Goal: Task Accomplishment & Management: Use online tool/utility

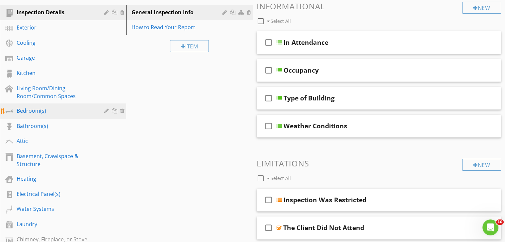
scroll to position [100, 0]
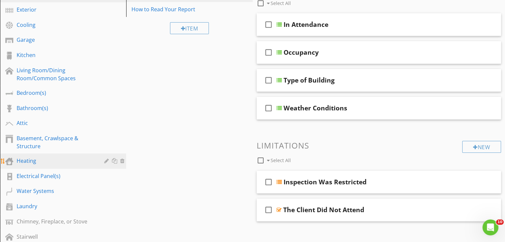
click at [68, 166] on link "Heating" at bounding box center [64, 161] width 124 height 15
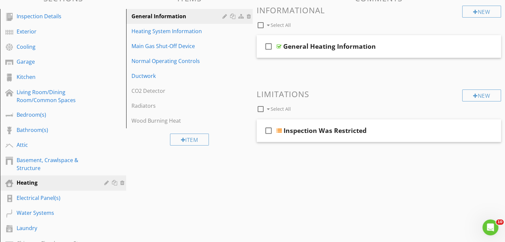
scroll to position [66, 0]
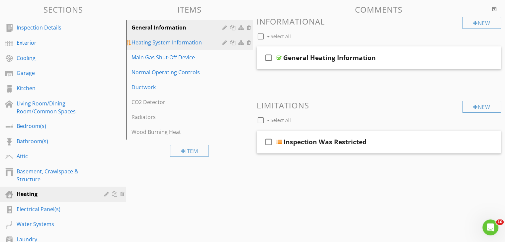
click at [210, 44] on div "Heating System Information" at bounding box center [177, 42] width 93 height 8
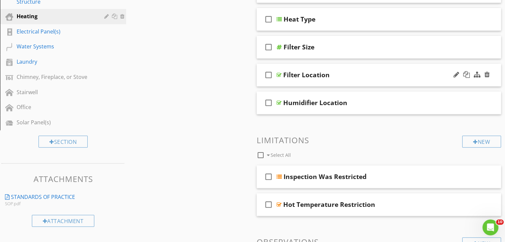
scroll to position [265, 0]
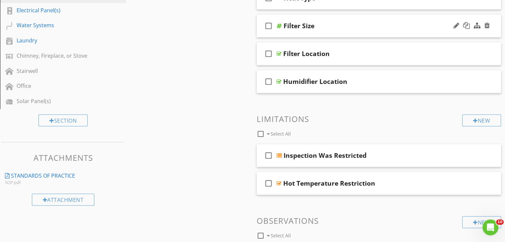
click at [385, 26] on div "Filter Size" at bounding box center [369, 26] width 173 height 8
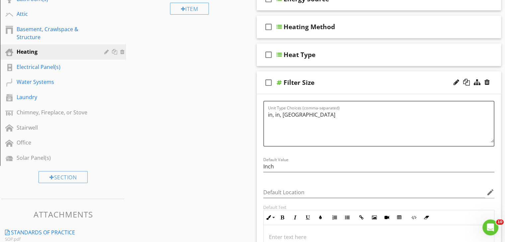
scroll to position [199, 0]
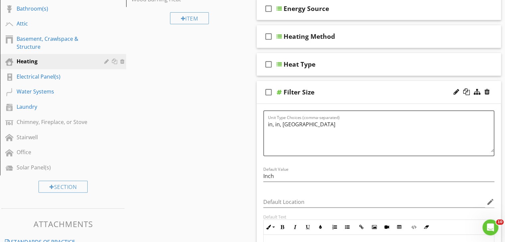
drag, startPoint x: 300, startPoint y: 129, endPoint x: 262, endPoint y: 120, distance: 38.9
click at [262, 120] on div "Unit Type Choices (comma-separated) in, in, in" at bounding box center [378, 137] width 239 height 55
type textarea "B"
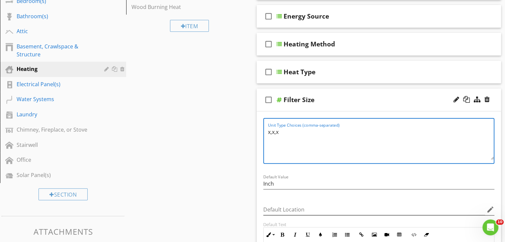
scroll to position [166, 0]
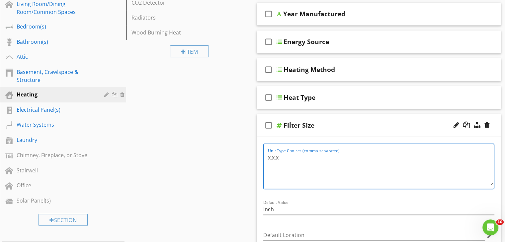
type textarea "x,x,x"
click at [490, 124] on div at bounding box center [471, 125] width 39 height 16
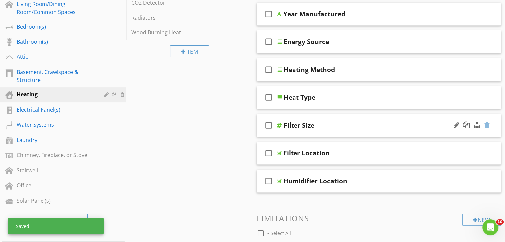
click at [487, 126] on div at bounding box center [486, 125] width 5 height 7
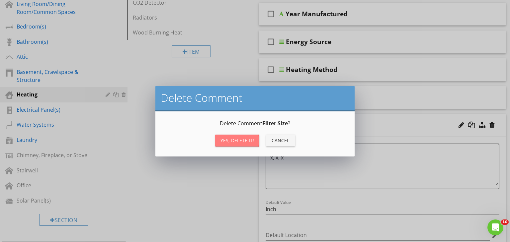
click at [240, 139] on div "Yes, Delete it!" at bounding box center [237, 140] width 34 height 7
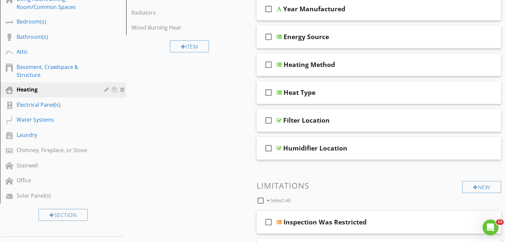
scroll to position [66, 0]
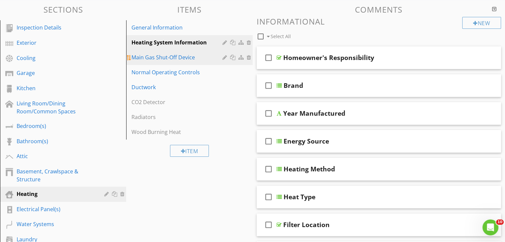
click at [202, 61] on div "Main Gas Shut-Off Device" at bounding box center [177, 57] width 93 height 8
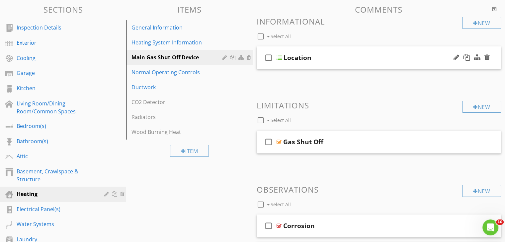
click at [418, 57] on div "Location" at bounding box center [369, 58] width 173 height 8
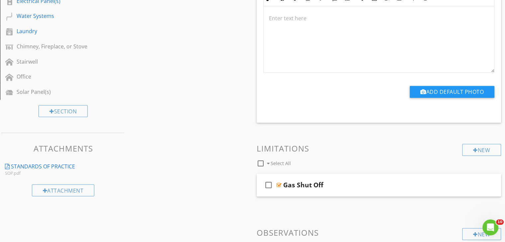
scroll to position [365, 0]
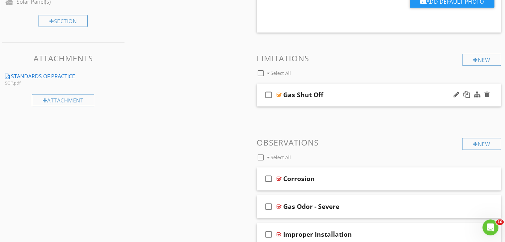
click at [411, 98] on div "Gas Shut Off" at bounding box center [369, 95] width 173 height 8
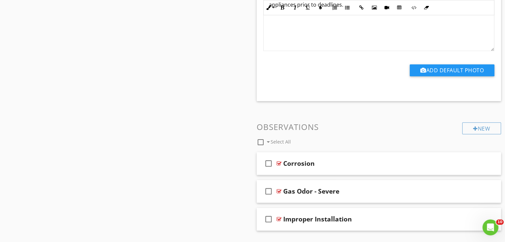
scroll to position [584, 0]
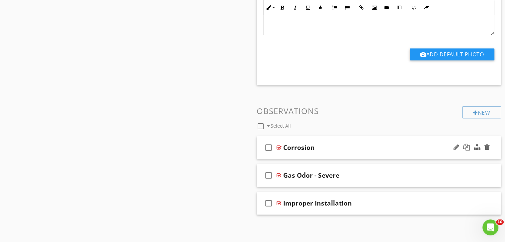
click at [412, 150] on div "Corrosion" at bounding box center [369, 148] width 173 height 8
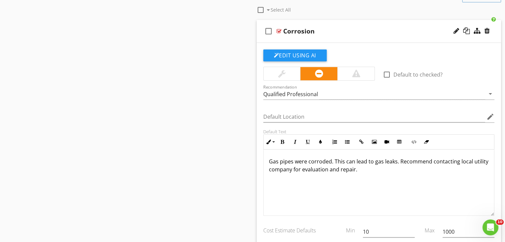
scroll to position [750, 0]
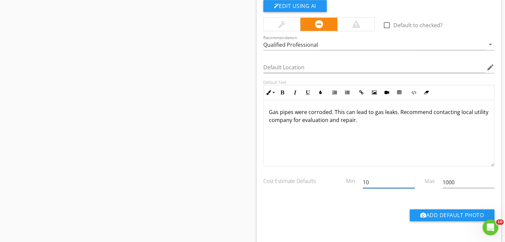
click at [390, 185] on input "10" at bounding box center [389, 182] width 52 height 11
click at [389, 184] on input "10" at bounding box center [389, 182] width 52 height 11
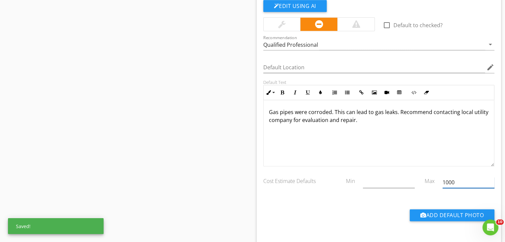
click at [458, 181] on input "1000" at bounding box center [468, 182] width 52 height 11
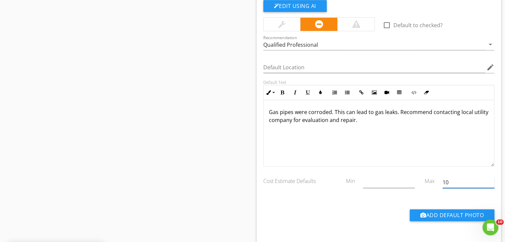
type input "1"
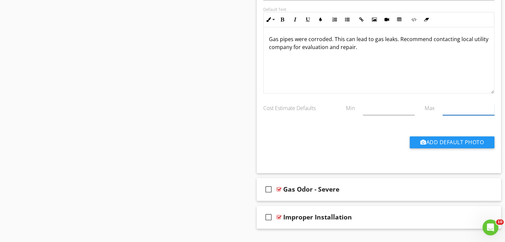
scroll to position [837, 0]
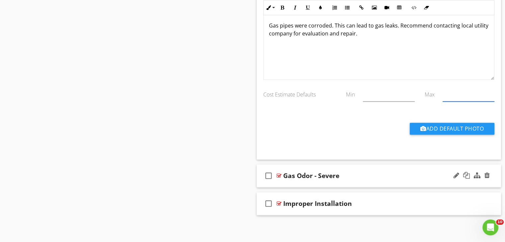
click at [382, 174] on div "Gas Odor - Severe" at bounding box center [369, 176] width 173 height 8
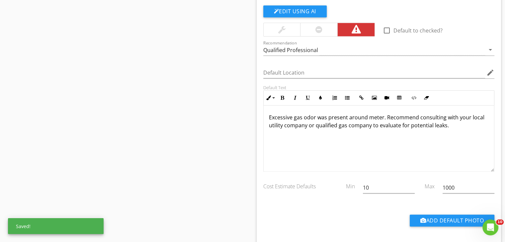
scroll to position [1036, 0]
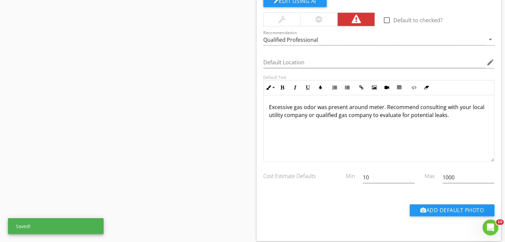
click at [389, 182] on div "10" at bounding box center [389, 181] width 52 height 18
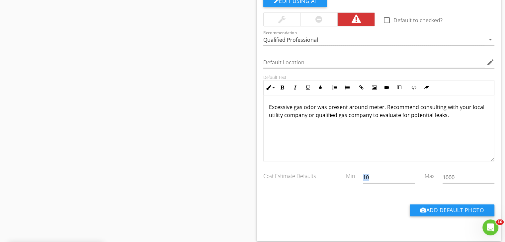
click at [389, 182] on div "10" at bounding box center [389, 181] width 52 height 18
click at [352, 173] on div "Min" at bounding box center [349, 173] width 20 height 13
click at [373, 175] on input "10" at bounding box center [389, 177] width 52 height 11
click at [465, 179] on input "1000" at bounding box center [468, 177] width 52 height 11
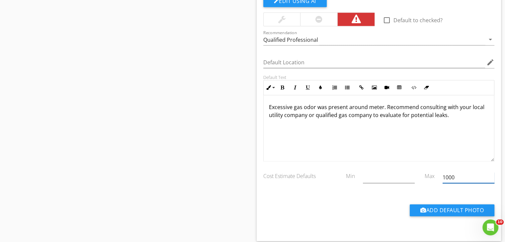
click at [465, 179] on input "1000" at bounding box center [468, 177] width 52 height 11
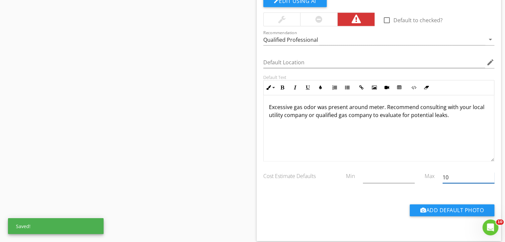
type input "1"
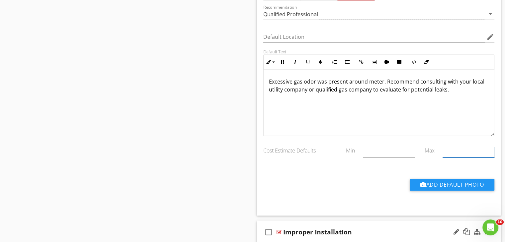
scroll to position [1089, 0]
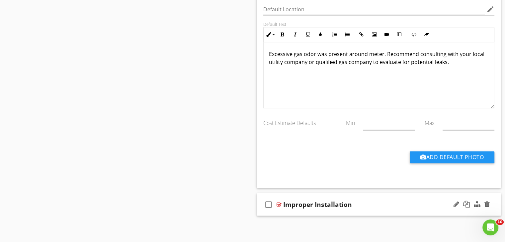
click at [391, 204] on div "Improper Installation" at bounding box center [369, 204] width 173 height 8
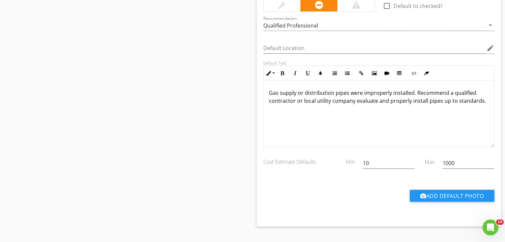
scroll to position [1341, 0]
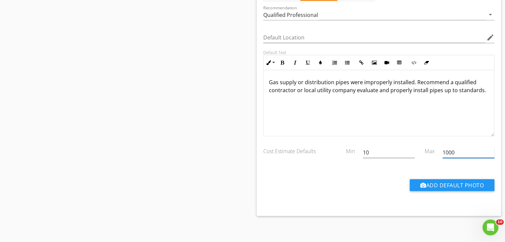
click at [455, 152] on input "1000" at bounding box center [468, 152] width 52 height 11
click at [393, 152] on input "10" at bounding box center [389, 152] width 52 height 11
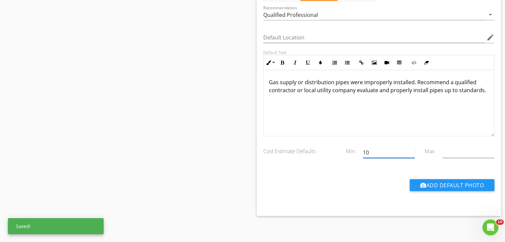
type input "1"
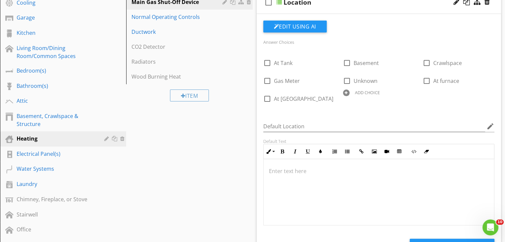
scroll to position [81, 0]
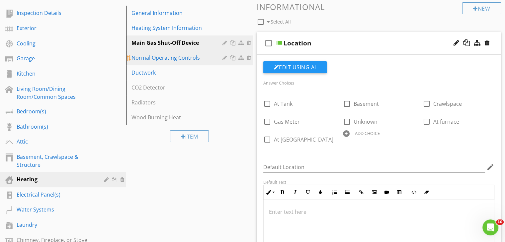
click at [210, 59] on div "Normal Operating Controls" at bounding box center [177, 58] width 93 height 8
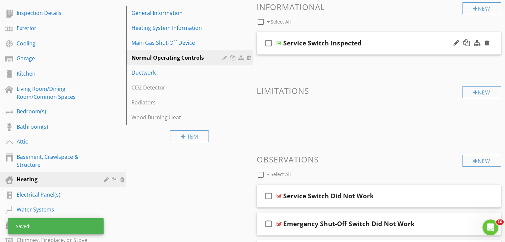
click at [385, 47] on div "Service Switch Inspected" at bounding box center [369, 43] width 173 height 8
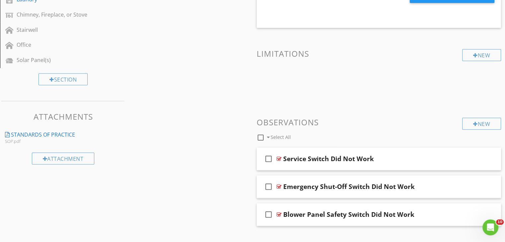
scroll to position [318, 0]
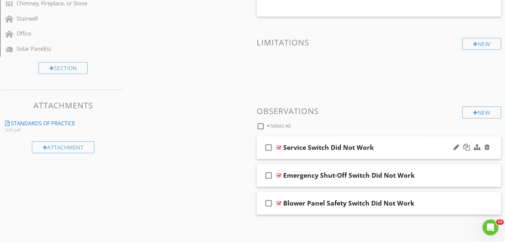
click at [414, 144] on div "Service Switch Did Not Work" at bounding box center [369, 148] width 173 height 8
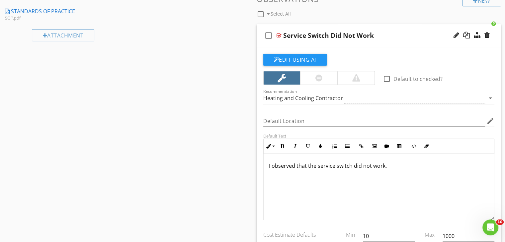
scroll to position [450, 0]
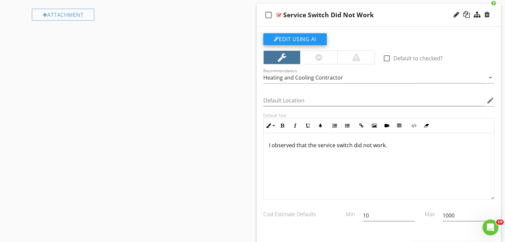
click at [302, 40] on button "Edit Using AI" at bounding box center [294, 39] width 63 height 12
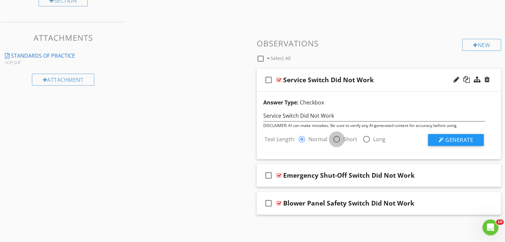
click at [337, 137] on div at bounding box center [336, 139] width 11 height 11
radio input "false"
radio input "true"
click at [460, 145] on button "Generate" at bounding box center [456, 140] width 56 height 12
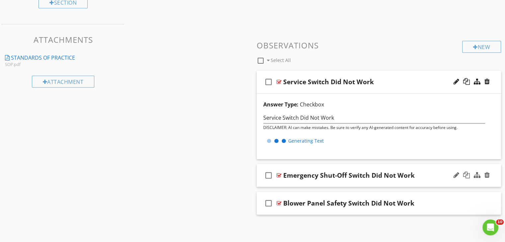
click at [430, 184] on div "check_box_outline_blank Emergency Shut-Off Switch Did Not Work" at bounding box center [378, 175] width 244 height 23
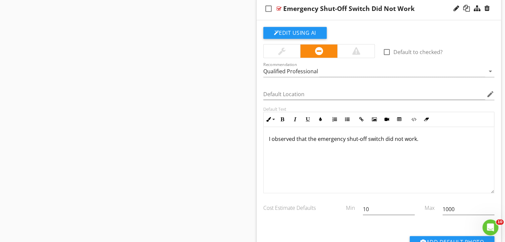
scroll to position [551, 0]
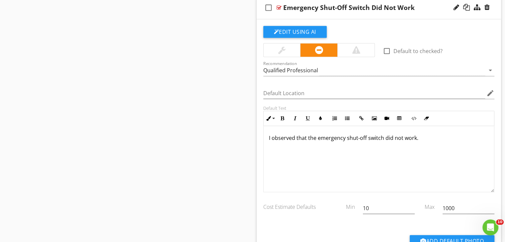
click at [303, 24] on div "Edit Using AI check_box_outline_blank Default to checked? Recommendation Qualif…" at bounding box center [378, 145] width 244 height 253
click at [302, 30] on button "Edit Using AI" at bounding box center [294, 32] width 63 height 12
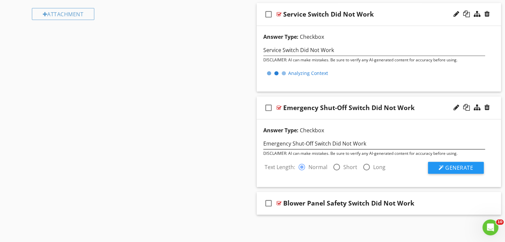
scroll to position [704, 0]
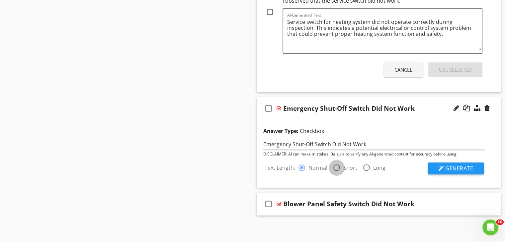
drag, startPoint x: 341, startPoint y: 166, endPoint x: 337, endPoint y: 167, distance: 4.0
radio input "false"
radio input "true"
click at [439, 164] on button "Generate" at bounding box center [456, 169] width 56 height 12
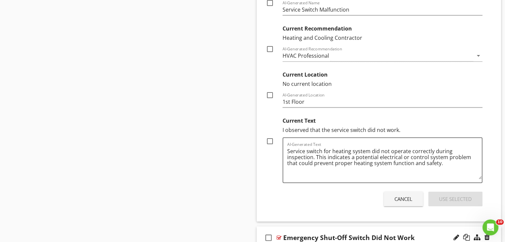
scroll to position [569, 0]
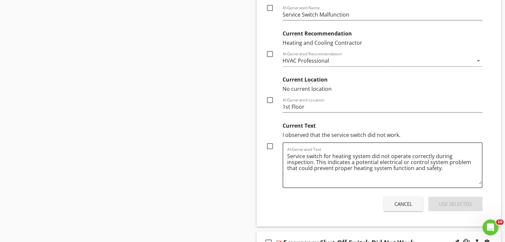
click at [273, 148] on div at bounding box center [269, 146] width 11 height 11
checkbox input "true"
click at [446, 203] on div "Use Selected" at bounding box center [455, 204] width 33 height 8
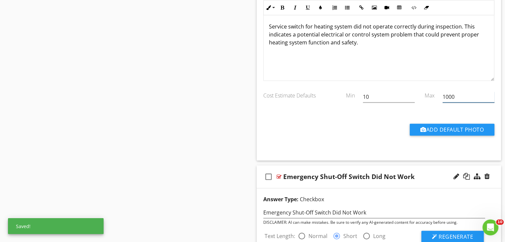
click at [457, 100] on input "1000" at bounding box center [468, 97] width 52 height 11
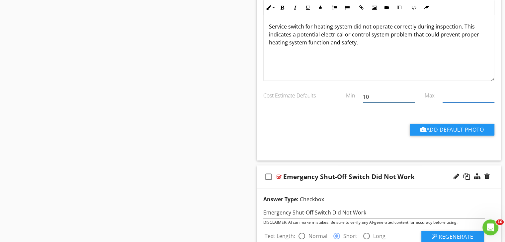
click at [381, 98] on input "10" at bounding box center [389, 97] width 52 height 11
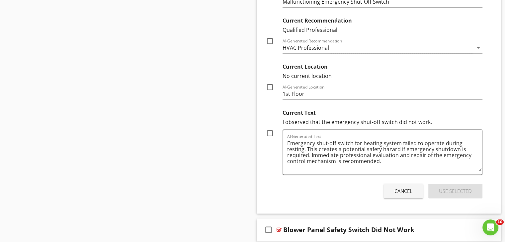
scroll to position [888, 0]
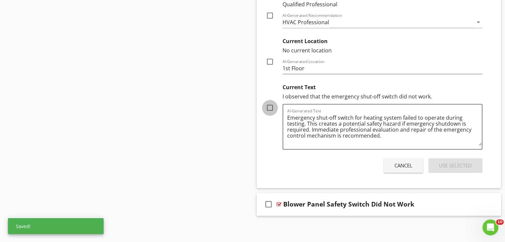
click at [268, 105] on div at bounding box center [269, 107] width 11 height 11
checkbox input "true"
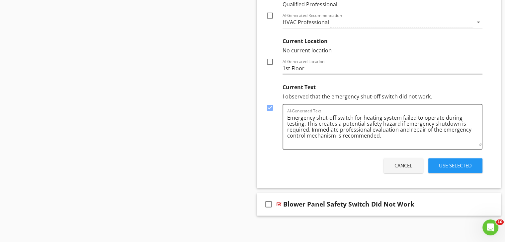
click at [461, 162] on div "Use Selected" at bounding box center [455, 166] width 33 height 8
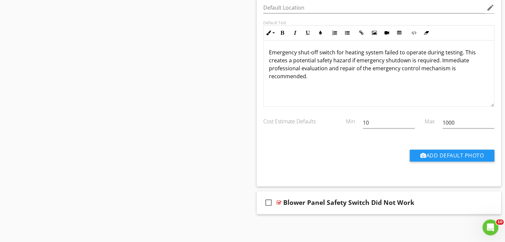
scroll to position [742, 0]
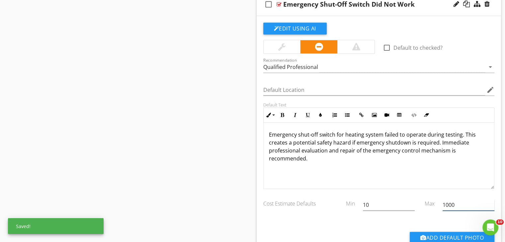
click at [453, 202] on input "1000" at bounding box center [468, 205] width 52 height 11
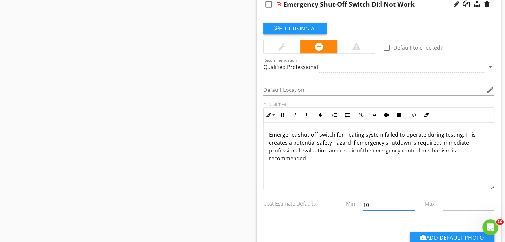
click at [376, 203] on input "10" at bounding box center [389, 205] width 52 height 11
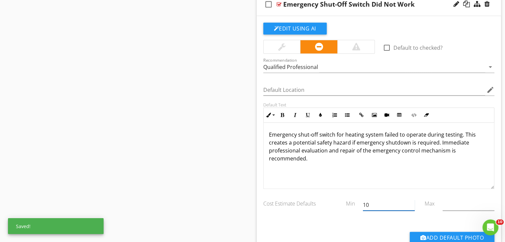
type input "1"
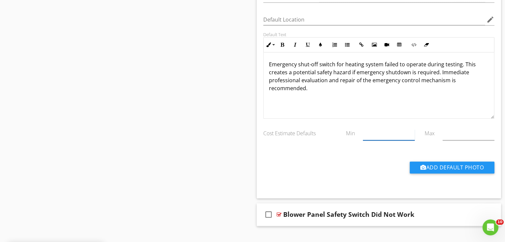
scroll to position [823, 0]
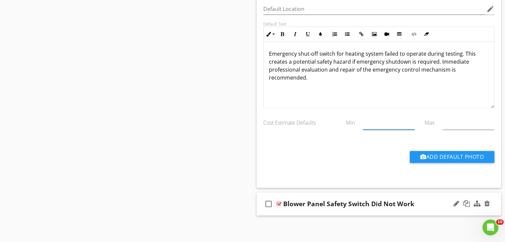
click at [423, 202] on div "Blower Panel Safety Switch Did Not Work" at bounding box center [369, 204] width 173 height 8
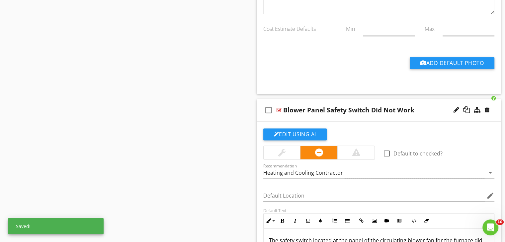
scroll to position [1022, 0]
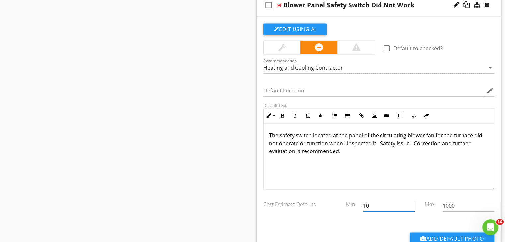
click at [387, 203] on input "10" at bounding box center [389, 205] width 52 height 11
click at [468, 203] on input "1000" at bounding box center [468, 205] width 52 height 11
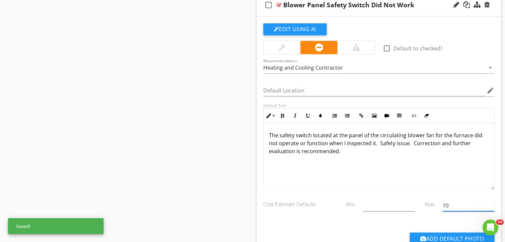
type input "1"
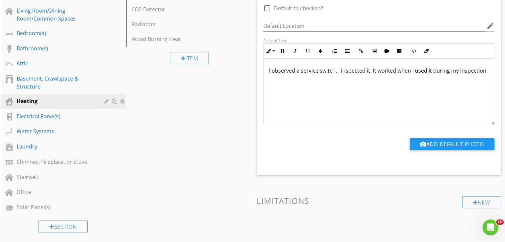
scroll to position [27, 0]
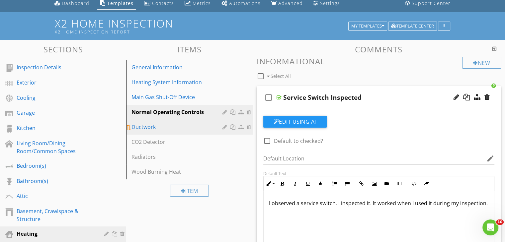
click at [200, 128] on div "Ductwork" at bounding box center [177, 127] width 93 height 8
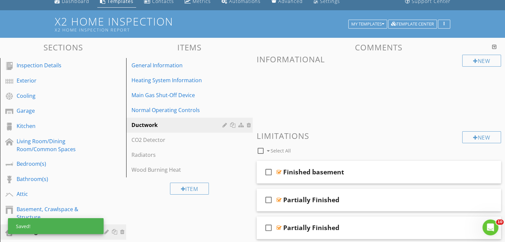
scroll to position [159, 0]
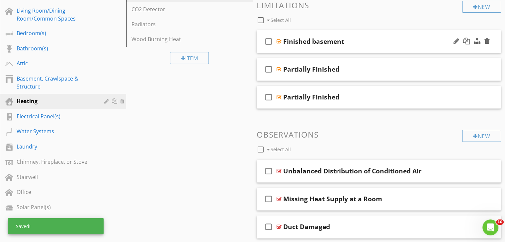
click at [390, 49] on div "check_box_outline_blank Finished basement" at bounding box center [378, 41] width 244 height 23
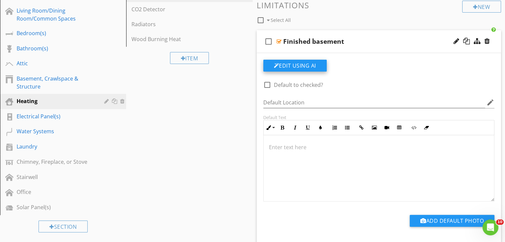
click at [290, 65] on button "Edit Using AI" at bounding box center [294, 66] width 63 height 12
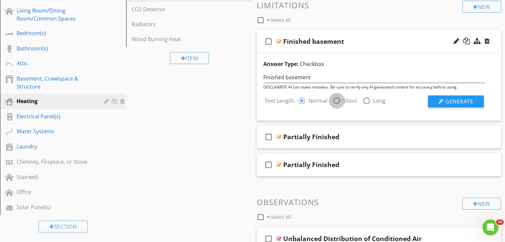
click at [334, 101] on div at bounding box center [336, 100] width 11 height 11
radio input "false"
radio input "true"
click at [422, 97] on div "Generate" at bounding box center [446, 102] width 74 height 12
click at [444, 101] on button "Generate" at bounding box center [456, 102] width 56 height 12
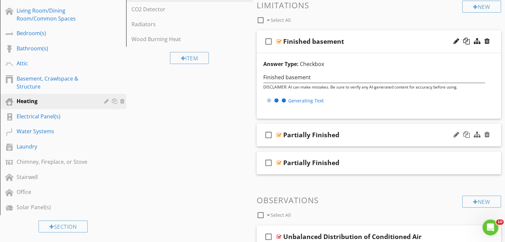
click at [384, 139] on div "check_box_outline_blank Partially Finished" at bounding box center [378, 135] width 244 height 23
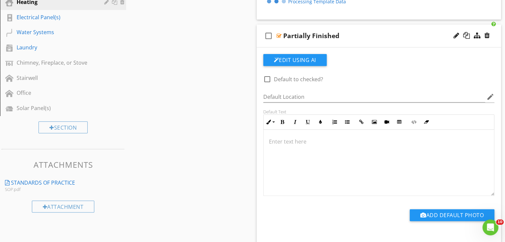
scroll to position [259, 0]
click at [309, 63] on button "Edit Using AI" at bounding box center [294, 60] width 63 height 12
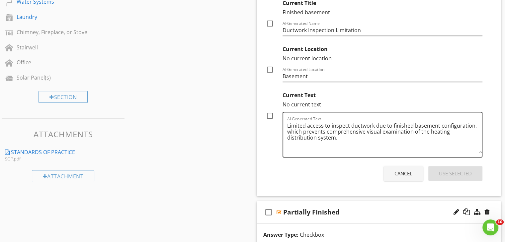
scroll to position [325, 0]
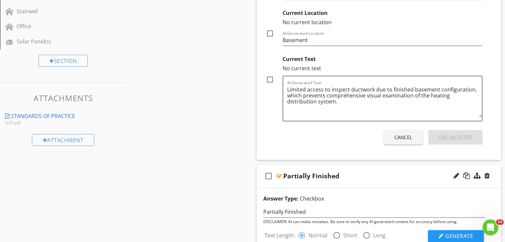
click at [265, 80] on div at bounding box center [269, 79] width 11 height 11
checkbox input "true"
click at [448, 139] on div "Use Selected" at bounding box center [455, 138] width 33 height 8
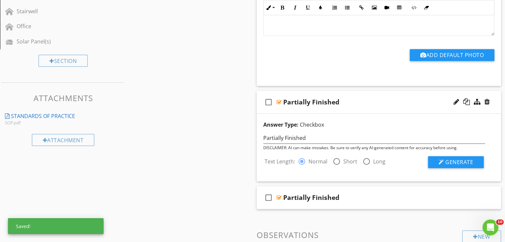
click at [337, 160] on div at bounding box center [336, 161] width 11 height 11
radio input "false"
radio input "true"
click at [450, 162] on span "Generate" at bounding box center [459, 162] width 28 height 7
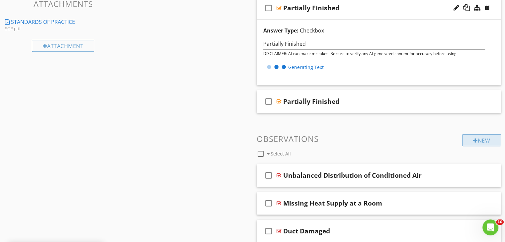
scroll to position [425, 0]
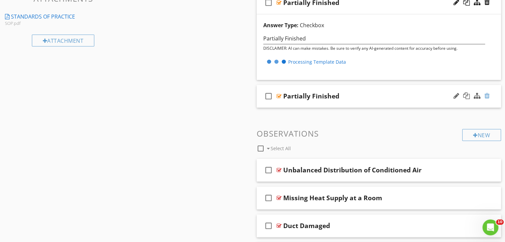
click at [487, 96] on div at bounding box center [486, 96] width 5 height 7
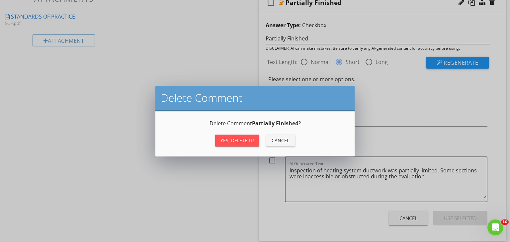
click at [239, 143] on div "Yes, Delete it!" at bounding box center [237, 140] width 34 height 7
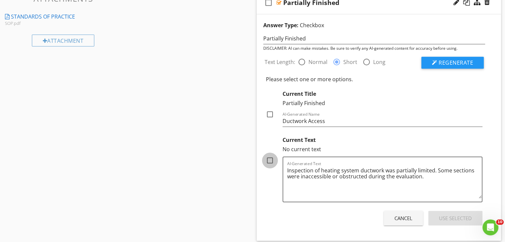
drag, startPoint x: 268, startPoint y: 160, endPoint x: 279, endPoint y: 162, distance: 11.5
click at [268, 160] on div at bounding box center [269, 160] width 11 height 11
checkbox input "true"
click at [442, 219] on div "Use Selected" at bounding box center [455, 219] width 33 height 8
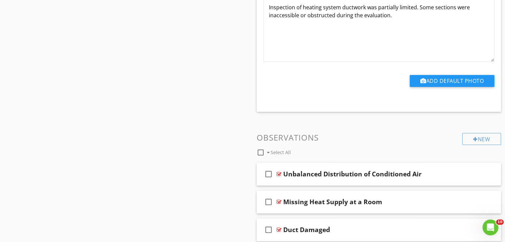
scroll to position [590, 0]
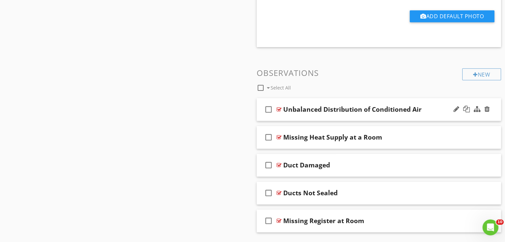
click at [440, 117] on div "check_box_outline_blank Unbalanced Distribution of Conditioned Air" at bounding box center [378, 109] width 244 height 23
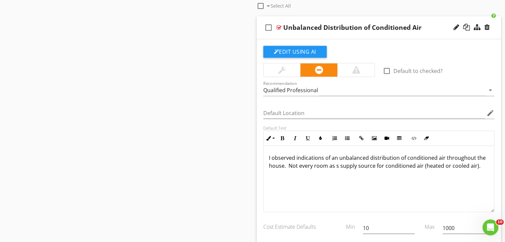
scroll to position [690, 0]
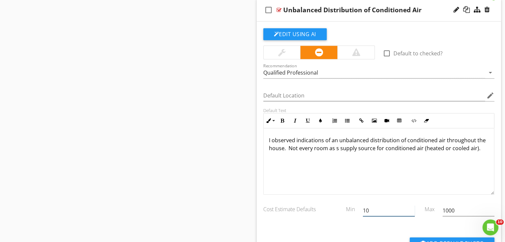
click at [391, 210] on input "10" at bounding box center [389, 210] width 52 height 11
click at [464, 211] on input "1000" at bounding box center [468, 210] width 52 height 11
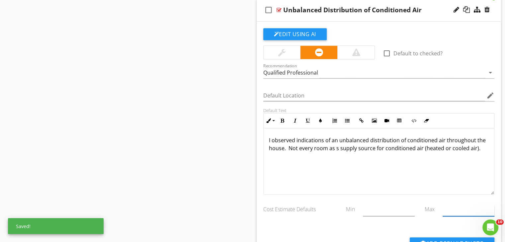
type input "1000"
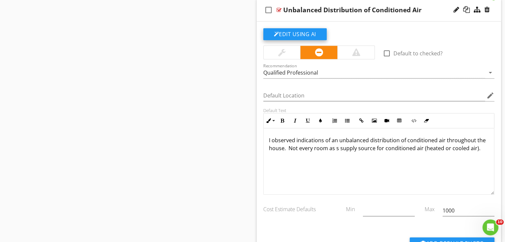
click at [302, 35] on button "Edit Using AI" at bounding box center [294, 34] width 63 height 12
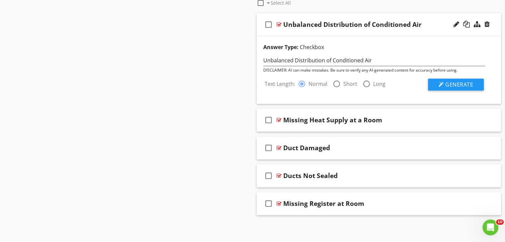
click at [333, 85] on div at bounding box center [336, 83] width 11 height 11
radio input "false"
radio input "true"
click at [439, 79] on button "Generate" at bounding box center [456, 85] width 56 height 12
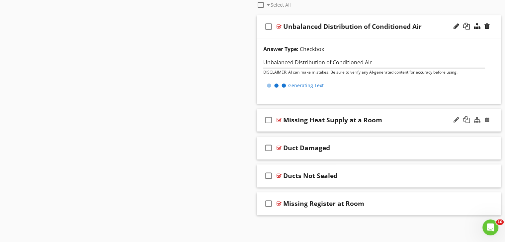
click at [419, 124] on div "check_box_outline_blank Missing Heat Supply at a Room" at bounding box center [378, 120] width 244 height 23
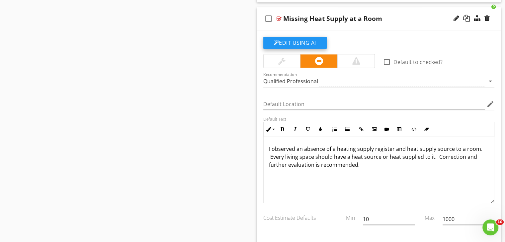
click at [298, 40] on button "Edit Using AI" at bounding box center [294, 43] width 63 height 12
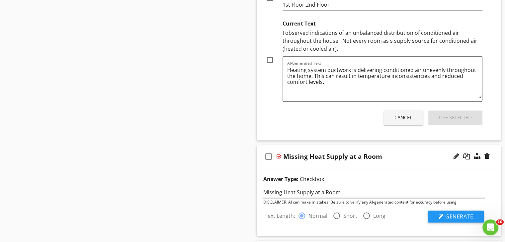
scroll to position [908, 0]
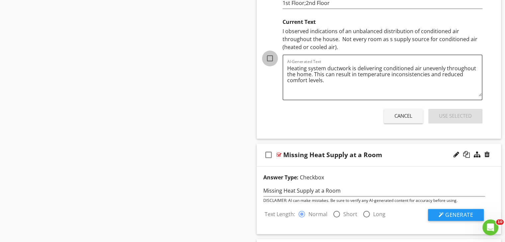
click at [271, 62] on div at bounding box center [269, 58] width 11 height 11
checkbox input "true"
click at [444, 114] on div "Use Selected" at bounding box center [455, 116] width 33 height 8
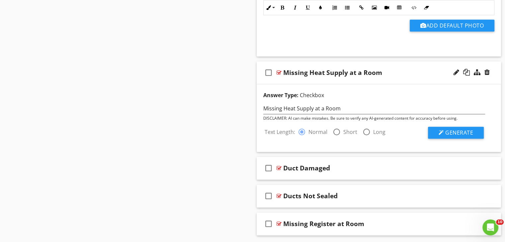
scroll to position [847, 0]
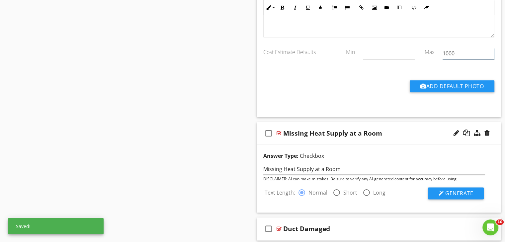
click at [453, 57] on input "1000" at bounding box center [468, 53] width 52 height 11
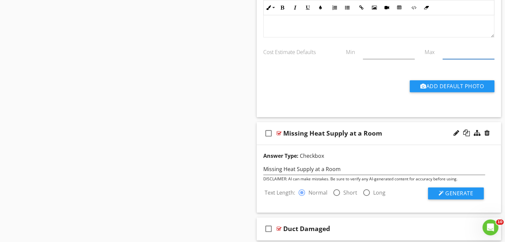
click at [335, 192] on div at bounding box center [336, 192] width 11 height 11
radio input "false"
radio input "true"
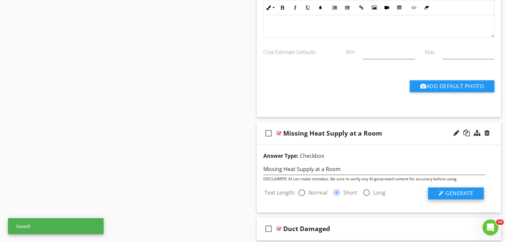
click at [448, 187] on button "Generate" at bounding box center [456, 193] width 56 height 12
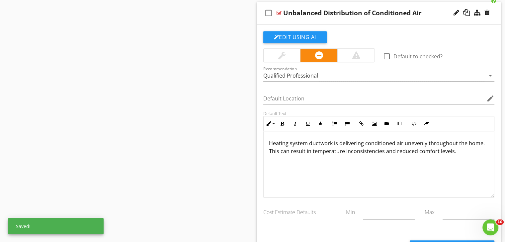
scroll to position [681, 0]
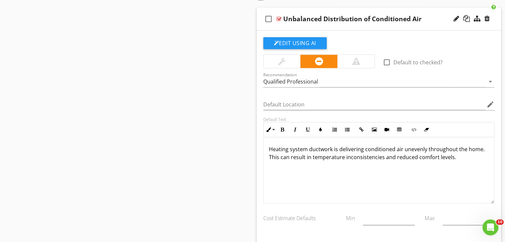
click at [286, 63] on div at bounding box center [281, 61] width 37 height 13
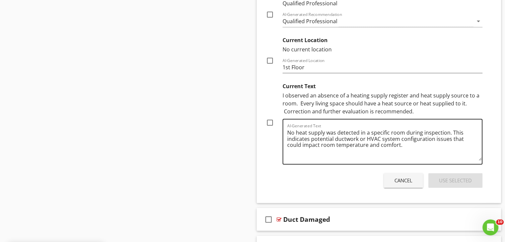
scroll to position [1145, 0]
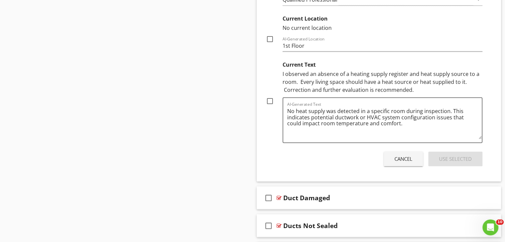
click at [269, 100] on div at bounding box center [269, 101] width 11 height 11
checkbox input "true"
click at [448, 157] on div "Use Selected" at bounding box center [455, 159] width 33 height 8
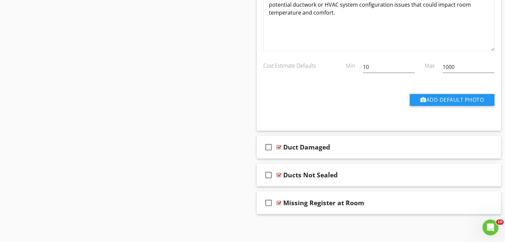
scroll to position [1032, 0]
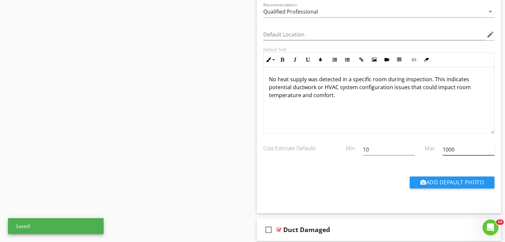
click at [460, 148] on input "1000" at bounding box center [468, 149] width 52 height 11
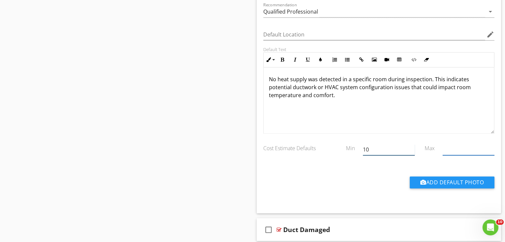
click at [378, 149] on input "10" at bounding box center [389, 149] width 52 height 11
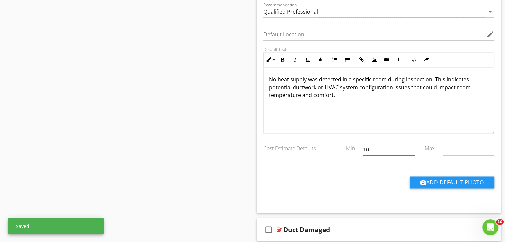
click at [378, 149] on input "10" at bounding box center [389, 149] width 52 height 11
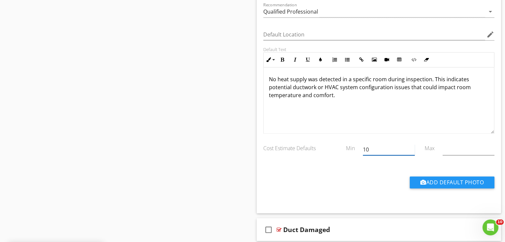
type input "1"
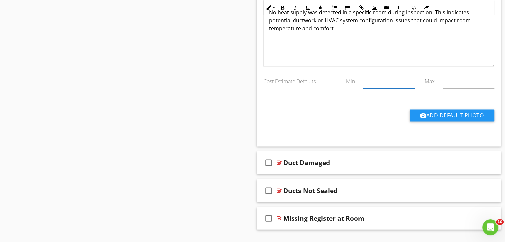
scroll to position [1112, 0]
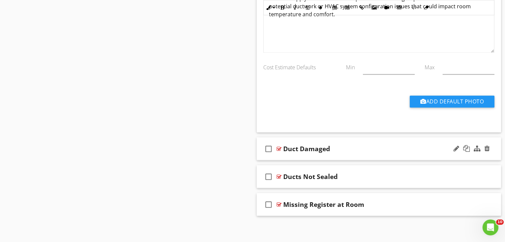
click at [385, 139] on div "check_box_outline_blank Duct Damaged" at bounding box center [378, 148] width 244 height 23
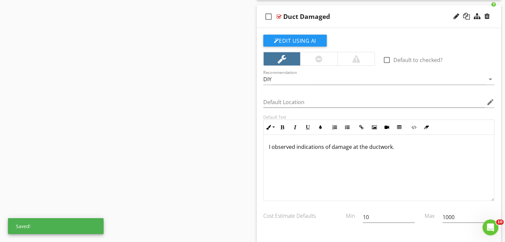
scroll to position [0, 0]
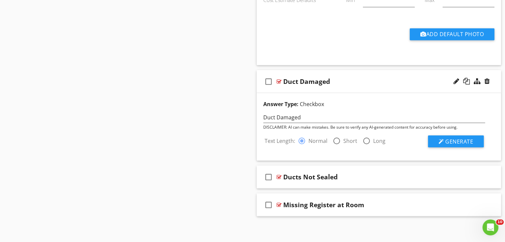
drag, startPoint x: 336, startPoint y: 144, endPoint x: 342, endPoint y: 137, distance: 8.7
click at [336, 142] on div at bounding box center [336, 140] width 11 height 11
radio input "false"
radio input "true"
click at [454, 138] on span "Generate" at bounding box center [459, 141] width 28 height 7
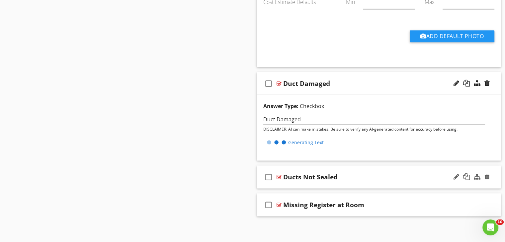
click at [402, 174] on div "Ducts Not Sealed" at bounding box center [369, 177] width 173 height 8
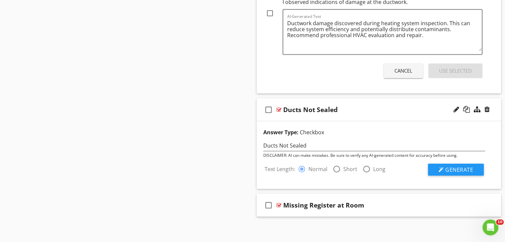
radio input "false"
radio input "true"
click at [444, 166] on button "Generate" at bounding box center [456, 170] width 56 height 12
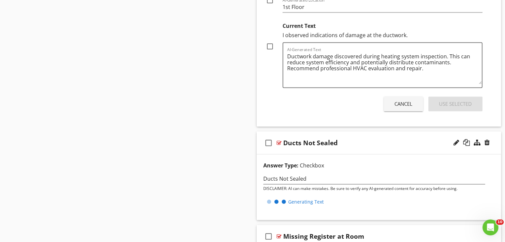
scroll to position [1396, 0]
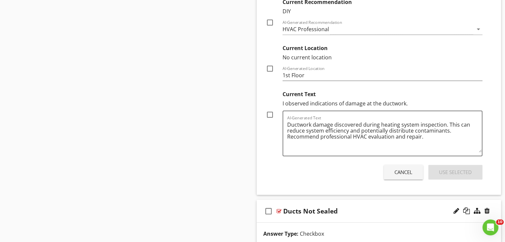
click at [271, 113] on div at bounding box center [269, 114] width 11 height 11
checkbox input "true"
click at [460, 169] on div "Use Selected" at bounding box center [455, 173] width 33 height 8
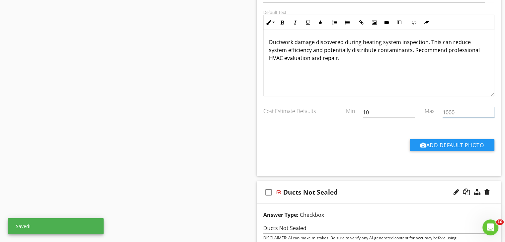
click at [461, 111] on input "1000" at bounding box center [468, 112] width 52 height 11
click at [460, 111] on input "1000" at bounding box center [468, 112] width 52 height 11
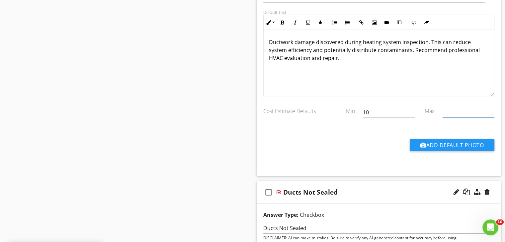
click at [386, 103] on div "10" at bounding box center [389, 114] width 52 height 22
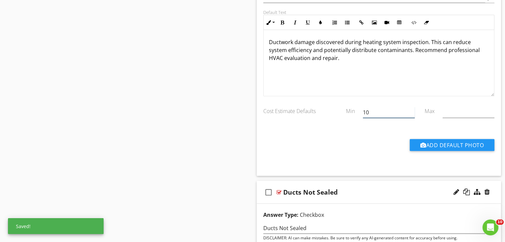
click at [381, 110] on input "10" at bounding box center [389, 112] width 52 height 11
type input "1"
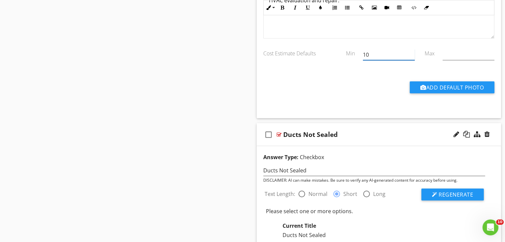
scroll to position [1416, 0]
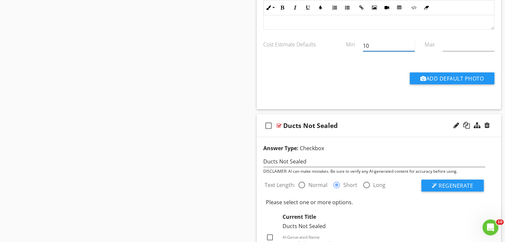
type input "1"
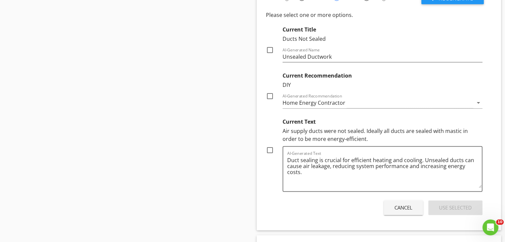
scroll to position [1615, 0]
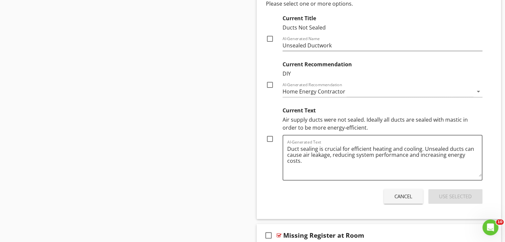
click at [269, 136] on div at bounding box center [269, 138] width 11 height 11
checkbox input "true"
click at [447, 198] on button "Use Selected" at bounding box center [455, 196] width 54 height 15
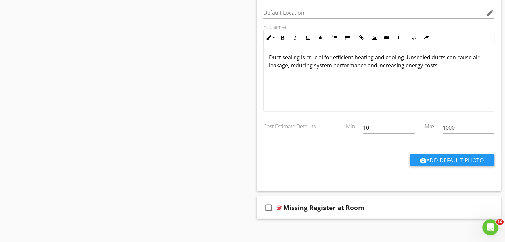
scroll to position [1536, 0]
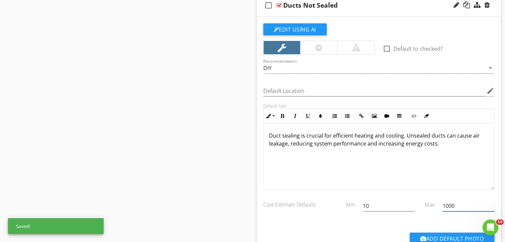
click at [466, 203] on input "1000" at bounding box center [468, 206] width 52 height 11
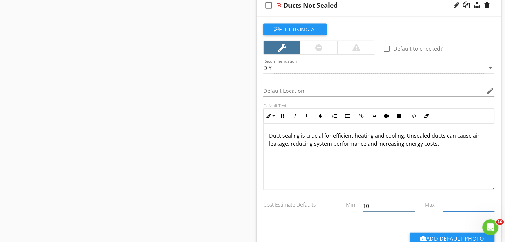
click at [396, 203] on input "10" at bounding box center [389, 206] width 52 height 11
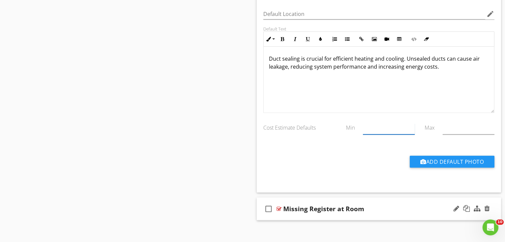
scroll to position [1617, 0]
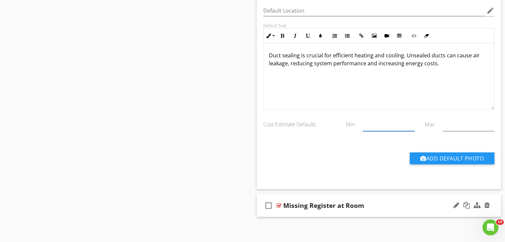
click at [411, 206] on div "Missing Register at Room" at bounding box center [369, 206] width 173 height 8
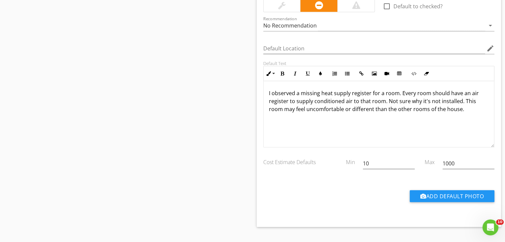
scroll to position [1869, 0]
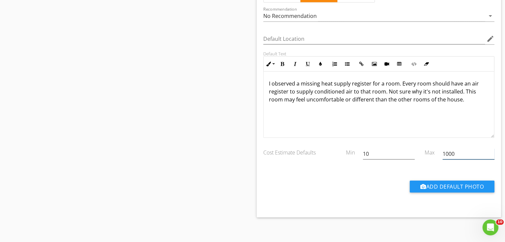
click at [467, 149] on input "1000" at bounding box center [468, 154] width 52 height 11
click at [379, 149] on input "10" at bounding box center [389, 154] width 52 height 11
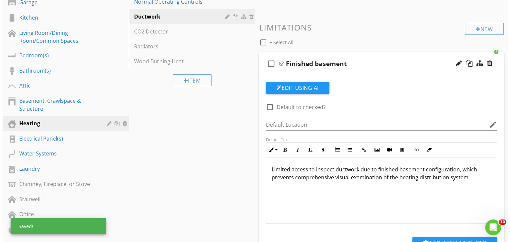
scroll to position [77, 0]
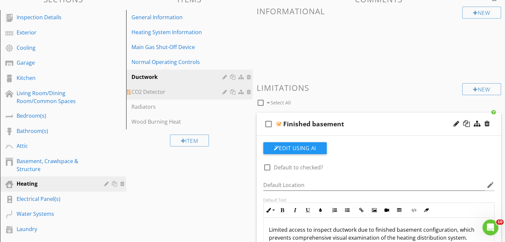
click at [192, 94] on div "CO2 Detector" at bounding box center [177, 92] width 93 height 8
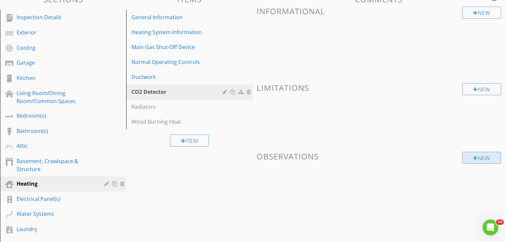
click at [467, 157] on div "New" at bounding box center [481, 158] width 39 height 12
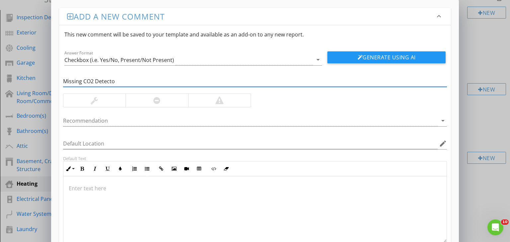
type input "Missing CO2 Detector"
click at [358, 54] on button "Generate Using AI" at bounding box center [386, 57] width 118 height 12
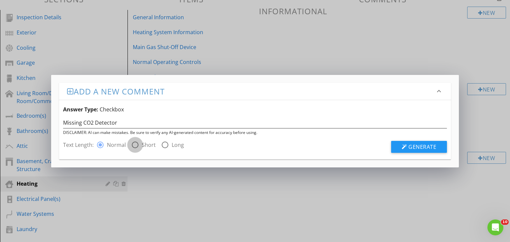
click at [134, 143] on div at bounding box center [134, 144] width 11 height 11
radio input "false"
radio input "true"
click at [422, 145] on span "Generate" at bounding box center [422, 146] width 28 height 7
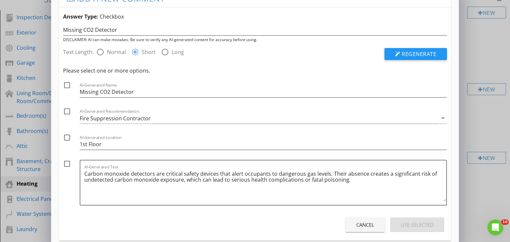
scroll to position [28, 0]
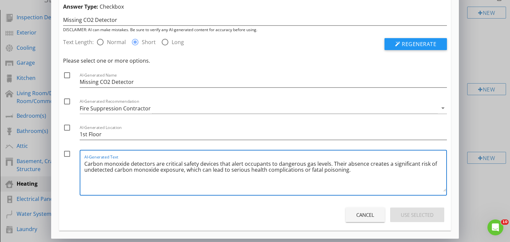
click at [363, 172] on textarea "Carbon monoxide detectors are critical safety devices that alert occupants to d…" at bounding box center [265, 175] width 362 height 33
click at [220, 173] on textarea "Carbon monoxide detectors are critical safety devices that alert occupants to d…" at bounding box center [265, 175] width 362 height 33
type textarea "Carbon monoxide detectors are critical safety devices that alert occupants to d…"
click at [65, 155] on div at bounding box center [66, 153] width 11 height 11
checkbox input "true"
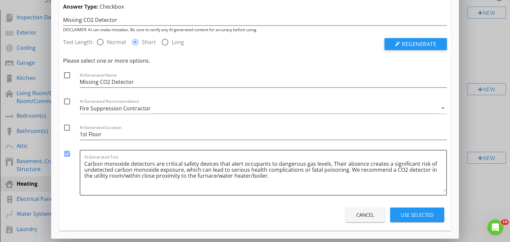
click at [411, 217] on div "Use Selected" at bounding box center [416, 215] width 33 height 8
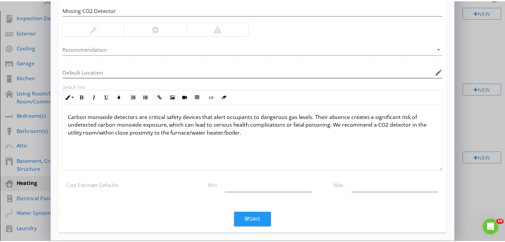
scroll to position [75, 0]
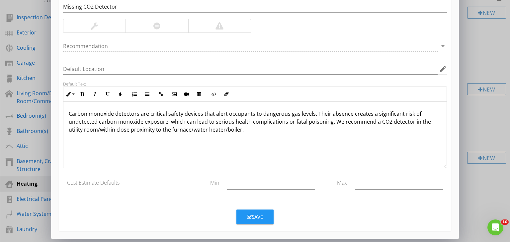
click at [157, 24] on div at bounding box center [156, 26] width 7 height 8
drag, startPoint x: 226, startPoint y: 18, endPoint x: 224, endPoint y: 50, distance: 32.2
click at [226, 23] on div "Missing CO2 Detector Recommendation arrow_drop_down Default Location edit Defau…" at bounding box center [255, 94] width 392 height 207
click at [228, 26] on div at bounding box center [219, 25] width 62 height 13
click at [253, 219] on div "Save" at bounding box center [255, 217] width 16 height 8
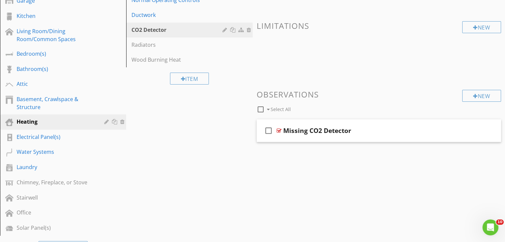
scroll to position [143, 0]
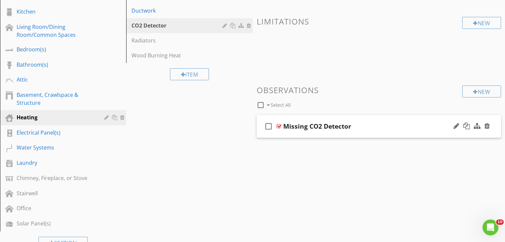
click at [374, 128] on div "Missing CO2 Detector" at bounding box center [369, 126] width 173 height 8
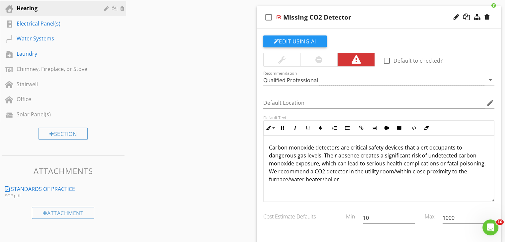
scroll to position [276, 0]
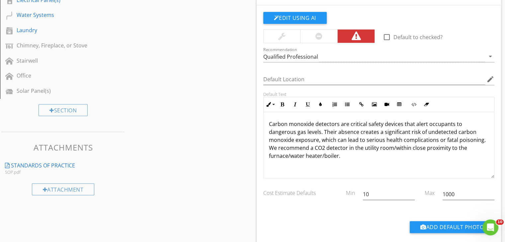
click at [433, 161] on div "Carbon monoxide detectors are critical safety devices that alert occupants to d…" at bounding box center [378, 145] width 231 height 66
click at [423, 155] on p "Carbon monoxide detectors are critical safety devices that alert occupants to d…" at bounding box center [379, 140] width 220 height 40
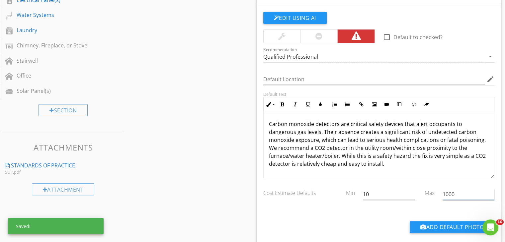
click at [470, 193] on input "1000" at bounding box center [468, 194] width 52 height 11
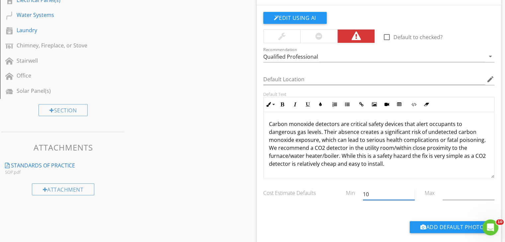
click at [390, 196] on input "10" at bounding box center [389, 194] width 52 height 11
type input "1"
click at [189, 158] on div "Sections Inspection Details Exterior Cooling Garage Kitchen Living Room/Dining …" at bounding box center [252, 35] width 505 height 489
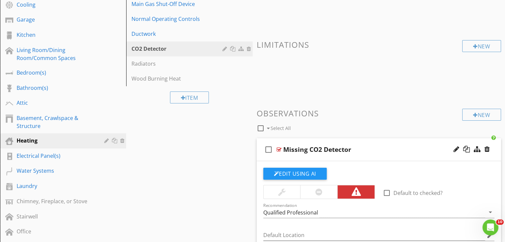
scroll to position [87, 0]
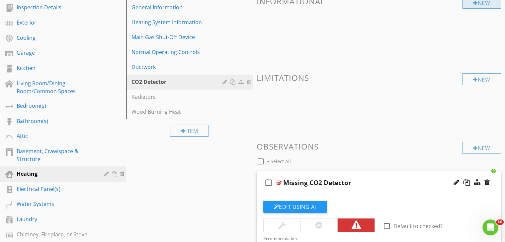
click at [492, 5] on div "New" at bounding box center [481, 3] width 39 height 12
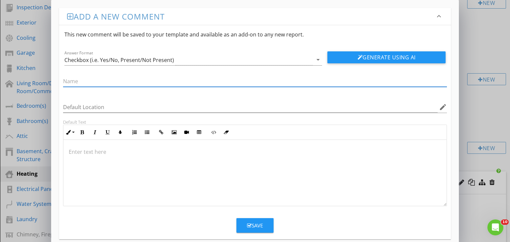
click at [226, 84] on input "text" at bounding box center [255, 81] width 384 height 11
type input "Present"
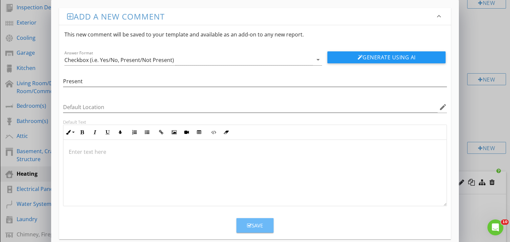
click at [257, 225] on div "Save" at bounding box center [255, 226] width 16 height 8
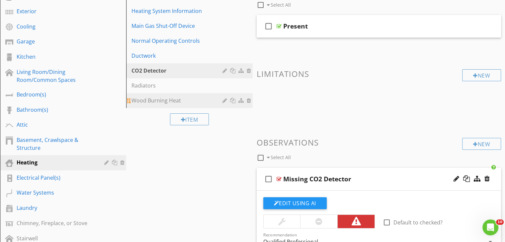
scroll to position [100, 0]
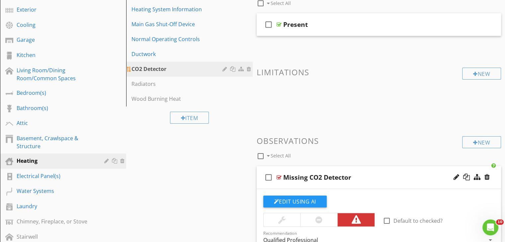
click at [223, 71] on div at bounding box center [225, 68] width 6 height 5
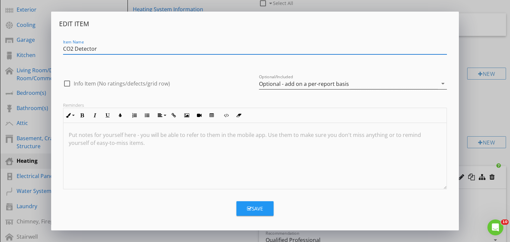
click at [341, 86] on div "Optional - add on a per-report basis" at bounding box center [304, 84] width 90 height 6
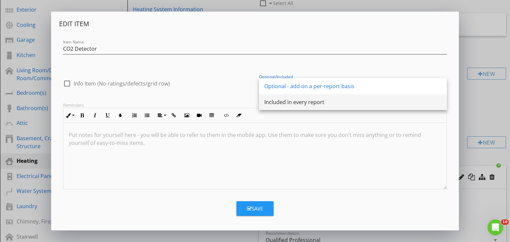
click at [298, 100] on div "Included in every report" at bounding box center [352, 102] width 177 height 8
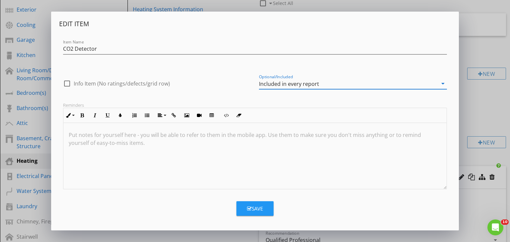
click at [253, 212] on div "Save" at bounding box center [255, 209] width 16 height 8
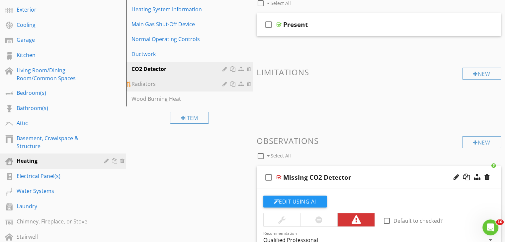
click at [198, 83] on div "Radiators" at bounding box center [177, 84] width 93 height 8
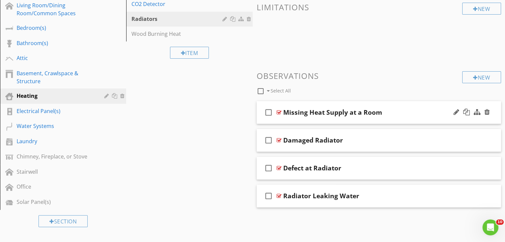
scroll to position [166, 0]
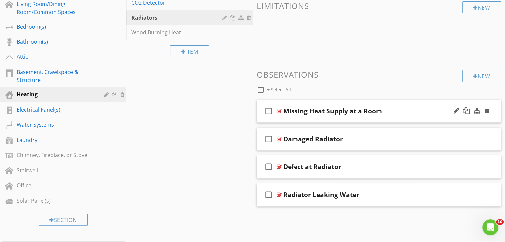
click at [404, 110] on div "Missing Heat Supply at a Room" at bounding box center [369, 111] width 173 height 8
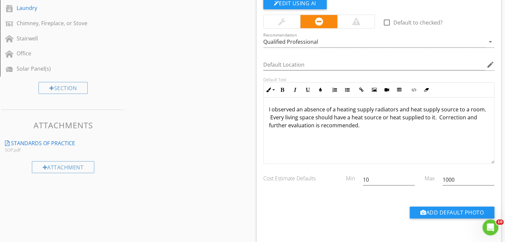
scroll to position [299, 0]
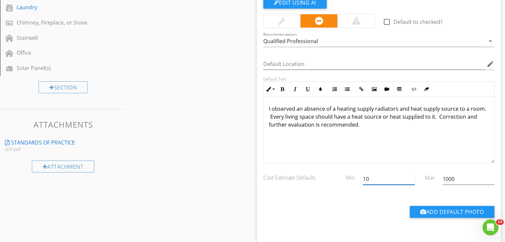
click at [385, 176] on input "10" at bounding box center [389, 179] width 52 height 11
click at [448, 175] on input "1000" at bounding box center [468, 179] width 52 height 11
type input "1"
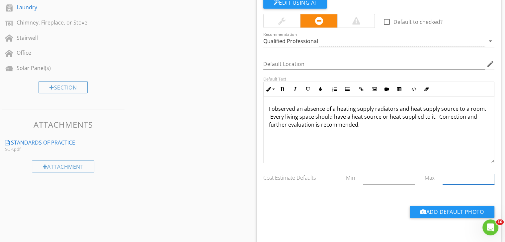
scroll to position [410, 0]
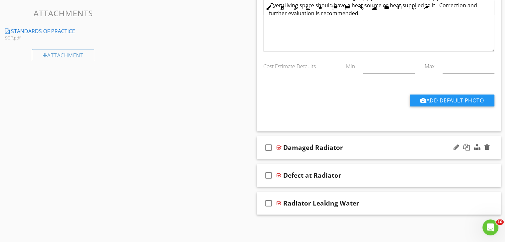
click at [387, 152] on div "check_box_outline_blank Damaged Radiator" at bounding box center [378, 147] width 244 height 23
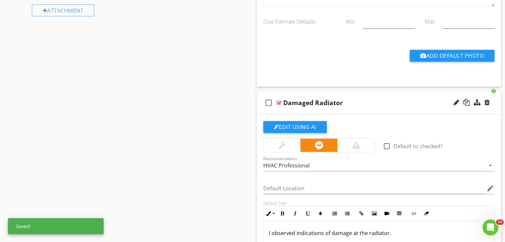
scroll to position [543, 0]
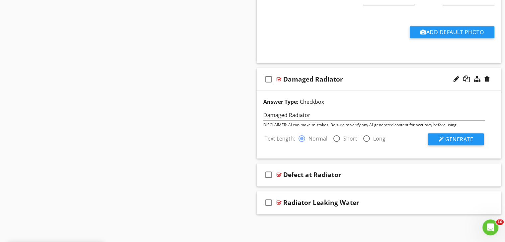
scroll to position [478, 0]
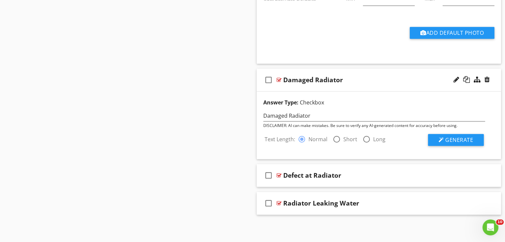
drag, startPoint x: 334, startPoint y: 139, endPoint x: 349, endPoint y: 138, distance: 14.6
click at [335, 139] on div at bounding box center [336, 139] width 11 height 11
radio input "false"
radio input "true"
drag, startPoint x: 465, startPoint y: 149, endPoint x: 463, endPoint y: 146, distance: 3.6
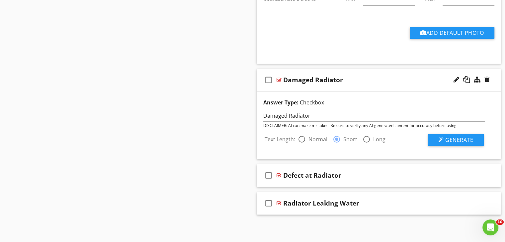
click at [465, 149] on div "Answer Type: Checkbox Damaged Radiator DISCLAIMER: AI can make mistakes. Be sur…" at bounding box center [378, 126] width 244 height 68
click at [459, 141] on span "Generate" at bounding box center [459, 139] width 28 height 7
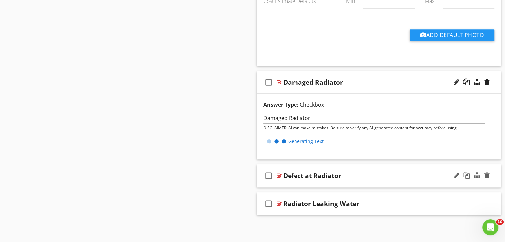
click at [436, 177] on div "Defect at Radiator" at bounding box center [369, 176] width 173 height 8
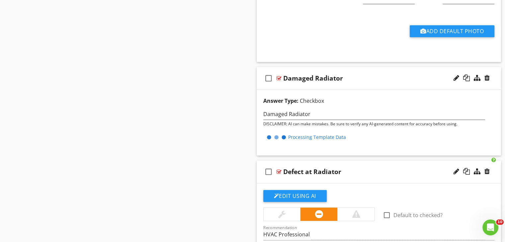
scroll to position [577, 0]
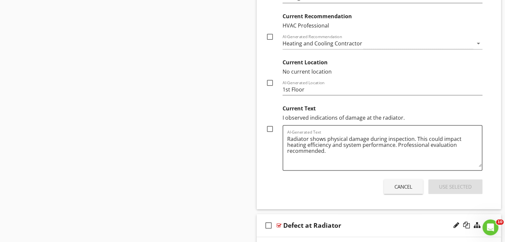
scroll to position [644, 0]
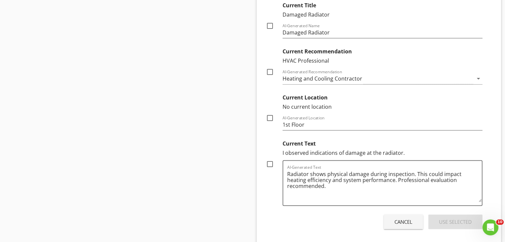
click at [271, 164] on div at bounding box center [269, 164] width 11 height 11
checkbox input "true"
click at [456, 223] on div "Use Selected" at bounding box center [455, 222] width 33 height 8
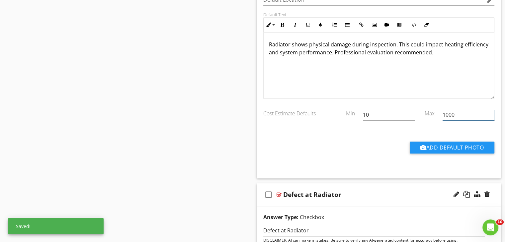
click at [461, 114] on input "1000" at bounding box center [468, 114] width 52 height 11
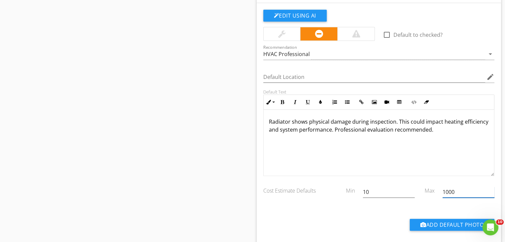
scroll to position [577, 0]
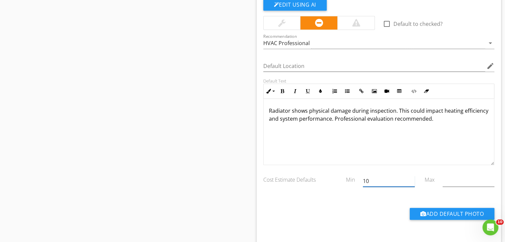
click at [387, 176] on input "10" at bounding box center [389, 181] width 52 height 11
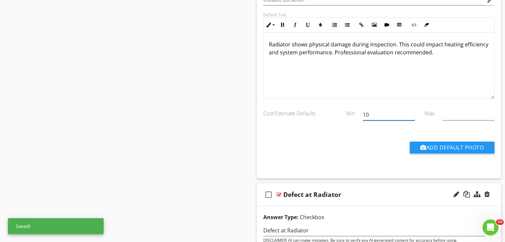
type input "1"
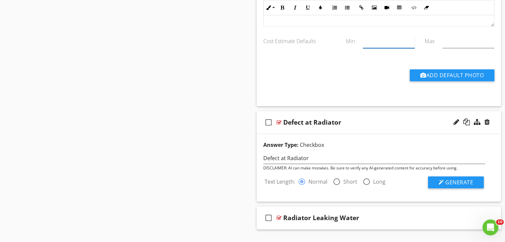
scroll to position [730, 0]
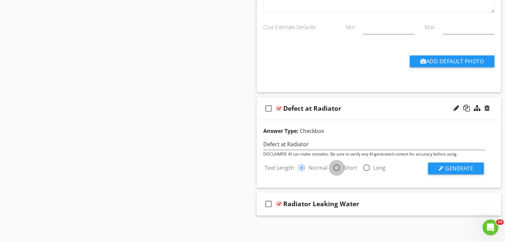
click at [339, 168] on div at bounding box center [336, 167] width 11 height 11
radio input "false"
radio input "true"
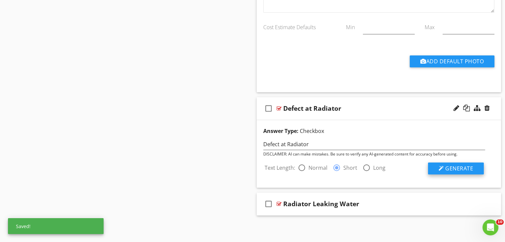
click at [450, 168] on span "Generate" at bounding box center [459, 168] width 28 height 7
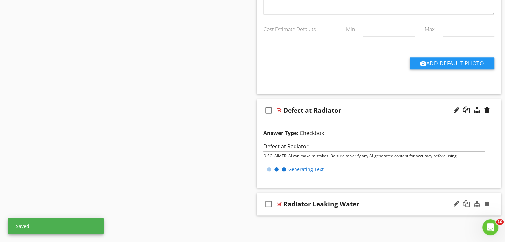
click at [413, 204] on div "Radiator Leaking Water" at bounding box center [369, 204] width 173 height 8
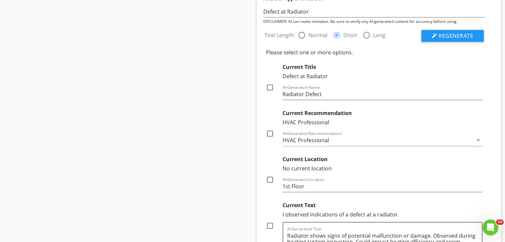
click at [332, 193] on div "Please select one or more options. Current Title Defect at Radiator check_box_o…" at bounding box center [374, 157] width 217 height 219
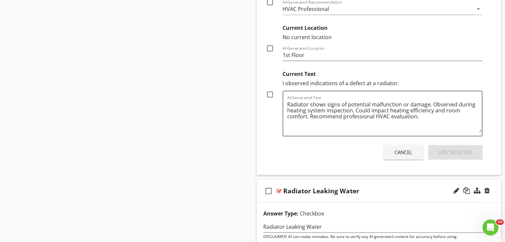
scroll to position [995, 0]
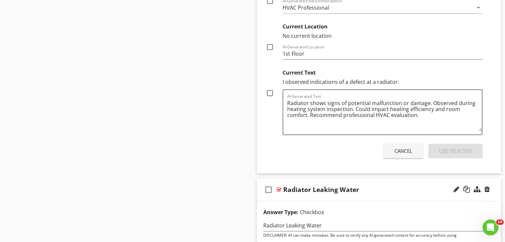
click at [270, 91] on div at bounding box center [269, 93] width 11 height 11
checkbox input "true"
click at [447, 147] on div "Use Selected" at bounding box center [455, 151] width 33 height 8
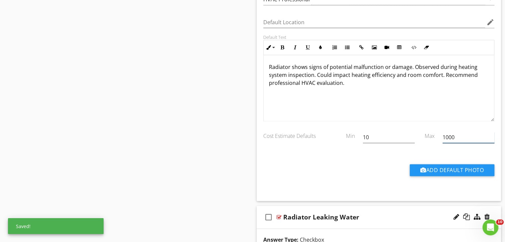
click at [457, 132] on input "1000" at bounding box center [468, 137] width 52 height 11
click at [394, 136] on input "10" at bounding box center [389, 137] width 52 height 11
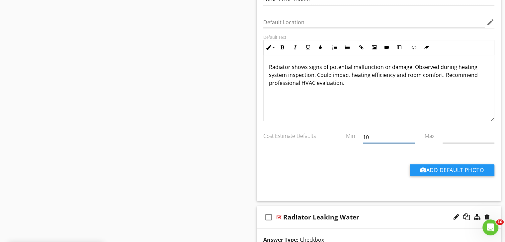
type input "1"
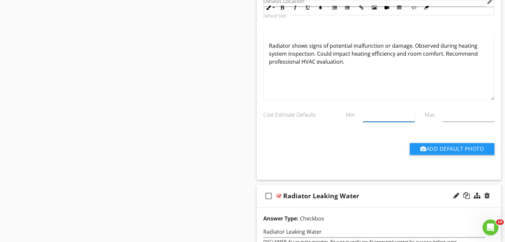
scroll to position [982, 0]
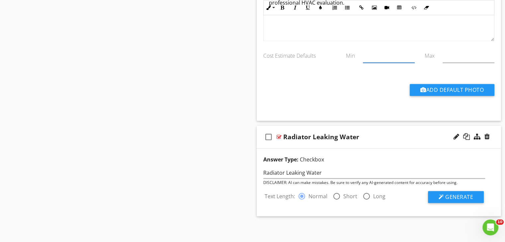
click at [336, 193] on div at bounding box center [336, 196] width 11 height 11
radio input "false"
radio input "true"
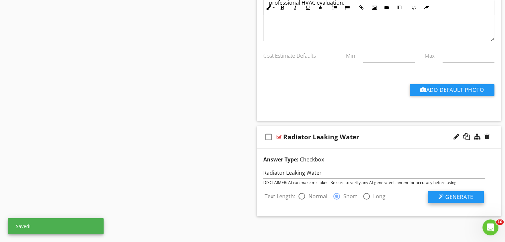
click at [454, 195] on span "Generate" at bounding box center [459, 196] width 28 height 7
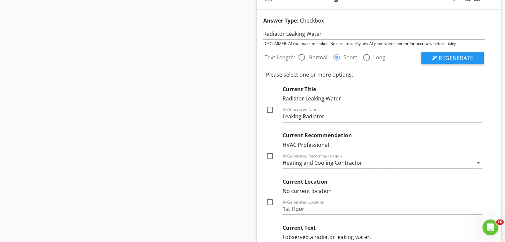
scroll to position [1181, 0]
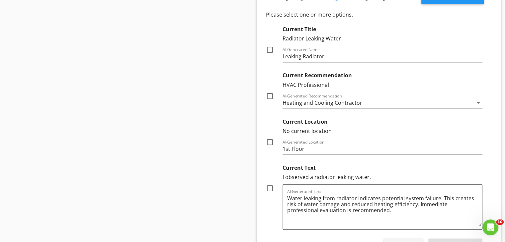
click at [271, 185] on div at bounding box center [269, 187] width 11 height 11
checkbox input "true"
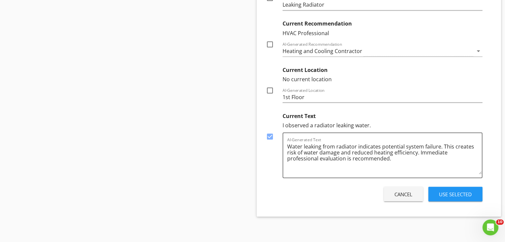
click at [460, 190] on div "Use Selected" at bounding box center [455, 194] width 33 height 8
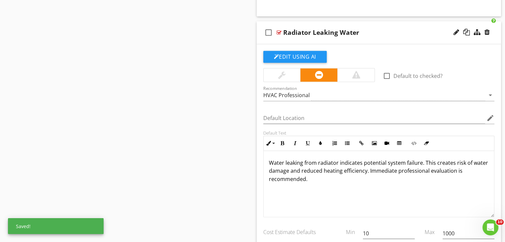
scroll to position [0, 0]
click at [454, 232] on input "1000" at bounding box center [468, 233] width 52 height 11
click at [454, 231] on input "1000" at bounding box center [468, 233] width 52 height 11
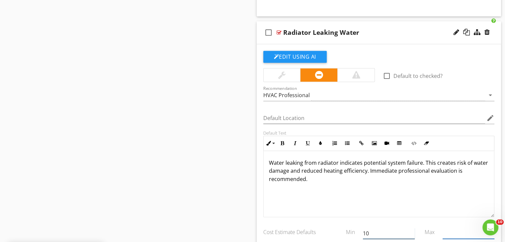
click at [388, 233] on input "10" at bounding box center [389, 233] width 52 height 11
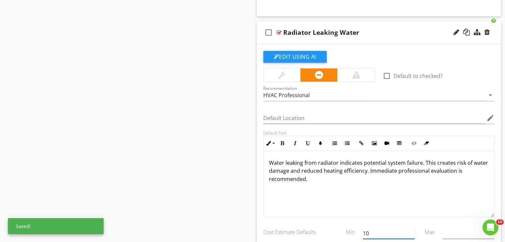
click at [387, 232] on input "10" at bounding box center [389, 233] width 52 height 11
type input "1"
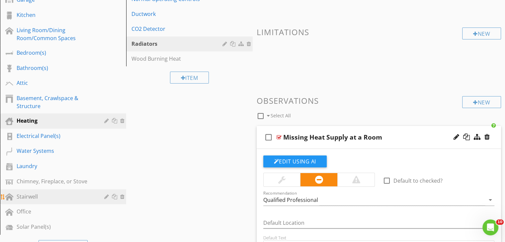
scroll to position [171, 0]
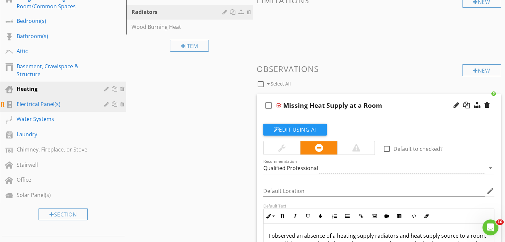
click at [82, 107] on link "Electrical Panel(s)" at bounding box center [64, 104] width 124 height 15
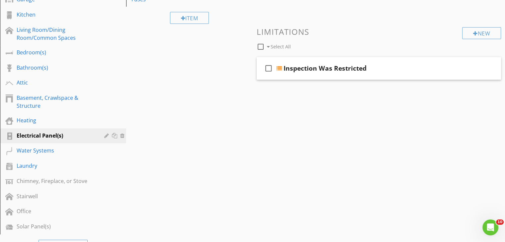
scroll to position [39, 0]
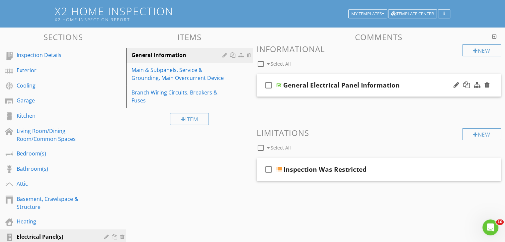
click at [429, 92] on div "check_box_outline_blank General Electrical Panel Information" at bounding box center [378, 85] width 244 height 23
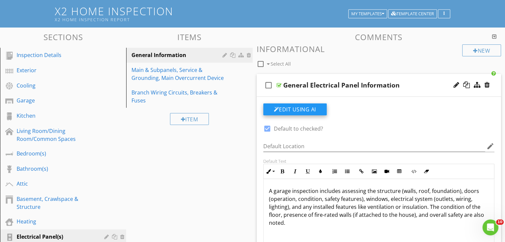
click at [305, 113] on button "Edit Using AI" at bounding box center [294, 109] width 63 height 12
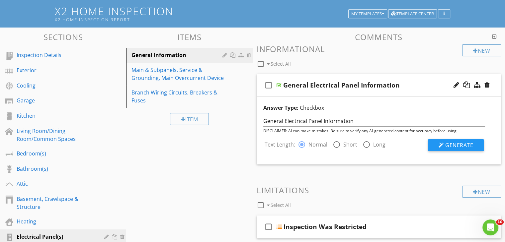
click at [334, 144] on div at bounding box center [336, 144] width 11 height 11
radio input "false"
radio input "true"
click at [452, 150] on button "Generate" at bounding box center [456, 145] width 56 height 12
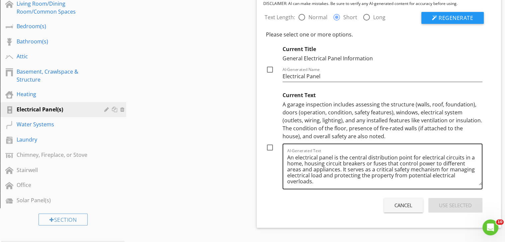
scroll to position [205, 0]
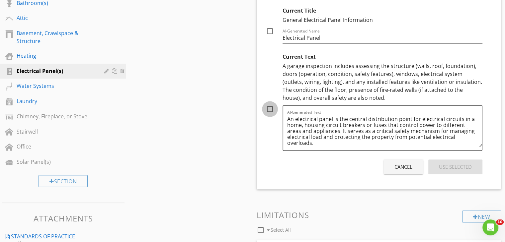
click at [271, 106] on div at bounding box center [269, 108] width 11 height 11
checkbox input "true"
click at [470, 167] on div "Use Selected" at bounding box center [455, 167] width 33 height 8
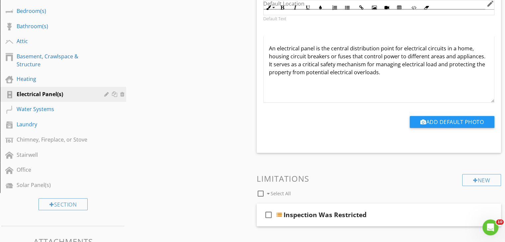
scroll to position [238, 0]
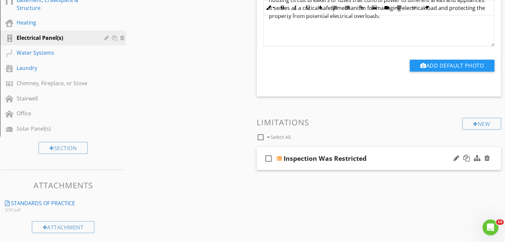
click at [417, 160] on div "Inspection Was Restricted" at bounding box center [369, 159] width 173 height 8
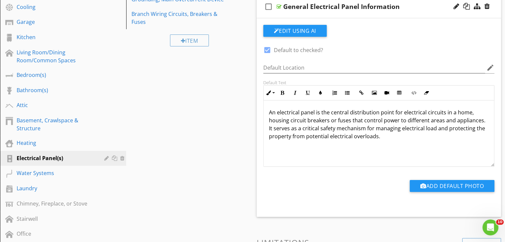
scroll to position [58, 0]
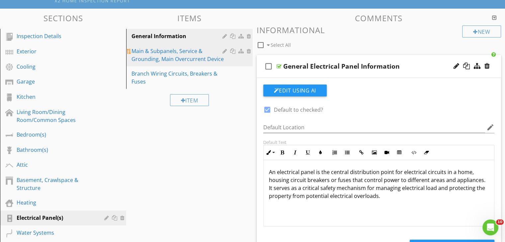
click at [233, 63] on link "Main & Subpanels, Service & Grounding, Main Overcurrent Device" at bounding box center [190, 55] width 124 height 23
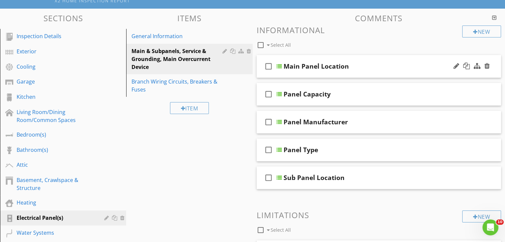
click at [386, 64] on div "Main Panel Location" at bounding box center [369, 66] width 173 height 8
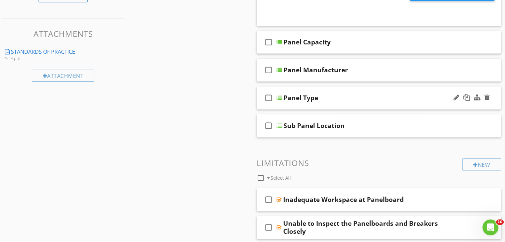
scroll to position [423, 0]
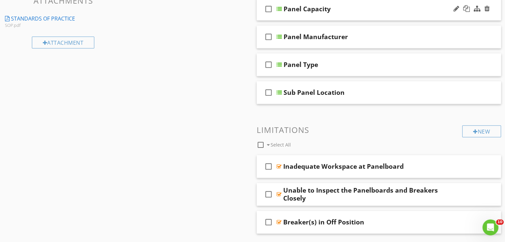
click at [422, 16] on div "check_box_outline_blank Panel Capacity" at bounding box center [378, 9] width 244 height 23
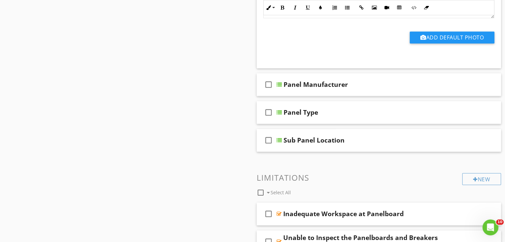
scroll to position [655, 0]
click at [413, 90] on div "check_box_outline_blank Panel Manufacturer" at bounding box center [378, 84] width 244 height 23
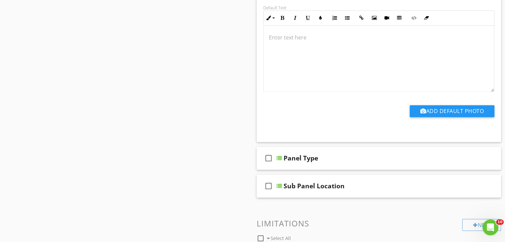
scroll to position [1020, 0]
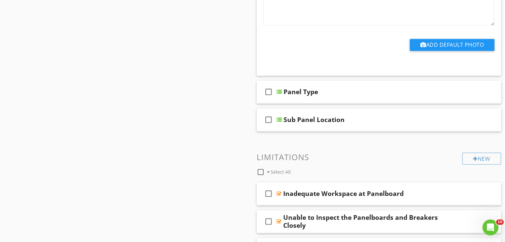
click at [427, 90] on div "check_box_outline_blank Panel Type" at bounding box center [378, 92] width 244 height 23
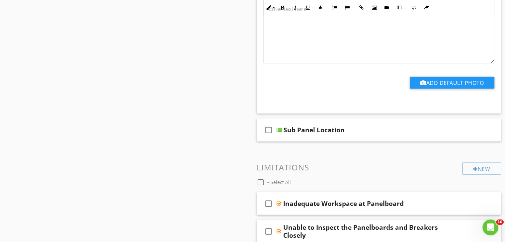
scroll to position [1252, 0]
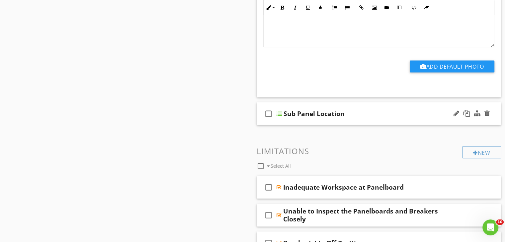
click at [429, 102] on div "check_box_outline_blank Sub Panel Location" at bounding box center [378, 113] width 244 height 23
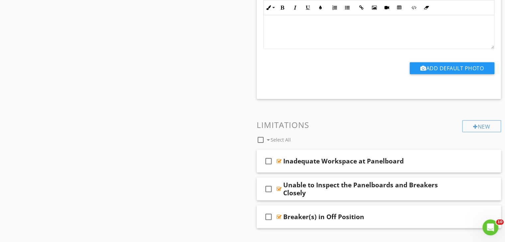
scroll to position [1584, 0]
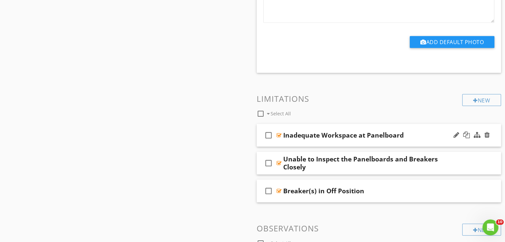
click at [430, 131] on div "Inadequate Workspace at Panelboard" at bounding box center [369, 135] width 173 height 8
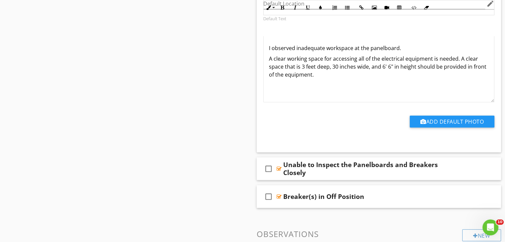
scroll to position [1816, 0]
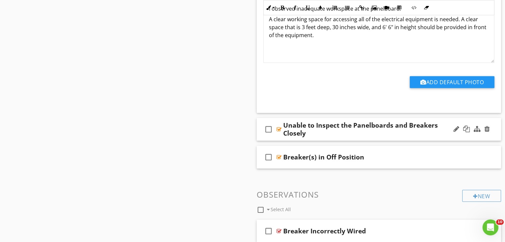
click at [406, 125] on div "check_box_outline_blank Unable to Inspect the Panelboards and Breakers Closely" at bounding box center [378, 129] width 244 height 23
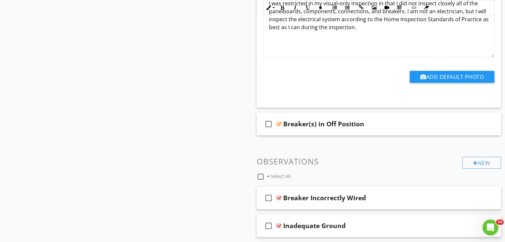
scroll to position [2048, 0]
click at [418, 121] on div "check_box_outline_blank Breaker(s) in Off Position" at bounding box center [378, 123] width 244 height 23
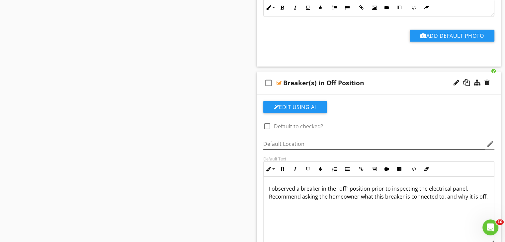
scroll to position [2147, 0]
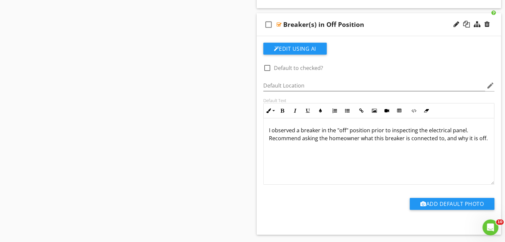
click at [319, 126] on p "I observed a breaker in the "off" position prior to inspecting the electrical p…" at bounding box center [379, 134] width 220 height 16
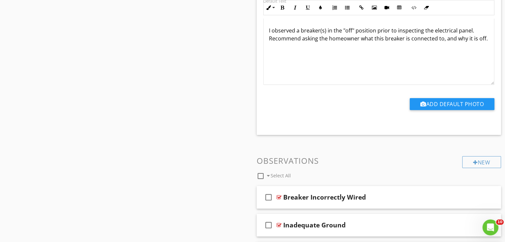
scroll to position [2313, 0]
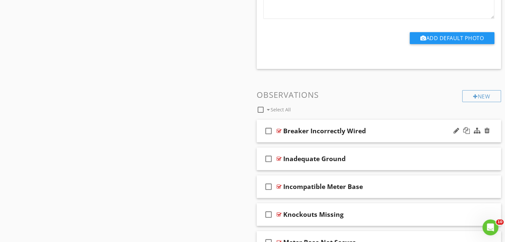
click at [407, 127] on div "Breaker Incorrectly Wired" at bounding box center [369, 131] width 173 height 8
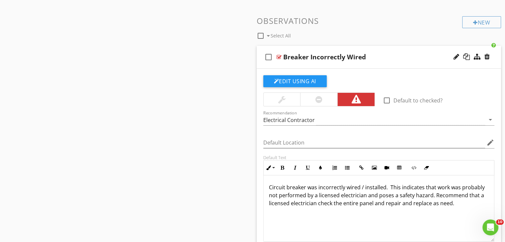
scroll to position [2446, 0]
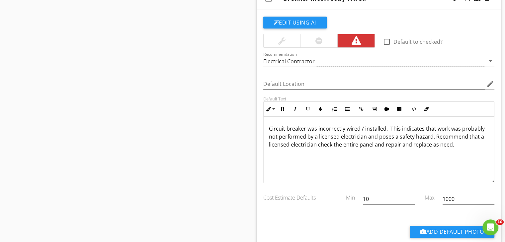
click at [459, 194] on div "1000" at bounding box center [468, 203] width 52 height 18
click at [459, 194] on input "1000" at bounding box center [468, 199] width 52 height 11
click at [391, 194] on input "10" at bounding box center [389, 199] width 52 height 11
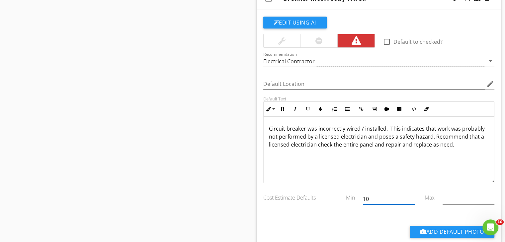
click at [391, 194] on input "10" at bounding box center [389, 199] width 52 height 11
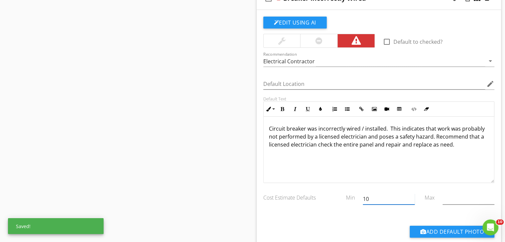
type input "1"
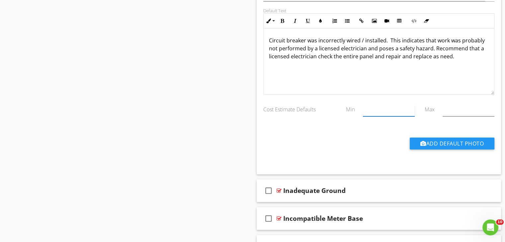
scroll to position [2479, 0]
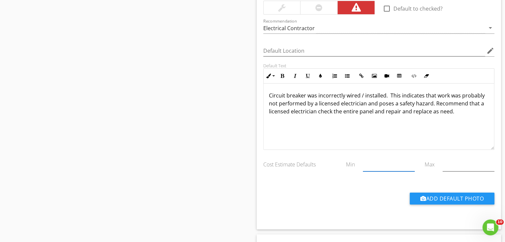
click at [457, 101] on p "Circuit breaker was incorrectly wired / installed. This indicates that work was…" at bounding box center [379, 104] width 220 height 24
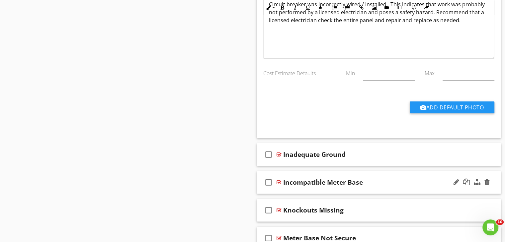
scroll to position [2579, 0]
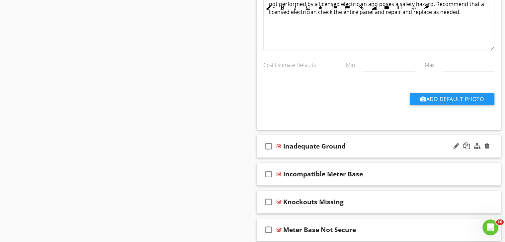
click at [386, 142] on div "Inadequate Ground" at bounding box center [369, 146] width 173 height 8
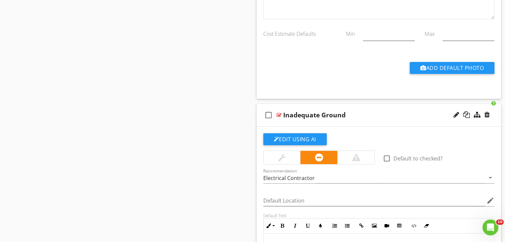
scroll to position [2711, 0]
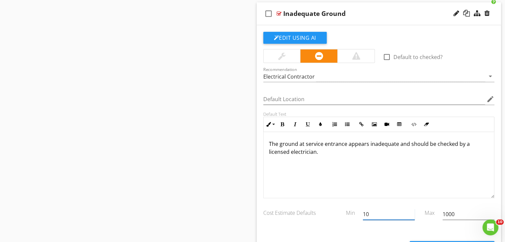
click at [391, 209] on input "10" at bounding box center [389, 214] width 52 height 11
click at [458, 209] on input "1000" at bounding box center [468, 214] width 52 height 11
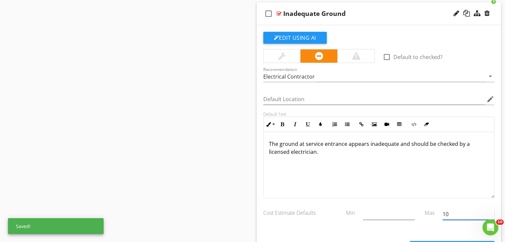
type input "1"
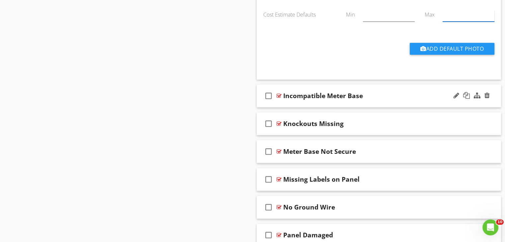
scroll to position [2910, 0]
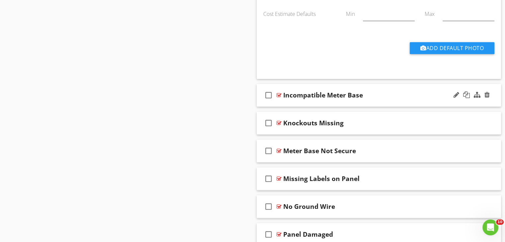
click at [396, 91] on div "Incompatible Meter Base" at bounding box center [369, 95] width 173 height 8
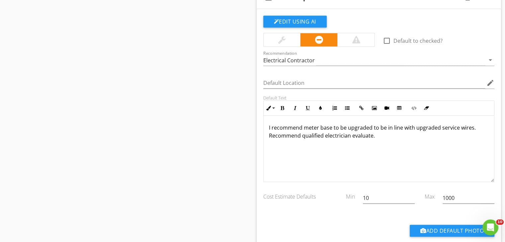
scroll to position [3010, 0]
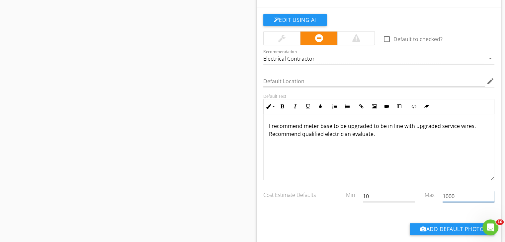
click at [457, 191] on input "1000" at bounding box center [468, 196] width 52 height 11
click at [394, 191] on div "10" at bounding box center [389, 196] width 52 height 11
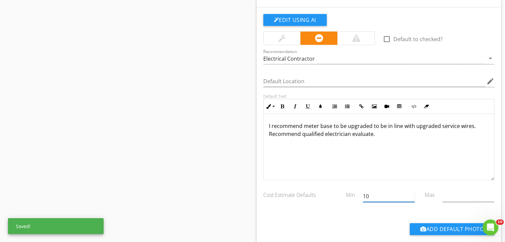
click at [394, 191] on div "10" at bounding box center [389, 196] width 52 height 11
type input "1"
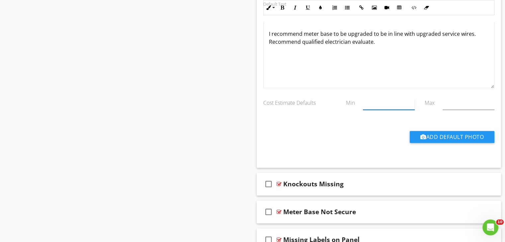
scroll to position [3109, 0]
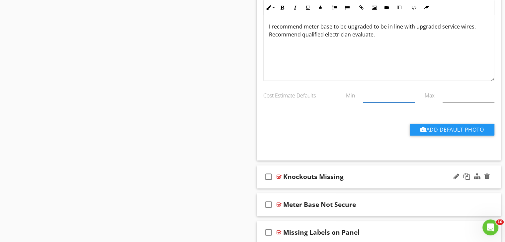
click at [409, 170] on div "check_box_outline_blank Knockouts Missing" at bounding box center [378, 177] width 244 height 23
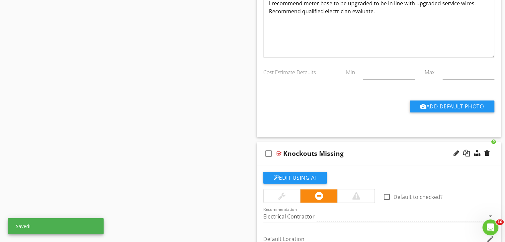
scroll to position [3275, 0]
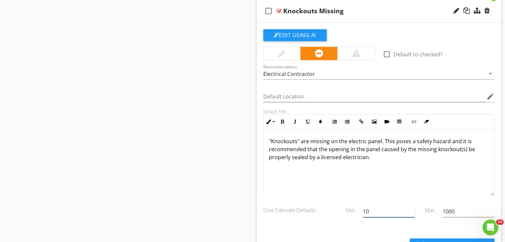
click at [380, 206] on div "10" at bounding box center [389, 211] width 52 height 11
drag, startPoint x: 379, startPoint y: 200, endPoint x: 380, endPoint y: 196, distance: 4.0
click at [380, 206] on input "10" at bounding box center [389, 211] width 52 height 11
click at [379, 206] on input "10" at bounding box center [389, 211] width 52 height 11
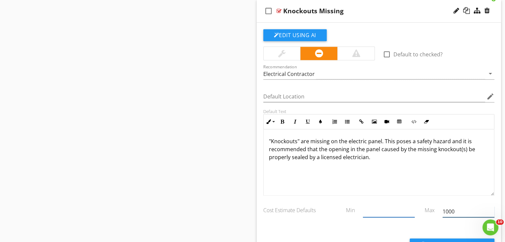
click at [464, 206] on input "1000" at bounding box center [468, 211] width 52 height 11
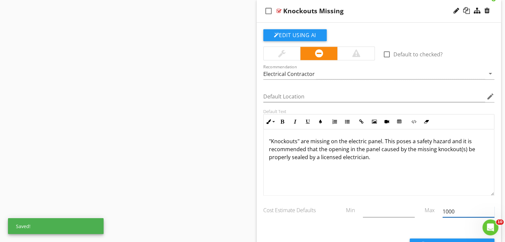
click at [464, 206] on input "1000" at bounding box center [468, 211] width 52 height 11
type input "1"
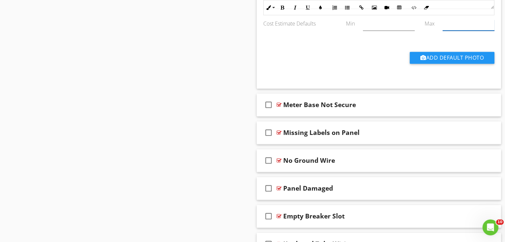
scroll to position [3474, 0]
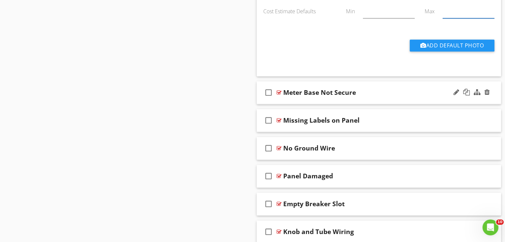
click at [404, 89] on div "Meter Base Not Secure" at bounding box center [369, 93] width 173 height 8
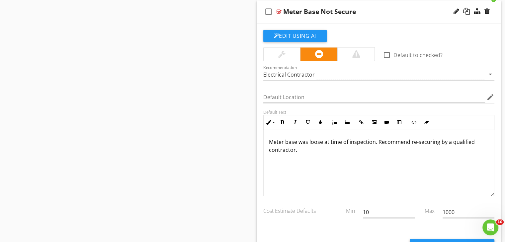
scroll to position [3541, 0]
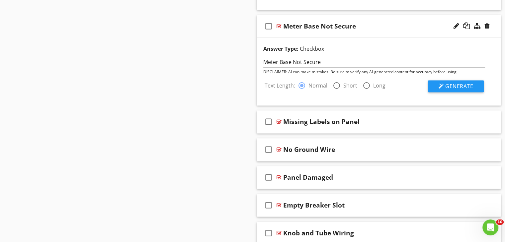
click at [334, 80] on div at bounding box center [336, 85] width 11 height 11
radio input "false"
radio input "true"
click at [439, 84] on div at bounding box center [440, 86] width 5 height 5
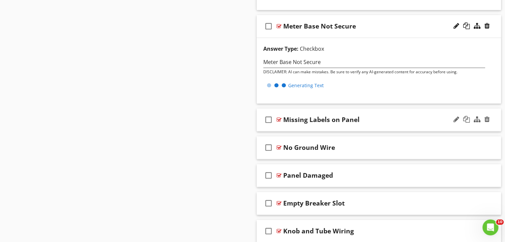
click at [410, 116] on div "Missing Labels on Panel" at bounding box center [369, 120] width 173 height 8
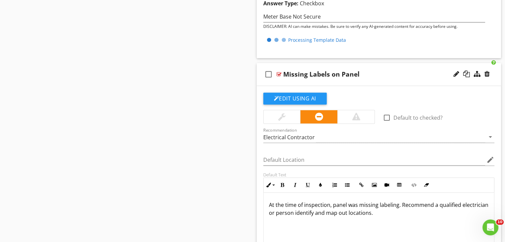
scroll to position [3640, 0]
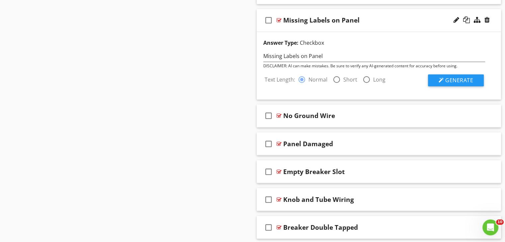
click at [334, 74] on div at bounding box center [336, 79] width 11 height 11
radio input "false"
radio input "true"
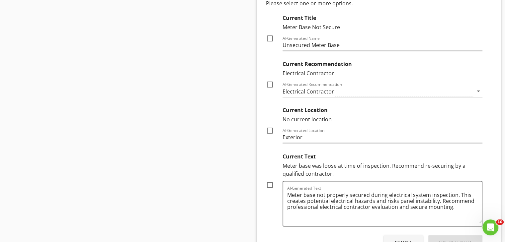
scroll to position [3901, 0]
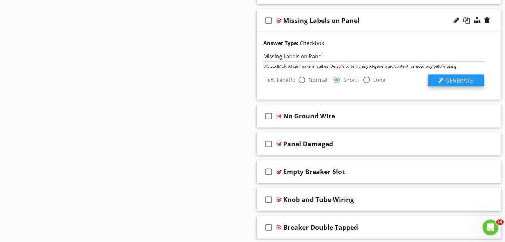
click at [462, 77] on span "Generate" at bounding box center [459, 80] width 28 height 7
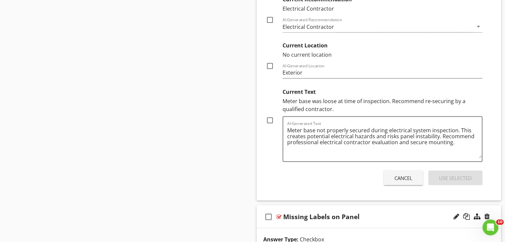
scroll to position [3702, 0]
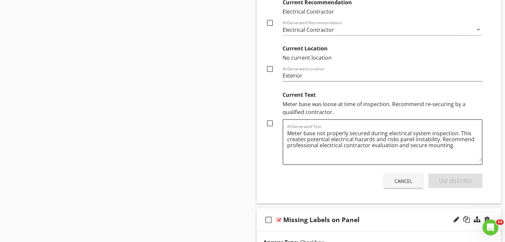
click at [269, 117] on div at bounding box center [269, 122] width 11 height 11
checkbox input "true"
click at [454, 177] on div "Use Selected" at bounding box center [455, 181] width 33 height 8
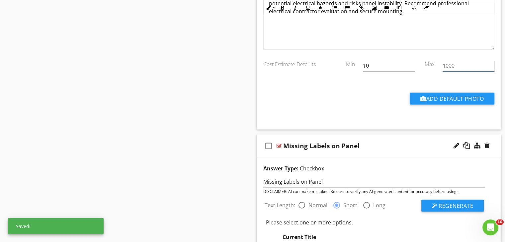
click at [459, 60] on input "1000" at bounding box center [468, 65] width 52 height 11
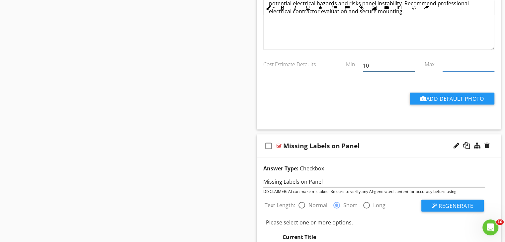
click at [401, 60] on input "10" at bounding box center [389, 65] width 52 height 11
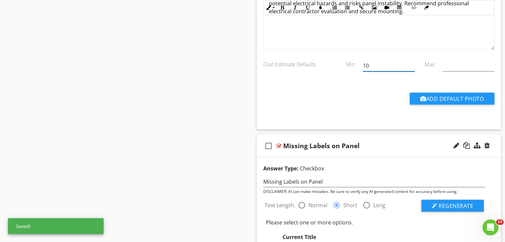
click at [401, 60] on input "10" at bounding box center [389, 65] width 52 height 11
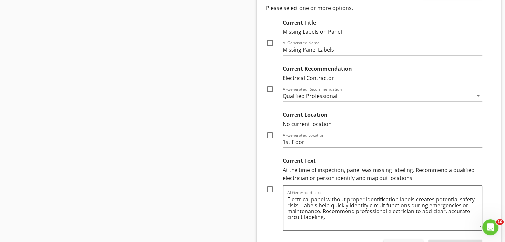
scroll to position [3934, 0]
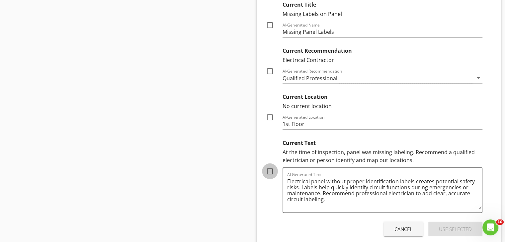
click at [271, 166] on div at bounding box center [269, 171] width 11 height 11
checkbox input "true"
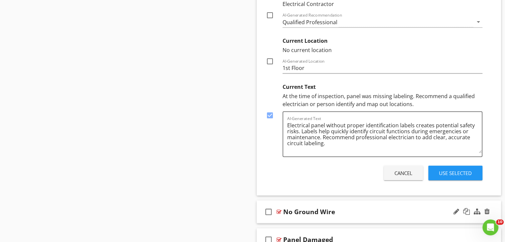
scroll to position [4000, 0]
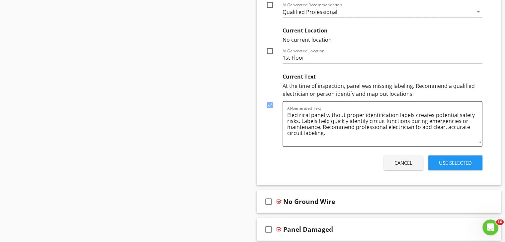
click at [448, 159] on div "Use Selected" at bounding box center [455, 163] width 33 height 8
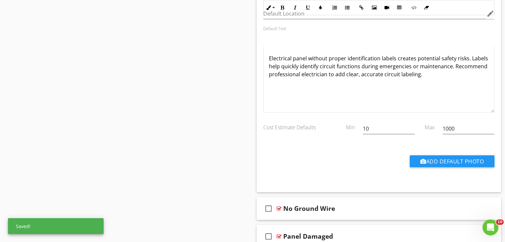
scroll to position [3901, 0]
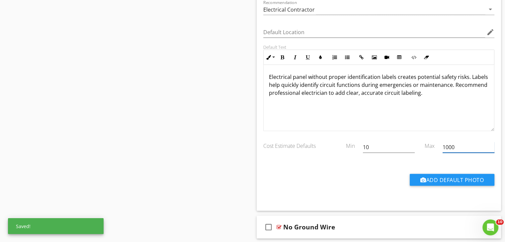
click at [458, 142] on input "1000" at bounding box center [468, 147] width 52 height 11
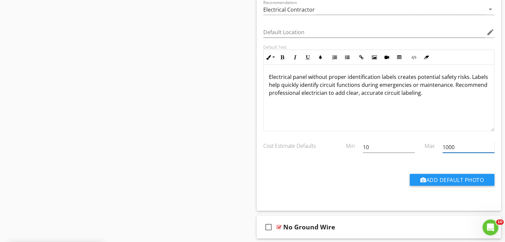
click at [458, 142] on input "1000" at bounding box center [468, 147] width 52 height 11
click at [389, 142] on input "10" at bounding box center [389, 147] width 52 height 11
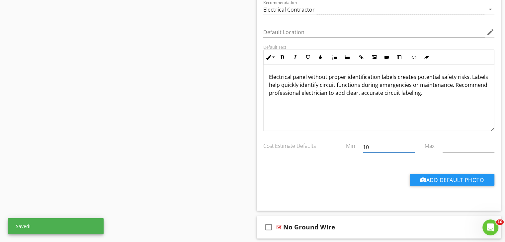
click at [389, 142] on input "10" at bounding box center [389, 147] width 52 height 11
type input "1"
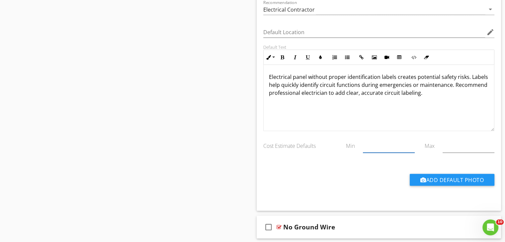
click at [455, 78] on p "Electrical panel without proper identification labels creates potential safety …" at bounding box center [379, 85] width 220 height 24
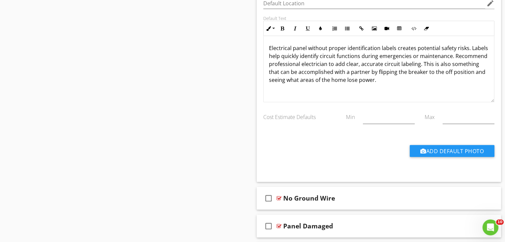
scroll to position [3934, 0]
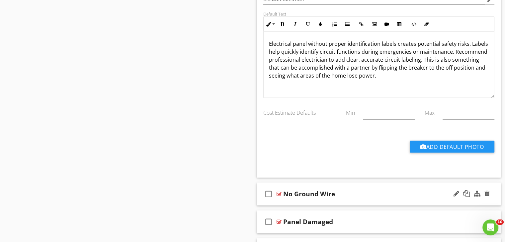
click at [388, 190] on div "No Ground Wire" at bounding box center [369, 194] width 173 height 8
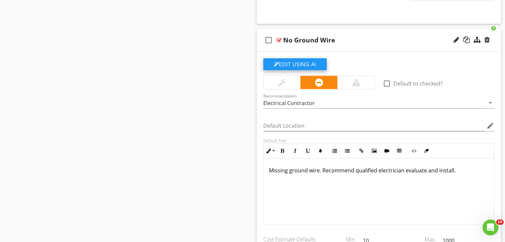
scroll to position [4100, 0]
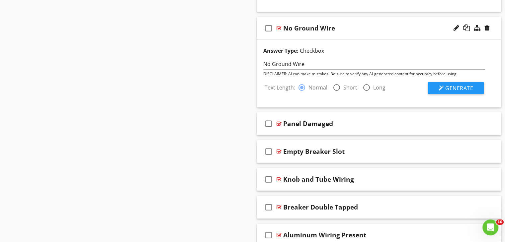
click at [336, 82] on div at bounding box center [336, 87] width 11 height 11
radio input "false"
radio input "true"
click at [485, 77] on div "Text Length: radio_button_unchecked Normal radio_button_checked Short radio_but…" at bounding box center [374, 85] width 230 height 17
click at [478, 82] on button "Generate" at bounding box center [456, 88] width 56 height 12
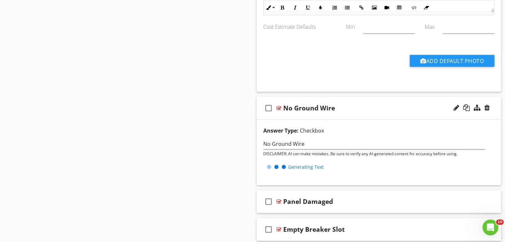
scroll to position [4133, 0]
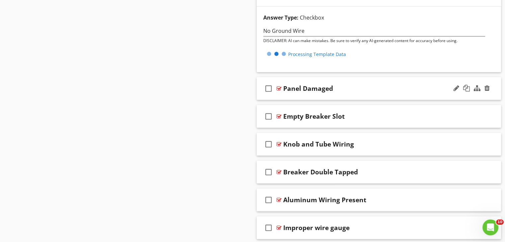
click at [379, 77] on div "check_box_outline_blank Panel Damaged" at bounding box center [378, 88] width 244 height 23
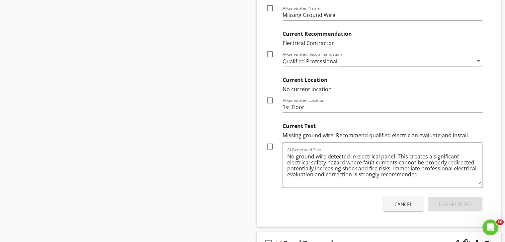
scroll to position [4233, 0]
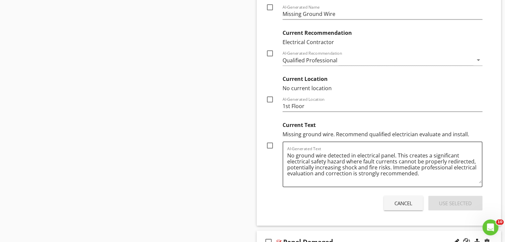
click at [267, 140] on div at bounding box center [269, 145] width 11 height 11
checkbox input "true"
click at [468, 200] on div "Use Selected" at bounding box center [455, 204] width 33 height 8
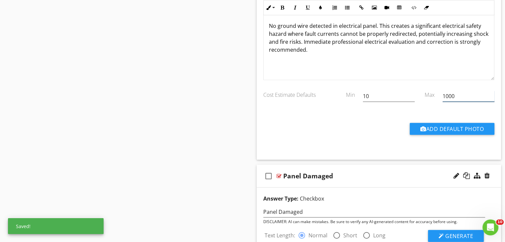
click at [460, 91] on input "1000" at bounding box center [468, 96] width 52 height 11
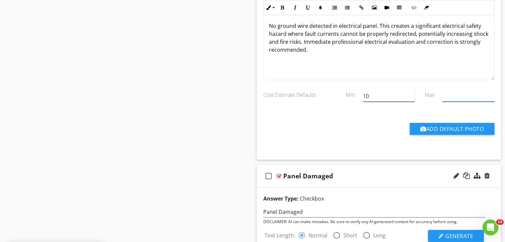
click at [396, 91] on input "10" at bounding box center [389, 96] width 52 height 11
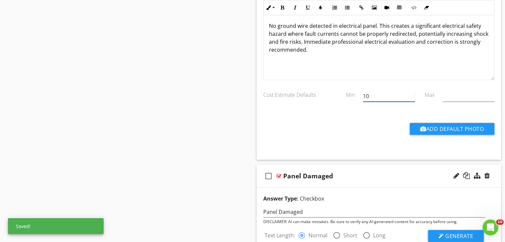
click at [396, 91] on input "10" at bounding box center [389, 96] width 52 height 11
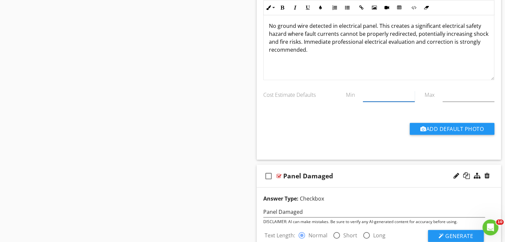
scroll to position [4266, 0]
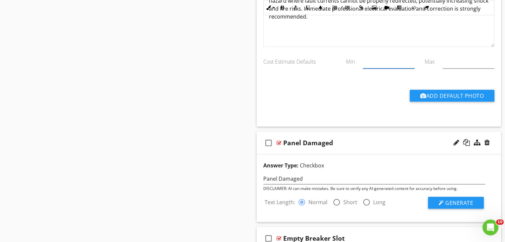
click at [334, 197] on div at bounding box center [336, 202] width 11 height 11
radio input "false"
radio input "true"
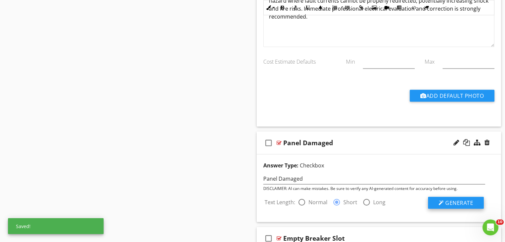
click at [449, 199] on span "Generate" at bounding box center [459, 202] width 28 height 7
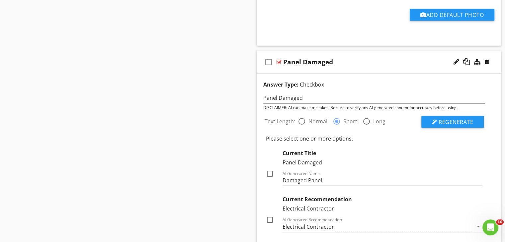
scroll to position [4432, 0]
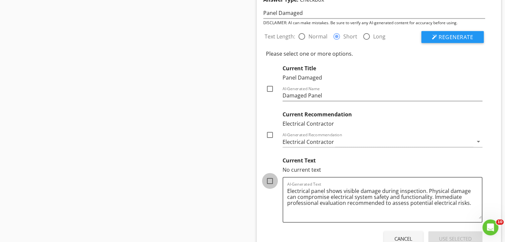
click at [268, 175] on div at bounding box center [269, 180] width 11 height 11
checkbox input "true"
click at [441, 235] on div "Use Selected" at bounding box center [455, 239] width 33 height 8
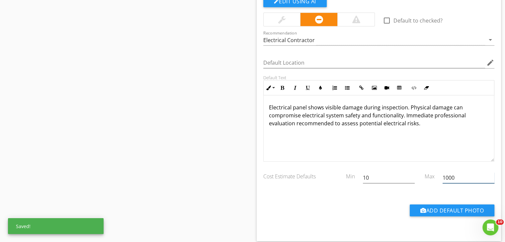
click at [446, 172] on input "1000" at bounding box center [468, 177] width 52 height 11
type input "00"
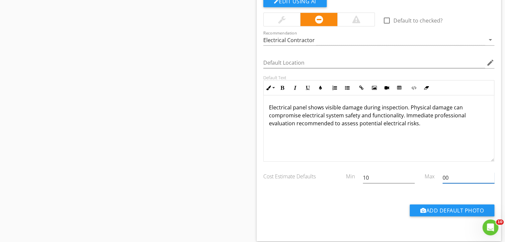
click at [452, 172] on input "00" at bounding box center [468, 177] width 52 height 11
click at [369, 172] on input "10" at bounding box center [389, 177] width 52 height 11
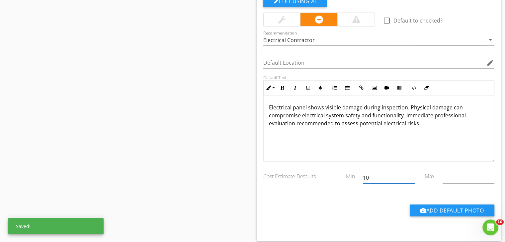
type input "1"
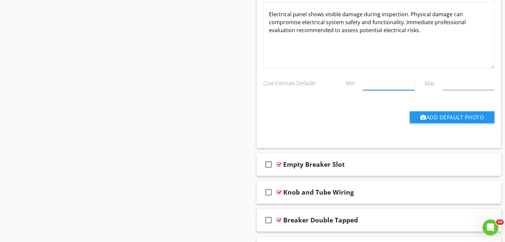
scroll to position [4564, 0]
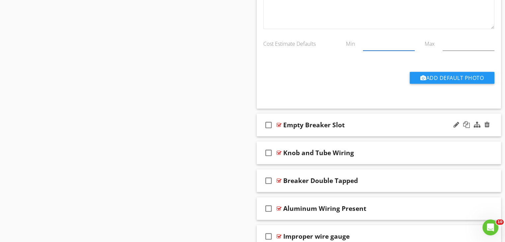
click at [405, 121] on div "Empty Breaker Slot" at bounding box center [369, 125] width 173 height 8
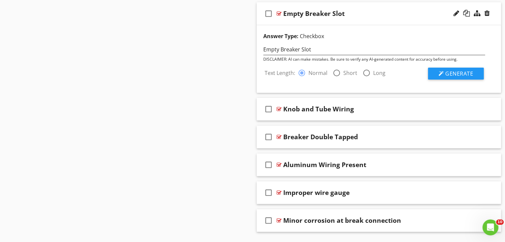
click at [333, 67] on div at bounding box center [336, 72] width 11 height 11
radio input "false"
radio input "true"
click at [432, 68] on button "Generate" at bounding box center [456, 74] width 56 height 12
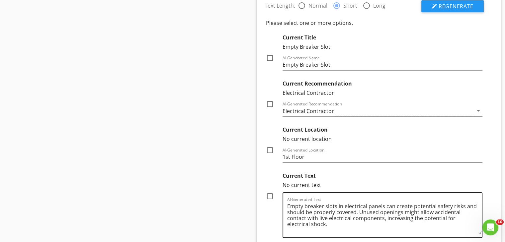
scroll to position [4842, 0]
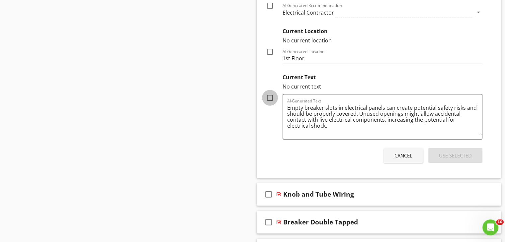
click at [270, 92] on div at bounding box center [269, 97] width 11 height 11
checkbox input "true"
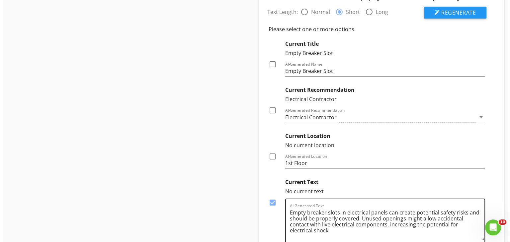
scroll to position [4609, 0]
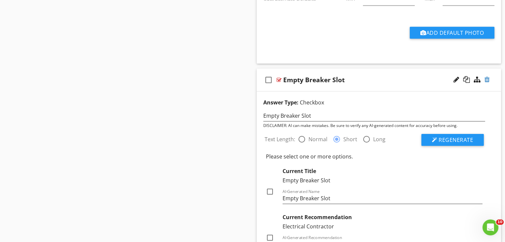
click at [489, 76] on div at bounding box center [486, 79] width 5 height 7
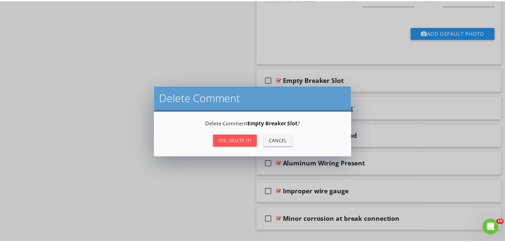
scroll to position [4608, 0]
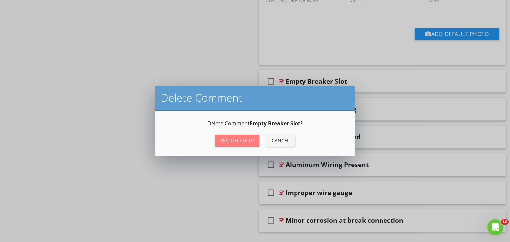
click at [239, 141] on div "Yes, Delete it!" at bounding box center [237, 140] width 34 height 7
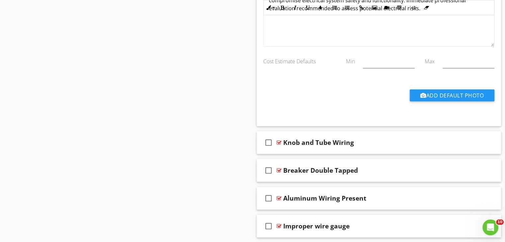
scroll to position [4580, 0]
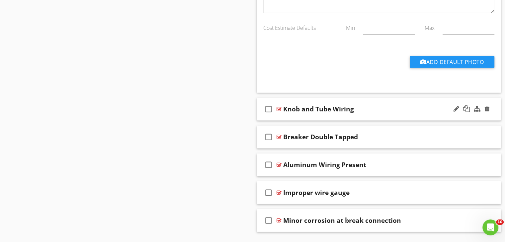
click at [401, 105] on div "Knob and Tube Wiring" at bounding box center [369, 109] width 173 height 8
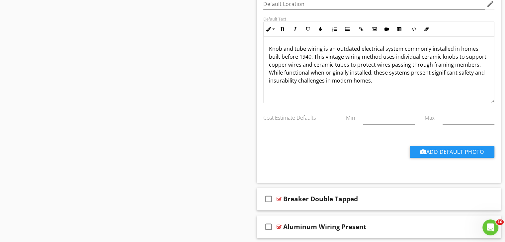
scroll to position [4779, 0]
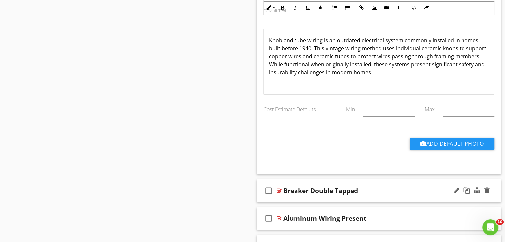
click at [387, 187] on div "Breaker Double Tapped" at bounding box center [369, 191] width 173 height 8
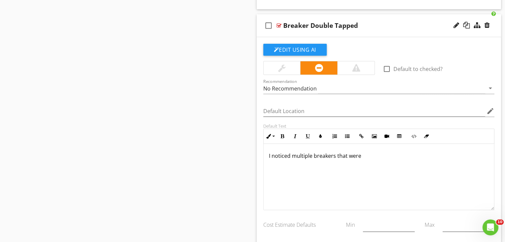
scroll to position [4945, 0]
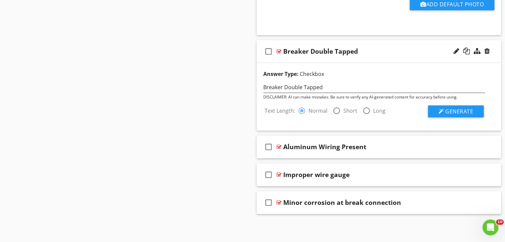
scroll to position [4900, 0]
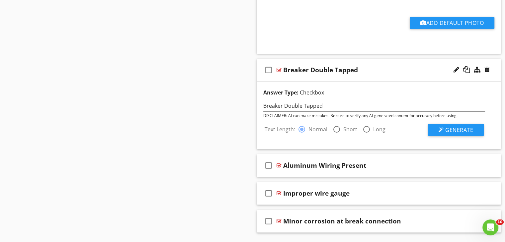
drag, startPoint x: 336, startPoint y: 105, endPoint x: 336, endPoint y: 110, distance: 5.0
click at [336, 124] on div at bounding box center [336, 129] width 11 height 11
radio input "false"
radio input "true"
click at [475, 124] on button "Generate" at bounding box center [456, 130] width 56 height 12
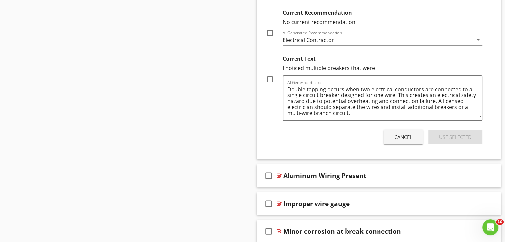
scroll to position [5099, 0]
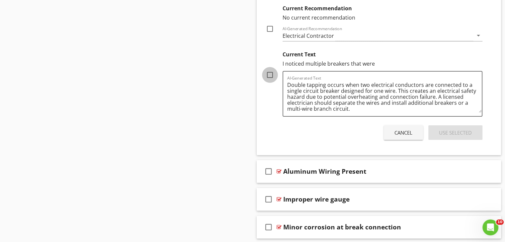
click at [269, 69] on div at bounding box center [269, 74] width 11 height 11
checkbox input "true"
click at [446, 129] on div "Use Selected" at bounding box center [455, 133] width 33 height 8
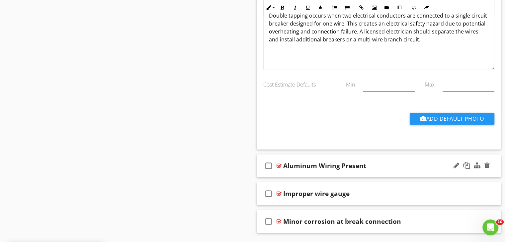
click at [411, 162] on div "Aluminum Wiring Present" at bounding box center [369, 166] width 173 height 8
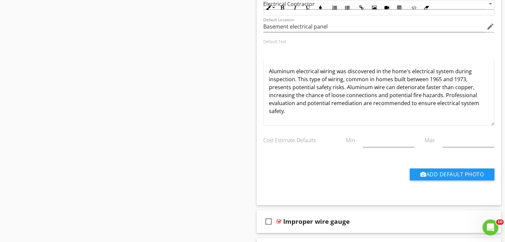
scroll to position [5337, 0]
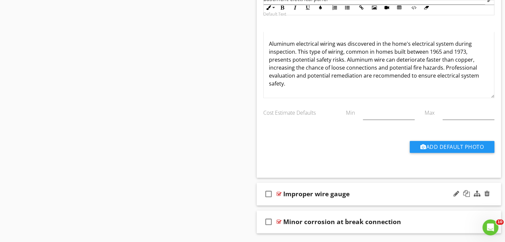
click at [413, 190] on div "Improper wire gauge" at bounding box center [369, 194] width 173 height 8
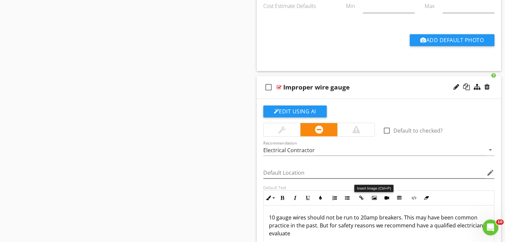
scroll to position [5470, 0]
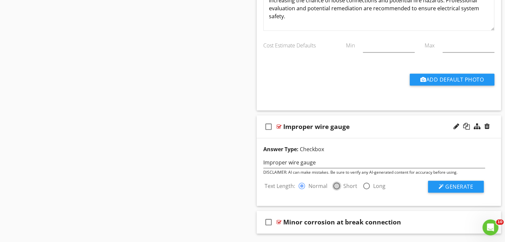
click at [336, 185] on input "Short" at bounding box center [336, 189] width 8 height 8
radio input "true"
click at [444, 181] on button "Generate" at bounding box center [456, 187] width 56 height 12
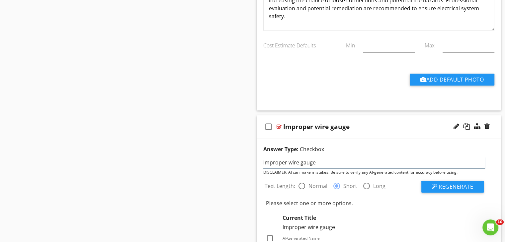
click at [290, 157] on input "Improper wire gauge" at bounding box center [374, 162] width 222 height 11
click at [304, 157] on input "Improper Wire gauge" at bounding box center [374, 162] width 222 height 11
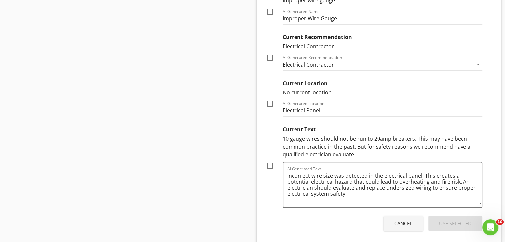
scroll to position [5637, 0]
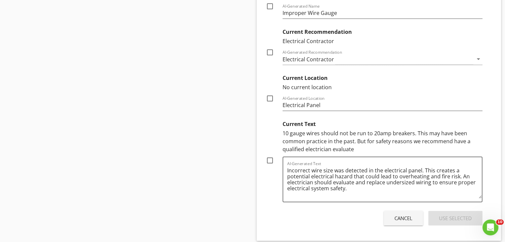
type input "Improper Wire Gauge"
click at [269, 155] on div at bounding box center [269, 160] width 11 height 11
checkbox input "true"
click at [461, 215] on div "Use Selected" at bounding box center [455, 219] width 33 height 8
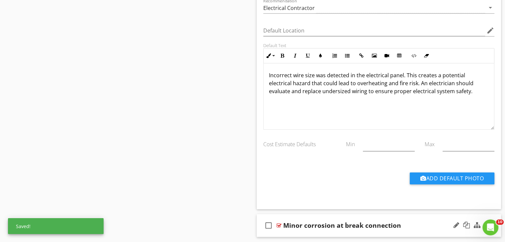
scroll to position [5589, 0]
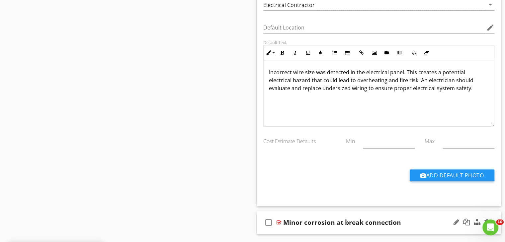
click at [421, 219] on div "Minor corrosion at break connection" at bounding box center [369, 223] width 173 height 8
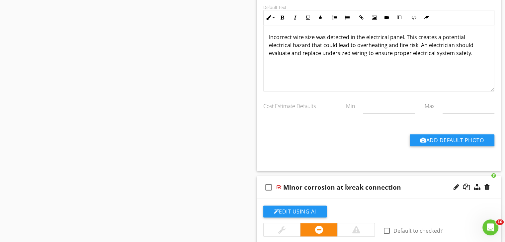
scroll to position [5689, 0]
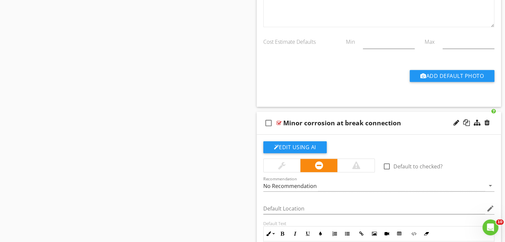
click at [305, 119] on div "Minor corrosion at break connection" at bounding box center [342, 123] width 118 height 8
click at [304, 118] on input "Minor corrosion at break connection" at bounding box center [369, 123] width 173 height 11
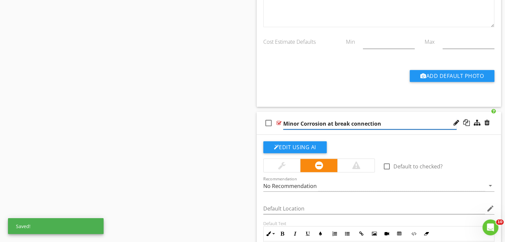
click at [336, 118] on input "Minor Corrosion at break connection" at bounding box center [369, 123] width 173 height 11
click at [354, 118] on input "Minor Corrosion at Break connection" at bounding box center [369, 123] width 173 height 11
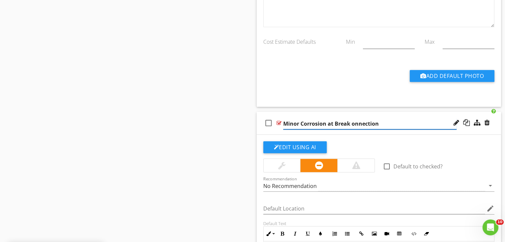
type input "Minor Corrosion at Break Connection"
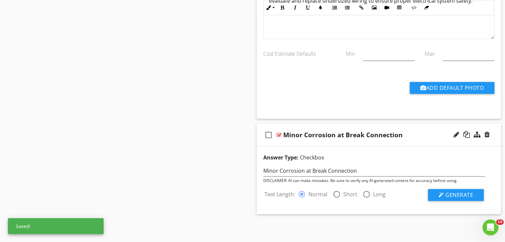
scroll to position [5657, 0]
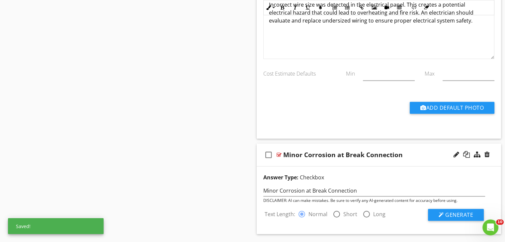
click at [337, 209] on div at bounding box center [336, 214] width 11 height 11
radio input "false"
radio input "true"
click at [445, 211] on span "Generate" at bounding box center [459, 214] width 28 height 7
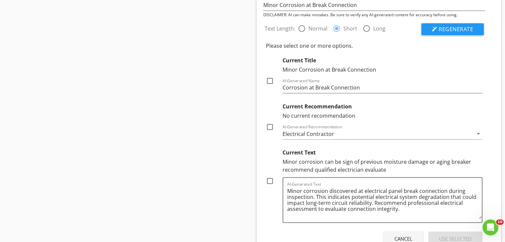
scroll to position [5856, 0]
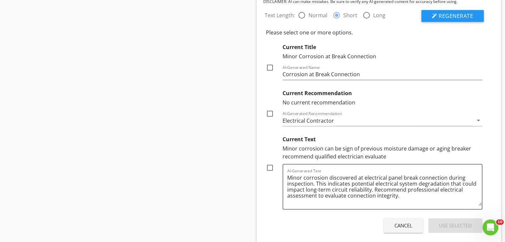
click at [272, 162] on div at bounding box center [269, 167] width 11 height 11
checkbox input "true"
drag, startPoint x: 449, startPoint y: 197, endPoint x: 448, endPoint y: 204, distance: 7.4
click at [449, 216] on div "Cancel Use Selected" at bounding box center [374, 225] width 222 height 19
click at [447, 222] on div "Use Selected" at bounding box center [455, 226] width 33 height 8
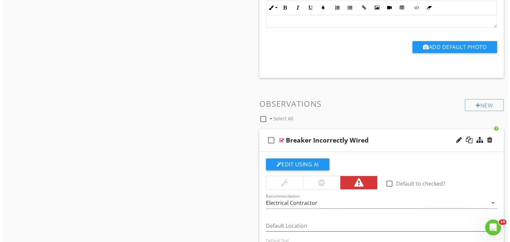
scroll to position [2308, 0]
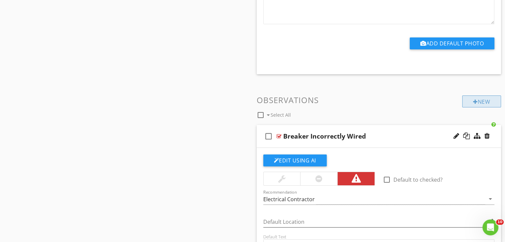
click at [483, 96] on div "New" at bounding box center [481, 102] width 39 height 12
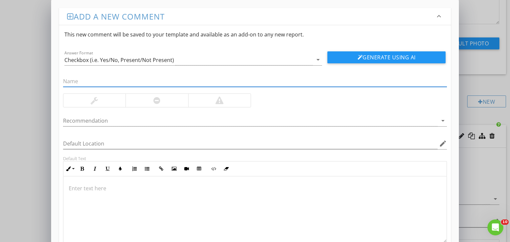
click at [236, 81] on input "text" at bounding box center [255, 81] width 384 height 11
click at [168, 104] on div at bounding box center [156, 100] width 62 height 13
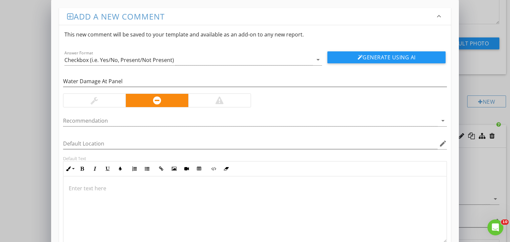
click at [219, 103] on div at bounding box center [219, 101] width 8 height 8
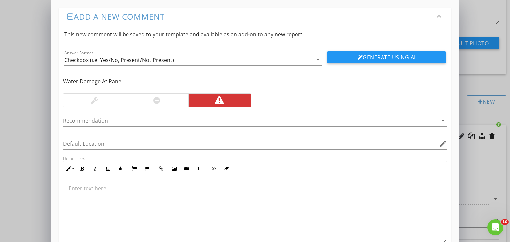
drag, startPoint x: 126, startPoint y: 81, endPoint x: 77, endPoint y: 81, distance: 49.1
click at [77, 81] on input "Water Damage At Panel" at bounding box center [255, 81] width 384 height 11
type input "W"
type input "Active Water Leak At Panel"
click at [414, 57] on button "Generate Using AI" at bounding box center [386, 57] width 118 height 12
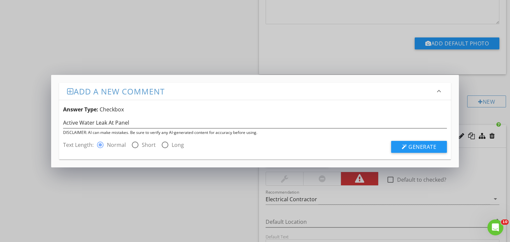
click at [140, 146] on div "radio_button_unchecked Short" at bounding box center [143, 145] width 25 height 8
click at [131, 145] on div at bounding box center [134, 144] width 11 height 11
radio input "false"
radio input "true"
click at [407, 144] on button "Generate" at bounding box center [419, 147] width 56 height 12
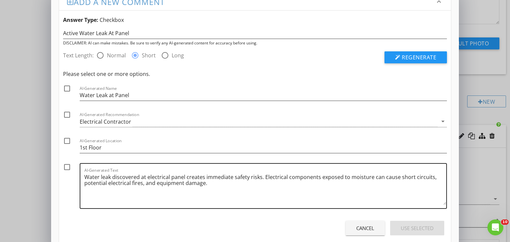
scroll to position [28, 0]
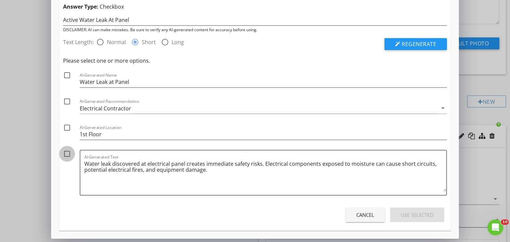
click at [70, 156] on div at bounding box center [66, 153] width 11 height 11
checkbox input "true"
click at [422, 215] on div "Use Selected" at bounding box center [416, 215] width 33 height 8
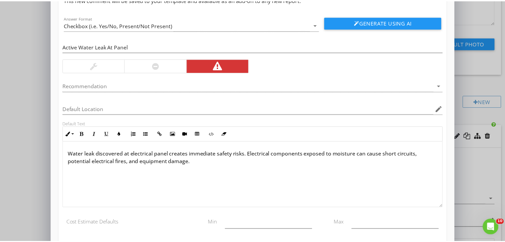
scroll to position [75, 0]
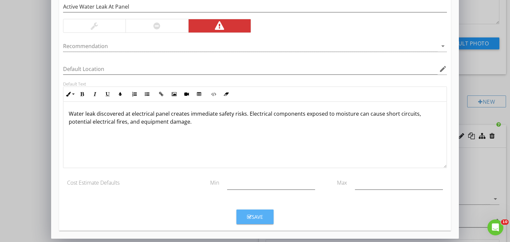
click at [255, 217] on div "Save" at bounding box center [255, 217] width 16 height 8
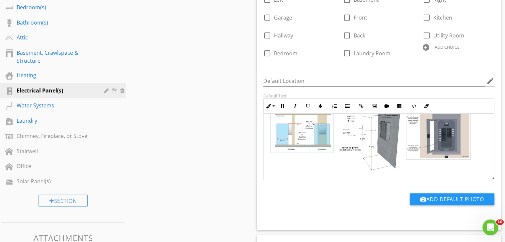
scroll to position [52, 0]
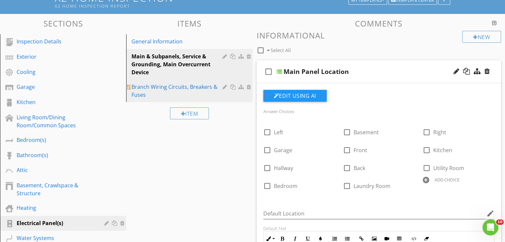
click at [200, 94] on div "Branch Wiring Circuits, Breakers & Fuses" at bounding box center [177, 91] width 93 height 16
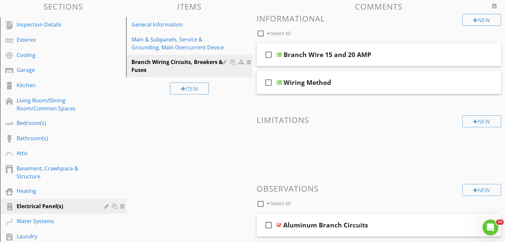
scroll to position [86, 0]
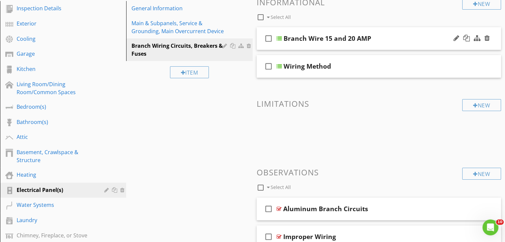
click at [418, 39] on div "Branch Wire 15 and 20 AMP" at bounding box center [369, 38] width 173 height 8
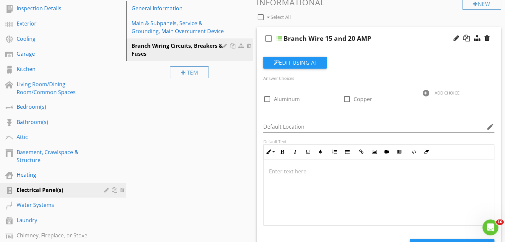
click at [367, 40] on div "Branch Wire 15 and 20 AMP" at bounding box center [327, 38] width 88 height 8
click at [370, 39] on input "Branch Wire 15 and 20 AMP" at bounding box center [369, 39] width 173 height 11
drag, startPoint x: 369, startPoint y: 40, endPoint x: 317, endPoint y: 38, distance: 51.1
click at [317, 38] on input "Branch Wire 15 and 20 AMP" at bounding box center [369, 39] width 173 height 11
type input "Branch Wiring"
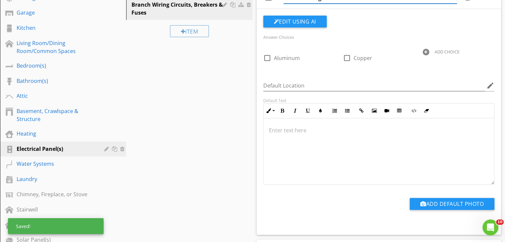
scroll to position [119, 0]
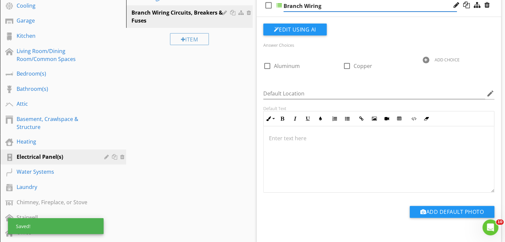
click at [306, 36] on div "Edit Using AI" at bounding box center [378, 32] width 231 height 17
click at [308, 33] on button "Edit Using AI" at bounding box center [294, 30] width 63 height 12
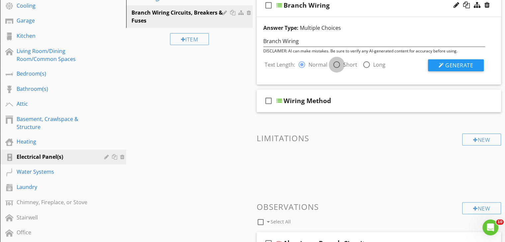
click at [336, 62] on div at bounding box center [336, 64] width 11 height 11
radio input "false"
radio input "true"
click at [464, 65] on span "Generate" at bounding box center [459, 65] width 28 height 7
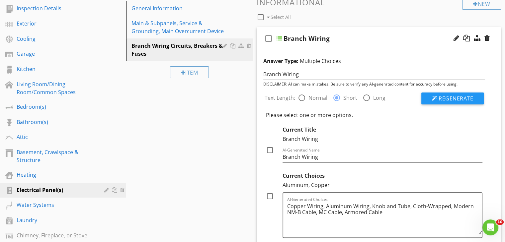
scroll to position [251, 0]
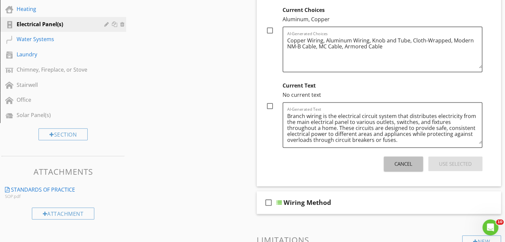
click at [407, 167] on button "Cancel" at bounding box center [402, 164] width 39 height 15
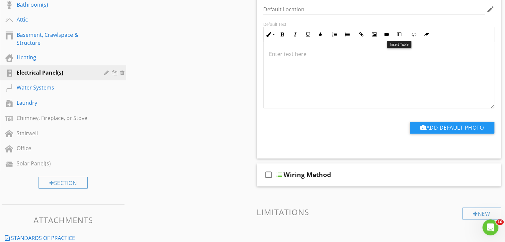
scroll to position [285, 0]
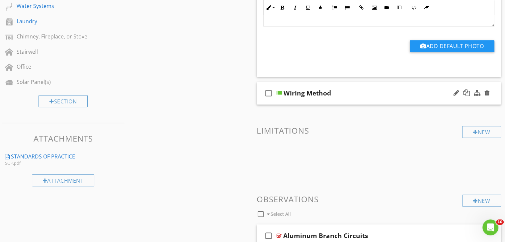
click at [391, 95] on div "Wiring Method" at bounding box center [369, 93] width 173 height 8
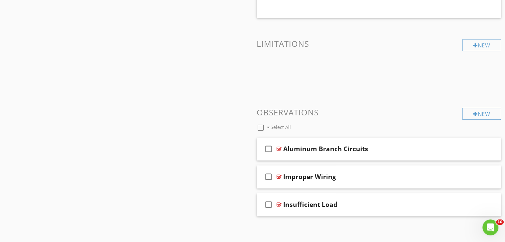
scroll to position [622, 0]
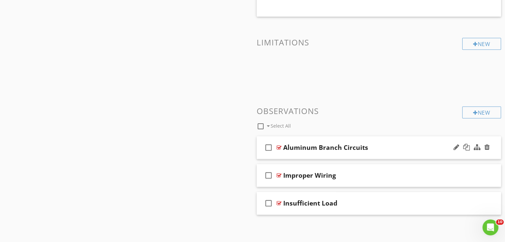
click at [411, 143] on div "check_box_outline_blank Aluminum Branch Circuits" at bounding box center [378, 147] width 244 height 23
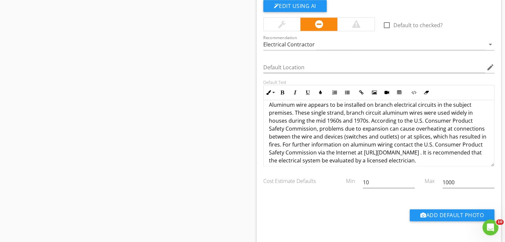
scroll to position [13, 0]
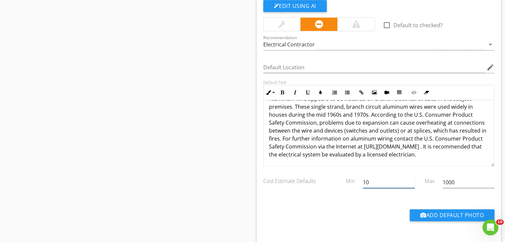
click at [398, 180] on input "10" at bounding box center [389, 182] width 52 height 11
click at [475, 182] on input "1000" at bounding box center [468, 182] width 52 height 11
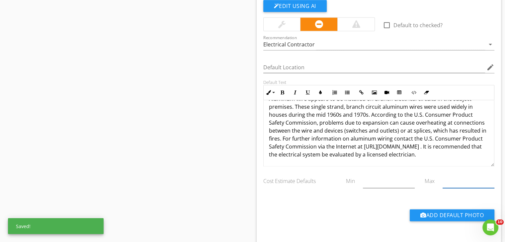
type input "1000"
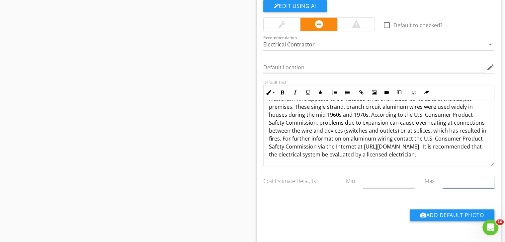
click at [458, 181] on input "text" at bounding box center [468, 182] width 52 height 11
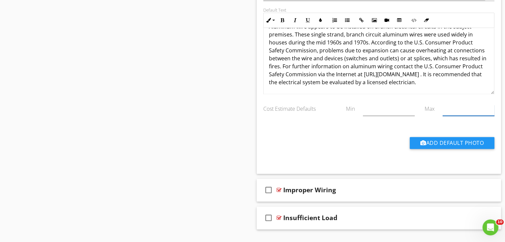
scroll to position [874, 0]
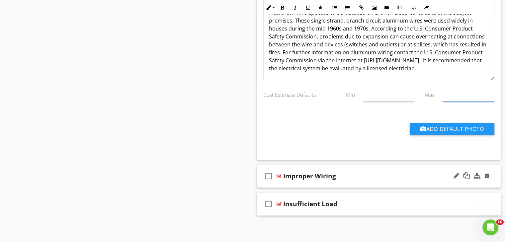
click at [399, 178] on div "Improper Wiring" at bounding box center [369, 176] width 173 height 8
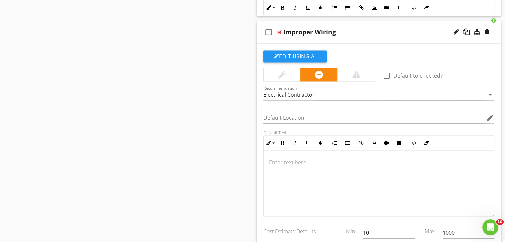
scroll to position [1040, 0]
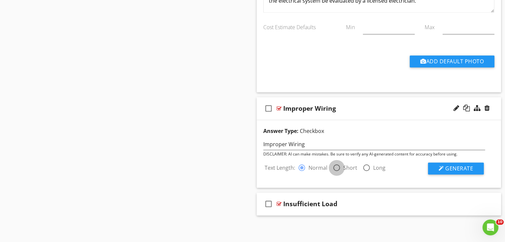
click at [335, 165] on div at bounding box center [336, 167] width 11 height 11
radio input "false"
radio input "true"
click at [468, 169] on span "Generate" at bounding box center [459, 168] width 28 height 7
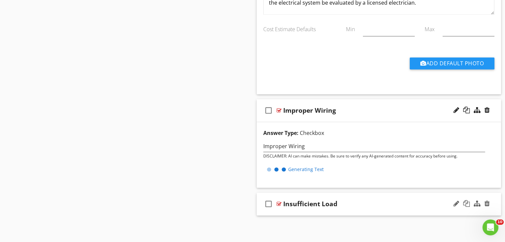
click at [381, 203] on div "Insufficient Load" at bounding box center [369, 204] width 173 height 8
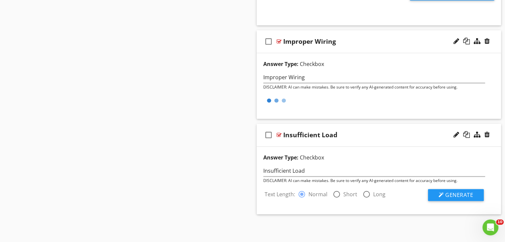
scroll to position [1007, 0]
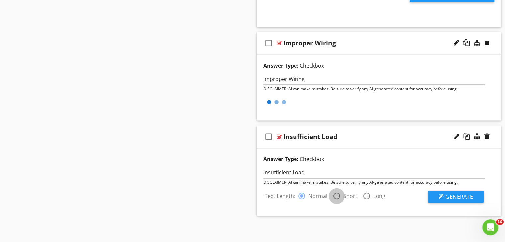
click at [334, 195] on div at bounding box center [336, 195] width 11 height 11
radio input "false"
radio input "true"
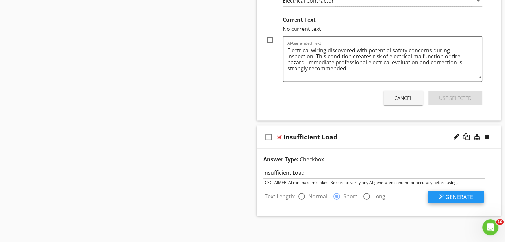
click at [457, 196] on span "Generate" at bounding box center [459, 196] width 28 height 7
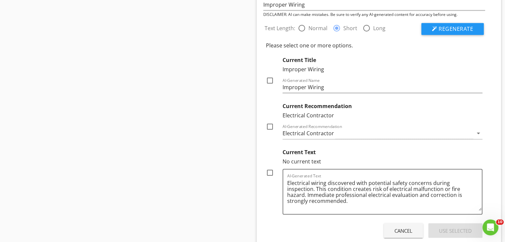
scroll to position [1112, 0]
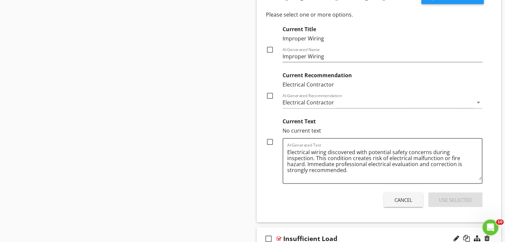
click at [276, 144] on div "check_box_outline_blank" at bounding box center [272, 146] width 13 height 16
click at [271, 143] on div at bounding box center [269, 141] width 11 height 11
checkbox input "true"
click at [453, 196] on div "Use Selected" at bounding box center [455, 200] width 33 height 8
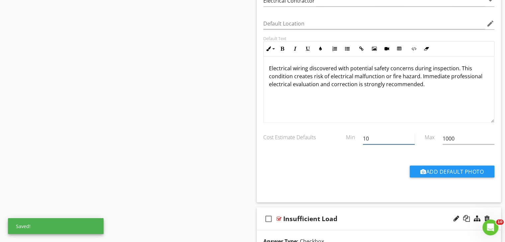
click at [393, 138] on input "10" at bounding box center [389, 138] width 52 height 11
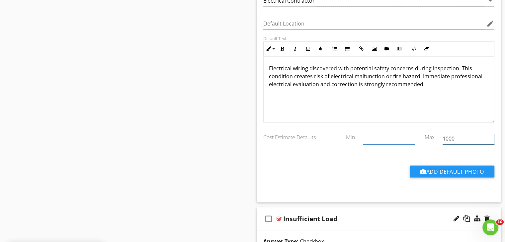
click at [454, 139] on input "1000" at bounding box center [468, 138] width 52 height 11
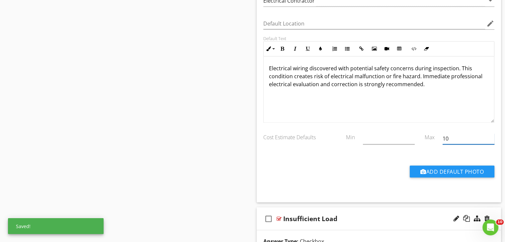
type input "1"
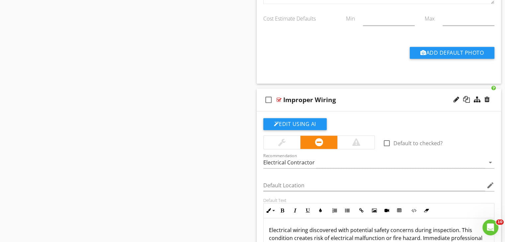
scroll to position [946, 0]
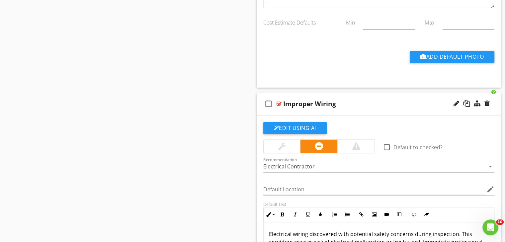
click at [353, 146] on div at bounding box center [356, 146] width 8 height 8
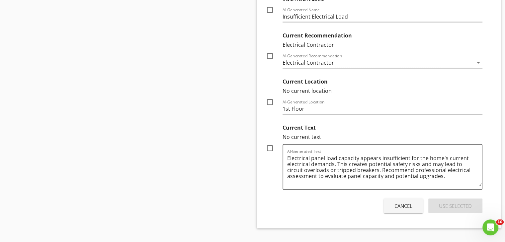
scroll to position [1444, 0]
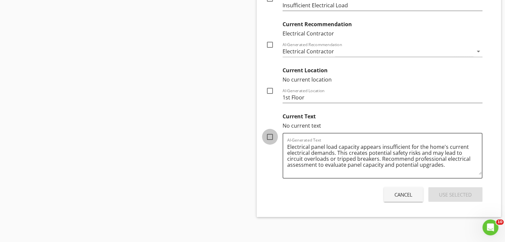
click at [273, 135] on div at bounding box center [269, 136] width 11 height 11
checkbox input "true"
click at [441, 195] on div "Use Selected" at bounding box center [455, 195] width 33 height 8
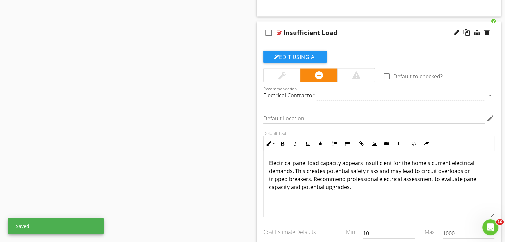
scroll to position [0, 0]
click at [458, 235] on input "1000" at bounding box center [468, 233] width 52 height 11
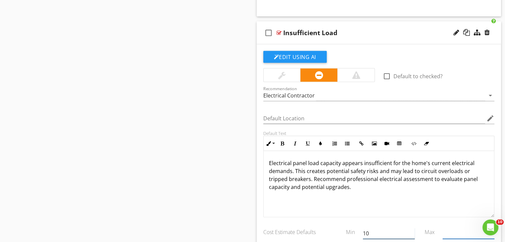
click at [393, 234] on input "10" at bounding box center [389, 233] width 52 height 11
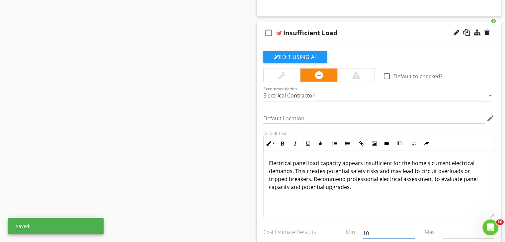
click at [393, 234] on input "10" at bounding box center [389, 233] width 52 height 11
type input "1"
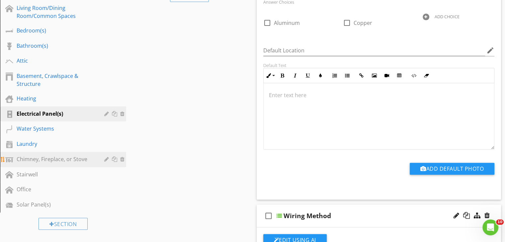
scroll to position [184, 0]
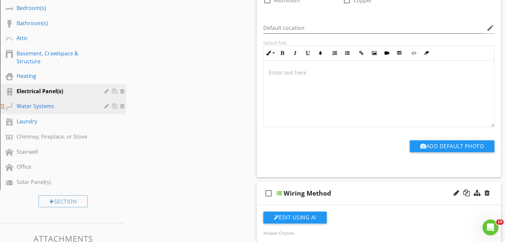
click at [90, 109] on link "Water Systems" at bounding box center [64, 106] width 124 height 15
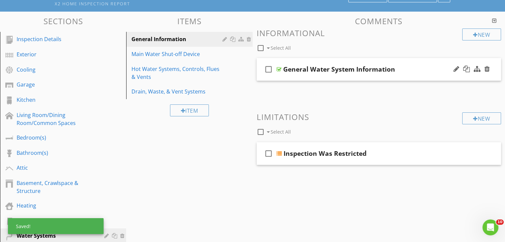
scroll to position [39, 0]
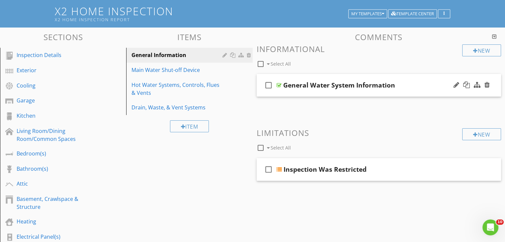
click at [401, 86] on div "General Water System Information" at bounding box center [369, 85] width 173 height 8
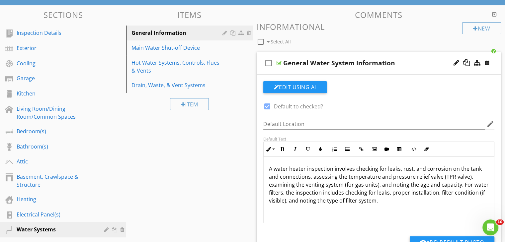
scroll to position [72, 0]
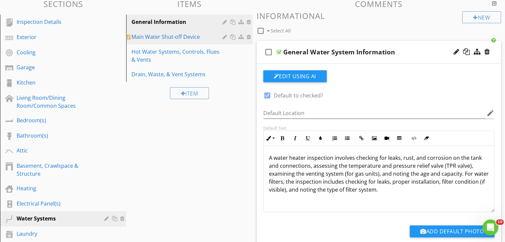
click at [208, 39] on div "Main Water Shut-off Device" at bounding box center [177, 37] width 93 height 8
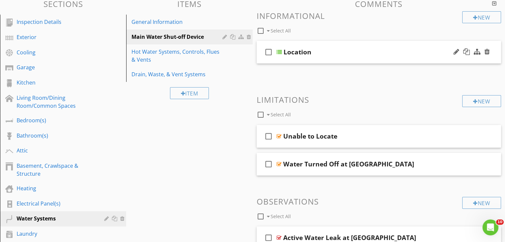
click at [389, 53] on div "Location" at bounding box center [369, 52] width 173 height 8
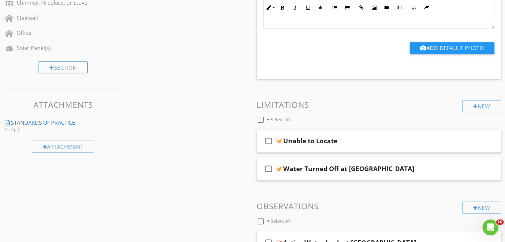
scroll to position [337, 0]
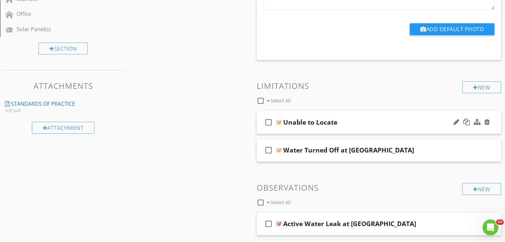
click at [413, 121] on div "Unable to Locate" at bounding box center [369, 122] width 173 height 8
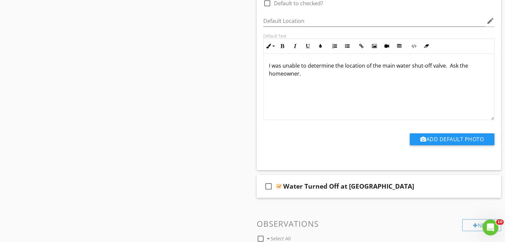
scroll to position [503, 0]
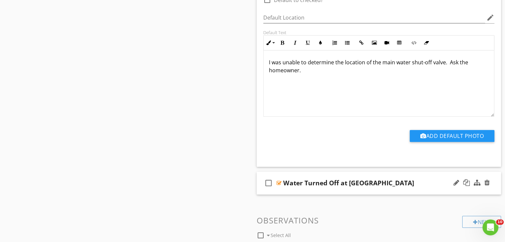
click at [418, 186] on div "check_box_outline_blank Water Turned Off at [GEOGRAPHIC_DATA]" at bounding box center [378, 183] width 244 height 23
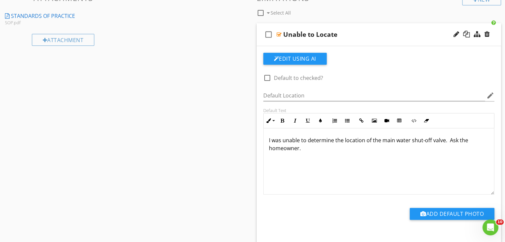
scroll to position [404, 0]
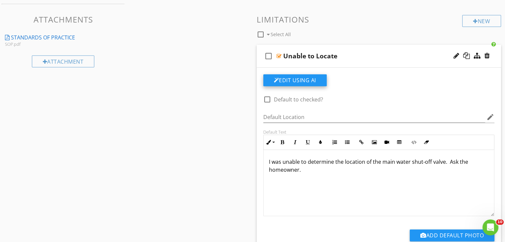
click at [313, 79] on button "Edit Using AI" at bounding box center [294, 80] width 63 height 12
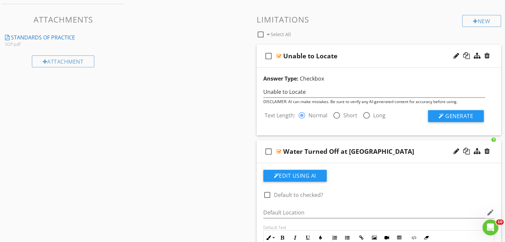
click at [337, 114] on div at bounding box center [336, 115] width 11 height 11
radio input "false"
radio input "true"
click at [459, 112] on span "Generate" at bounding box center [459, 115] width 28 height 7
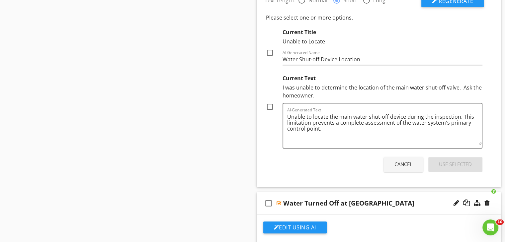
scroll to position [536, 0]
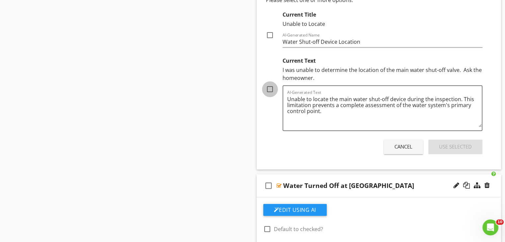
click at [270, 91] on div at bounding box center [269, 89] width 11 height 11
checkbox input "true"
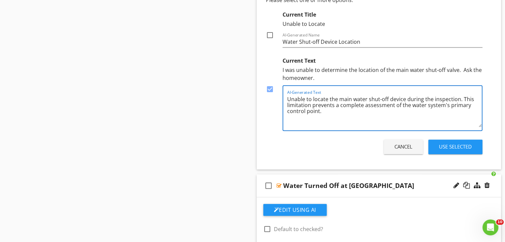
click at [354, 114] on textarea "Unable to locate the main water shut-off device during the inspection. This lim…" at bounding box center [384, 110] width 195 height 33
type textarea "Unable to locate the main water shut-off device during the inspection. This lim…"
click at [451, 144] on div "Use Selected" at bounding box center [455, 147] width 33 height 8
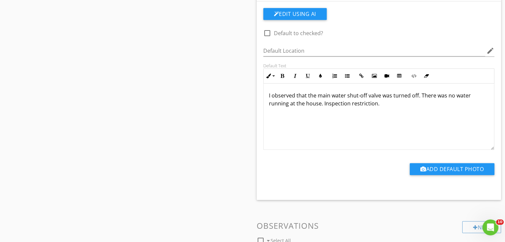
scroll to position [702, 0]
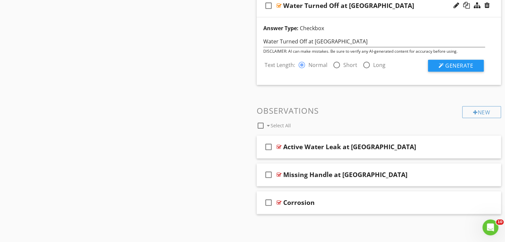
scroll to position [680, 0]
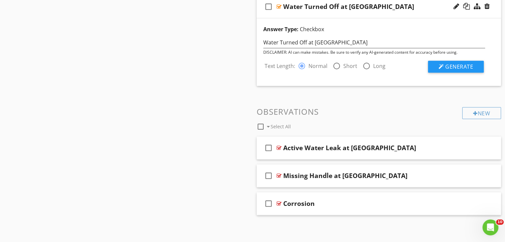
drag, startPoint x: 336, startPoint y: 66, endPoint x: 374, endPoint y: 75, distance: 40.0
click at [336, 66] on div at bounding box center [336, 65] width 11 height 11
radio input "false"
radio input "true"
click at [474, 62] on button "Generate" at bounding box center [456, 67] width 56 height 12
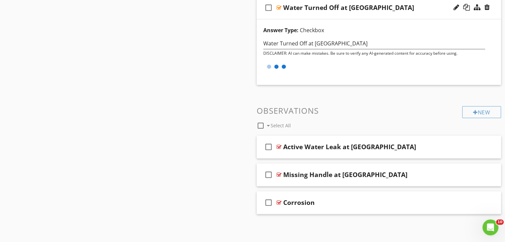
scroll to position [678, 0]
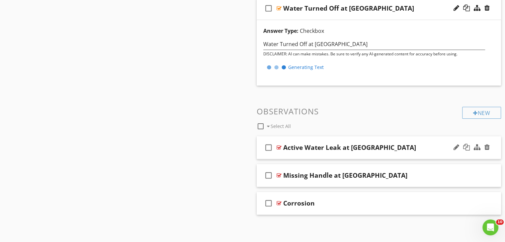
click at [419, 148] on div "Active Water Leak at [GEOGRAPHIC_DATA]" at bounding box center [369, 148] width 173 height 8
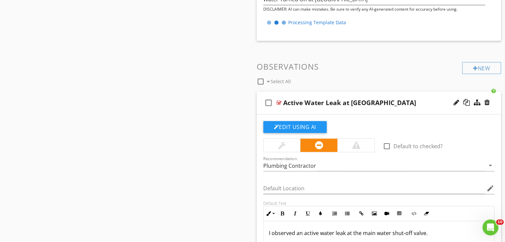
scroll to position [812, 0]
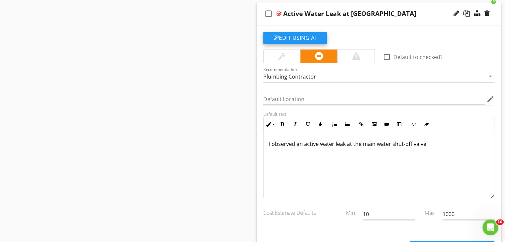
click at [302, 35] on button "Edit Using AI" at bounding box center [294, 38] width 63 height 12
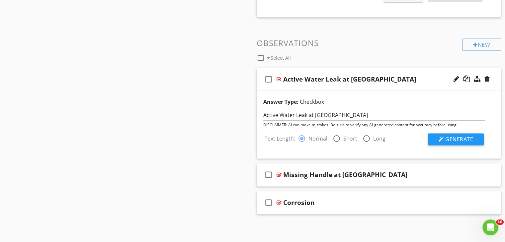
scroll to position [914, 0]
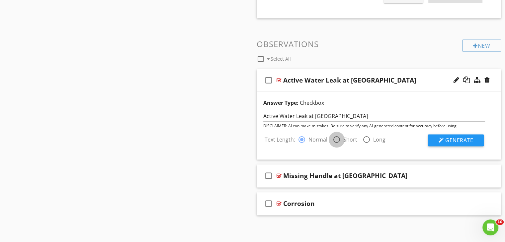
click at [338, 138] on div at bounding box center [336, 139] width 11 height 11
radio input "false"
radio input "true"
click at [431, 137] on button "Generate" at bounding box center [456, 140] width 56 height 12
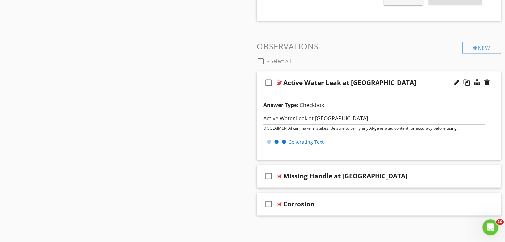
scroll to position [746, 0]
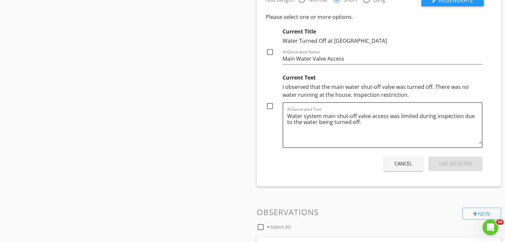
click at [273, 109] on div at bounding box center [269, 106] width 11 height 11
click at [270, 103] on div at bounding box center [269, 106] width 11 height 11
checkbox input "false"
click at [401, 162] on div "Cancel" at bounding box center [403, 164] width 18 height 8
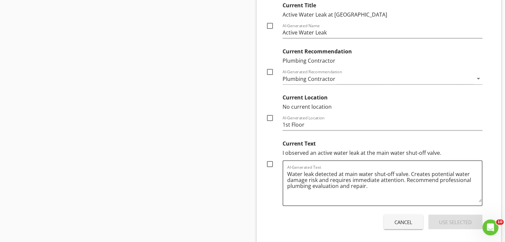
scroll to position [1078, 0]
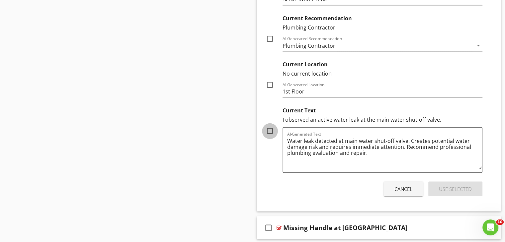
click at [273, 128] on div at bounding box center [269, 130] width 11 height 11
checkbox input "true"
click at [454, 186] on div "Use Selected" at bounding box center [455, 189] width 33 height 8
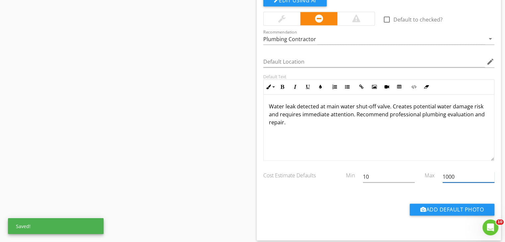
click at [455, 172] on input "1000" at bounding box center [468, 176] width 52 height 11
click at [454, 172] on input "1000" at bounding box center [468, 176] width 52 height 11
click at [454, 173] on input "1000" at bounding box center [468, 176] width 52 height 11
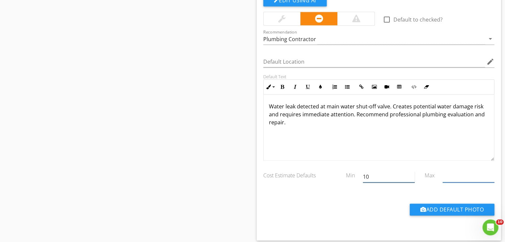
click at [402, 177] on input "10" at bounding box center [389, 176] width 52 height 11
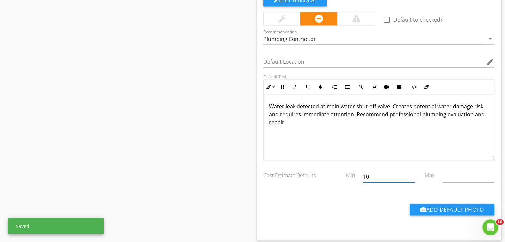
type input "1"
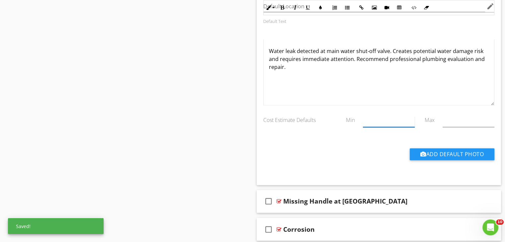
scroll to position [1063, 0]
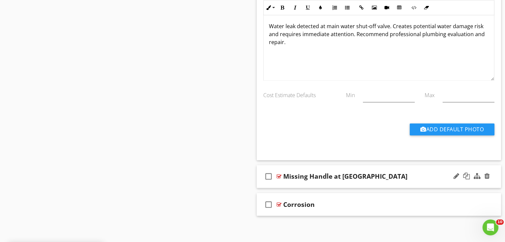
click at [402, 173] on div "Missing Handle at [GEOGRAPHIC_DATA]" at bounding box center [369, 176] width 173 height 8
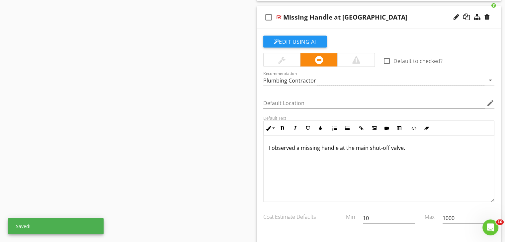
scroll to position [1229, 0]
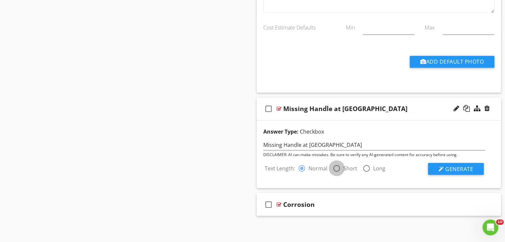
drag, startPoint x: 335, startPoint y: 167, endPoint x: 361, endPoint y: 163, distance: 26.1
click at [336, 167] on div at bounding box center [336, 168] width 11 height 11
radio input "false"
radio input "true"
click at [456, 168] on span "Generate" at bounding box center [459, 168] width 28 height 7
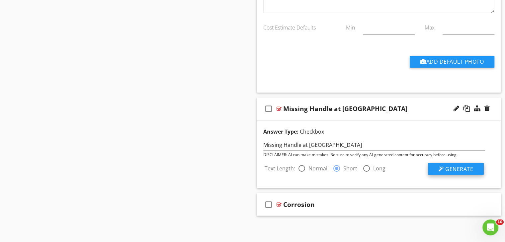
scroll to position [1129, 0]
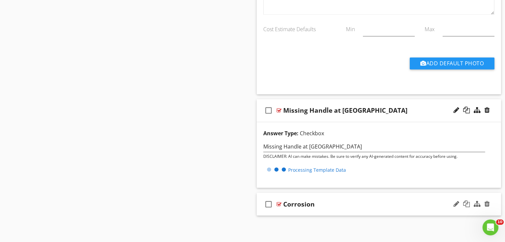
click at [378, 204] on div "Corrosion" at bounding box center [369, 204] width 173 height 8
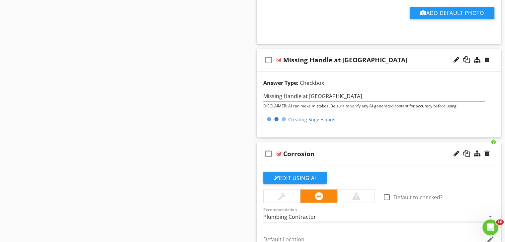
scroll to position [1230, 0]
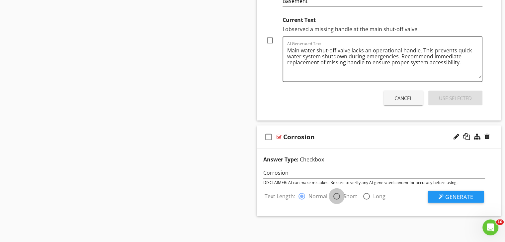
radio input "false"
radio input "true"
click at [479, 195] on button "Generate" at bounding box center [456, 197] width 56 height 12
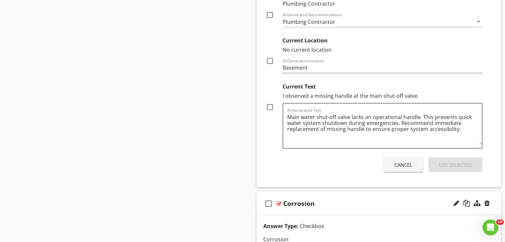
scroll to position [1381, 0]
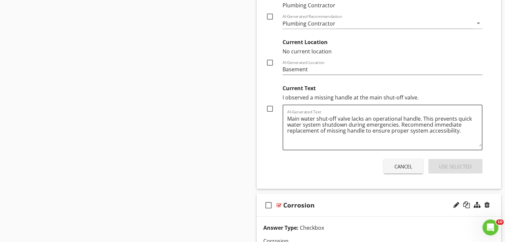
click at [267, 103] on div at bounding box center [269, 108] width 11 height 11
checkbox input "true"
click at [446, 165] on div "Use Selected" at bounding box center [455, 167] width 33 height 8
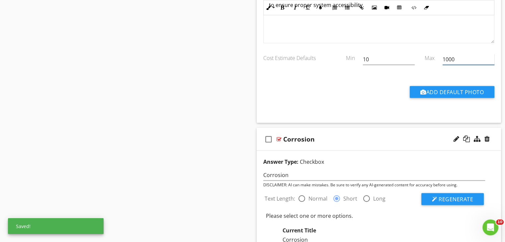
click at [454, 59] on input "1000" at bounding box center [468, 59] width 52 height 11
click at [454, 59] on input "text" at bounding box center [468, 59] width 52 height 11
click at [380, 61] on input "10" at bounding box center [389, 59] width 52 height 11
type input "1"
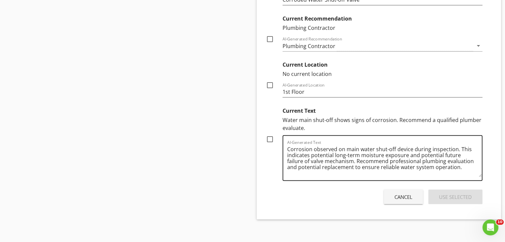
scroll to position [1641, 0]
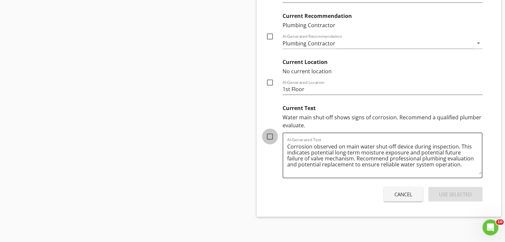
click at [269, 131] on div at bounding box center [269, 136] width 11 height 11
checkbox input "true"
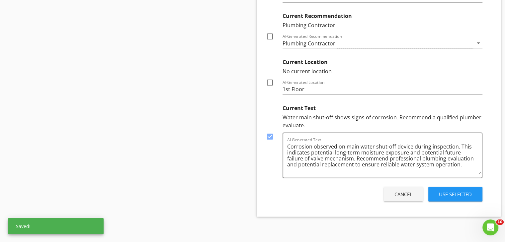
click at [457, 195] on div "Use Selected" at bounding box center [455, 195] width 33 height 8
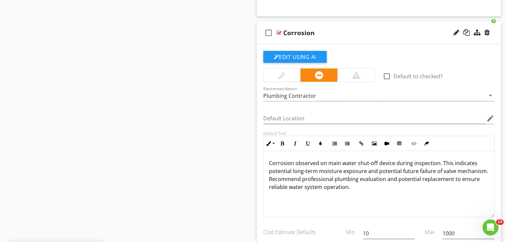
scroll to position [0, 0]
click at [456, 232] on input "1000" at bounding box center [468, 233] width 52 height 11
click at [456, 231] on input "1000" at bounding box center [468, 233] width 52 height 11
click at [372, 233] on input "10" at bounding box center [389, 233] width 52 height 11
click at [372, 232] on input "text" at bounding box center [389, 233] width 52 height 11
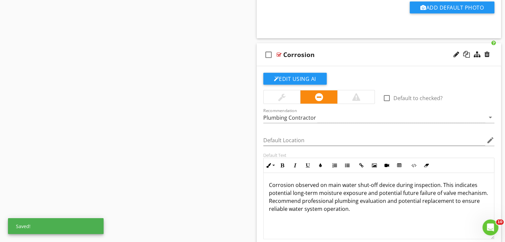
type input "1"
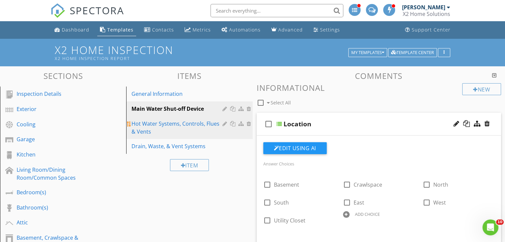
click at [194, 133] on div "Hot Water Systems, Controls, Flues & Vents" at bounding box center [177, 128] width 93 height 16
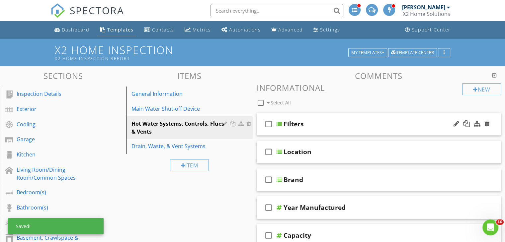
click at [411, 123] on div "Filters" at bounding box center [369, 124] width 173 height 8
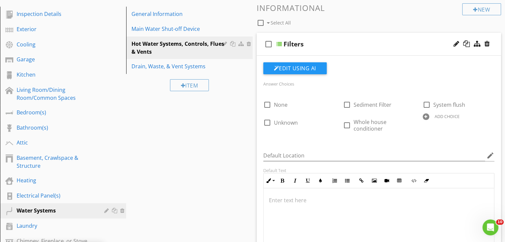
scroll to position [100, 0]
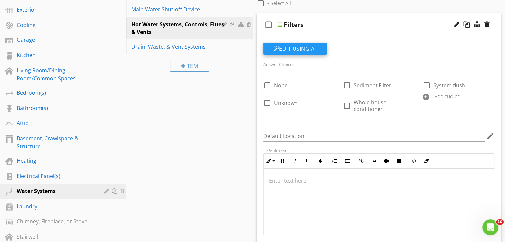
click at [309, 47] on button "Edit Using AI" at bounding box center [294, 49] width 63 height 12
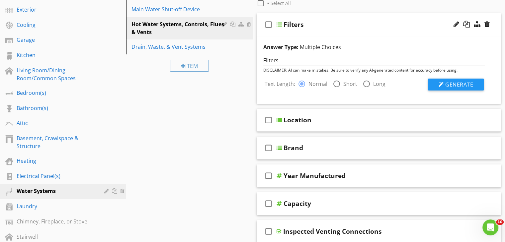
click at [337, 83] on div at bounding box center [336, 83] width 11 height 11
radio input "false"
radio input "true"
click at [441, 86] on div at bounding box center [440, 84] width 5 height 5
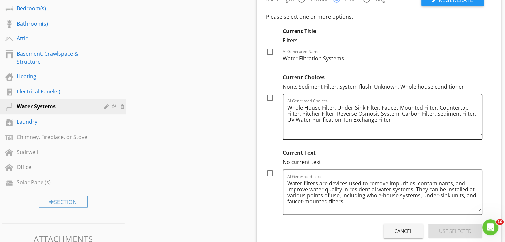
scroll to position [199, 0]
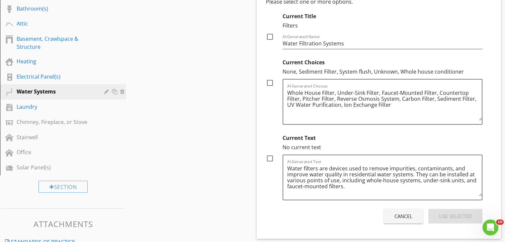
click at [271, 84] on div at bounding box center [269, 82] width 11 height 11
checkbox input "true"
click at [454, 216] on div "Use Selected" at bounding box center [455, 217] width 33 height 8
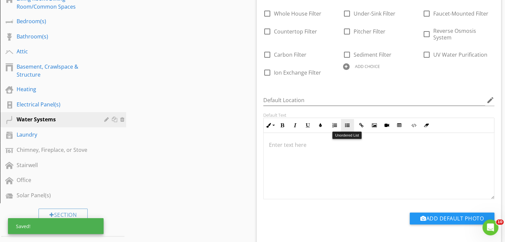
scroll to position [133, 0]
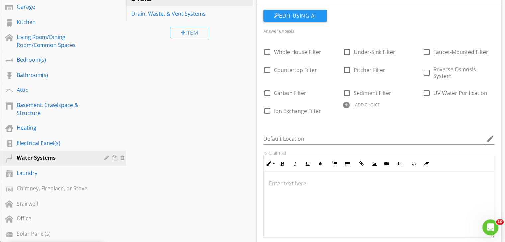
click at [375, 104] on div "ADD CHOICE" at bounding box center [367, 104] width 25 height 5
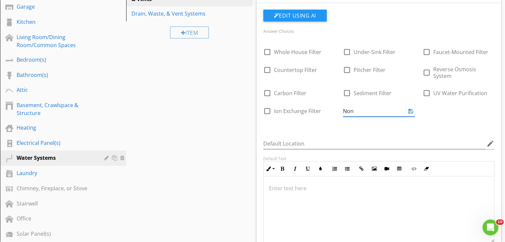
type input "None"
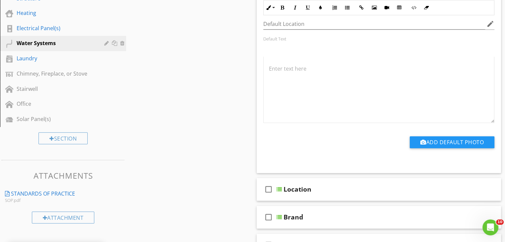
scroll to position [299, 0]
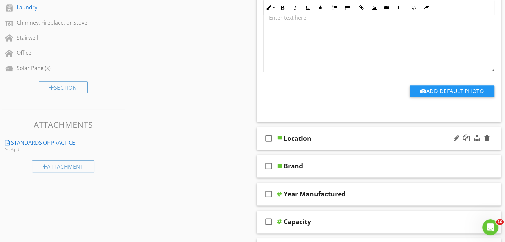
click at [402, 138] on div "Location" at bounding box center [369, 138] width 173 height 8
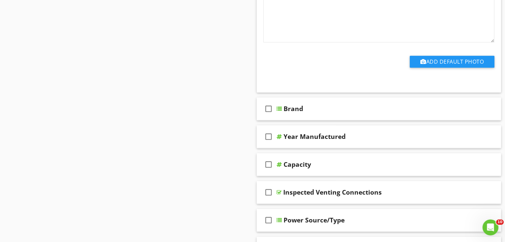
scroll to position [663, 0]
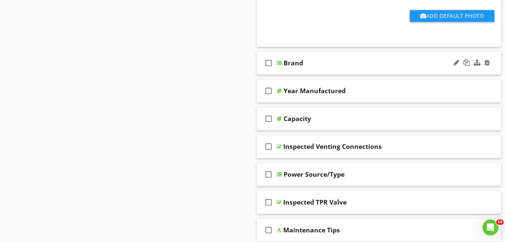
click at [389, 60] on div "Brand" at bounding box center [369, 63] width 173 height 8
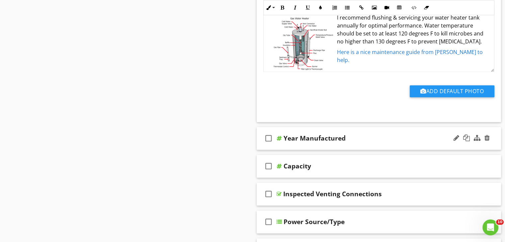
scroll to position [929, 0]
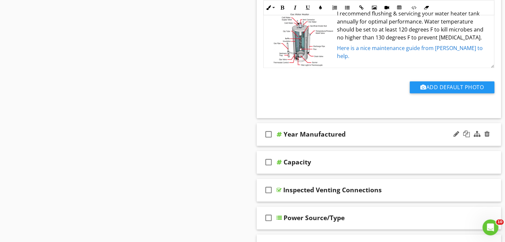
click at [393, 135] on div "Year Manufactured" at bounding box center [369, 134] width 173 height 8
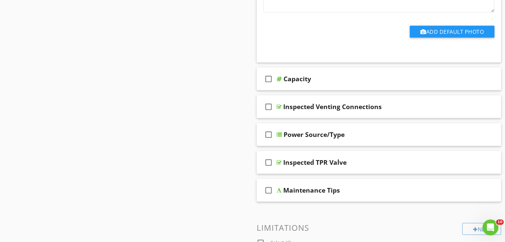
scroll to position [1260, 0]
click at [404, 81] on div "check_box_outline_blank Capacity" at bounding box center [378, 78] width 244 height 23
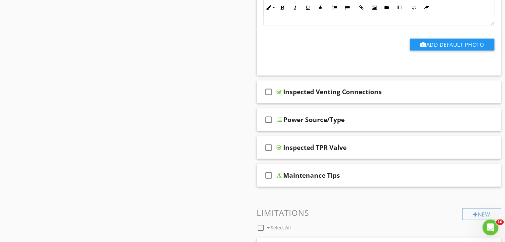
scroll to position [1526, 0]
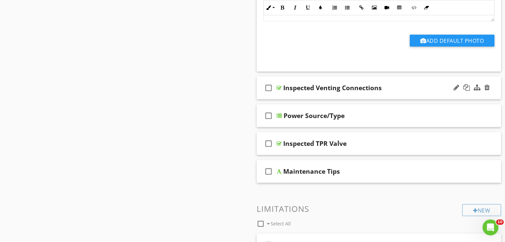
click at [411, 85] on div "Inspected Venting Connections" at bounding box center [369, 88] width 173 height 8
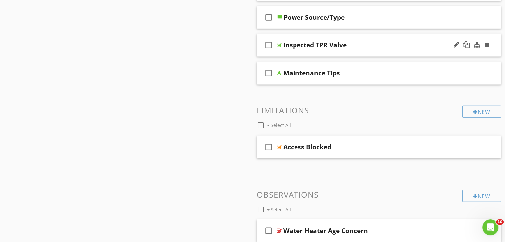
scroll to position [1824, 0]
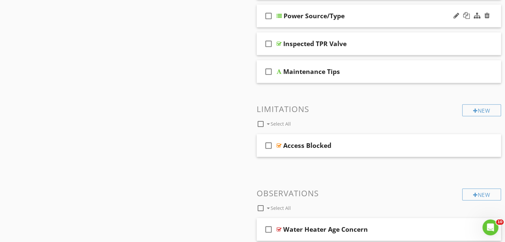
click at [416, 24] on div "check_box_outline_blank Power Source/Type" at bounding box center [378, 16] width 244 height 23
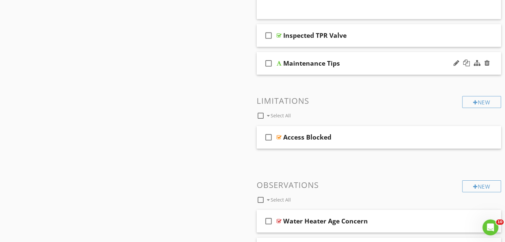
scroll to position [2090, 0]
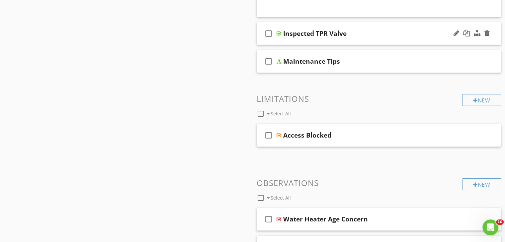
drag, startPoint x: 408, startPoint y: 30, endPoint x: 409, endPoint y: 34, distance: 3.7
click at [408, 30] on div "Inspected TPR Valve" at bounding box center [369, 34] width 173 height 8
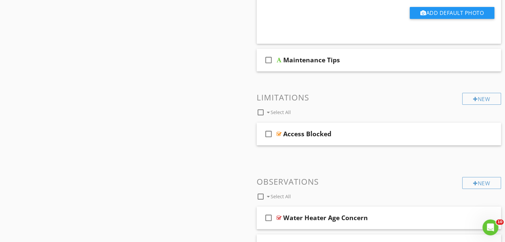
scroll to position [2289, 0]
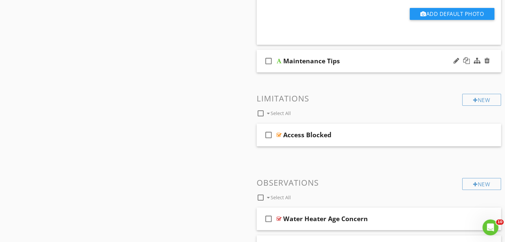
click at [409, 59] on div "Maintenance Tips" at bounding box center [369, 61] width 173 height 8
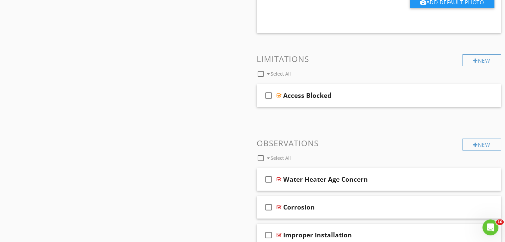
scroll to position [2521, 0]
click at [406, 95] on div "Access Blocked" at bounding box center [369, 95] width 173 height 8
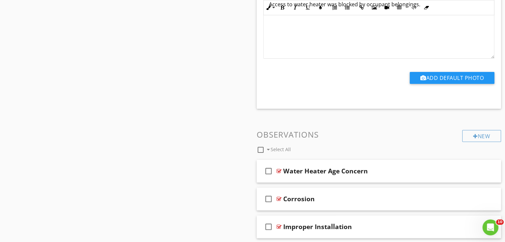
scroll to position [2720, 0]
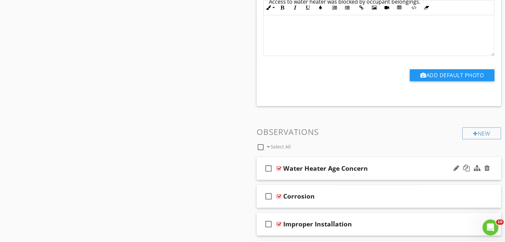
click at [410, 165] on div "Water Heater Age Concern" at bounding box center [369, 169] width 173 height 8
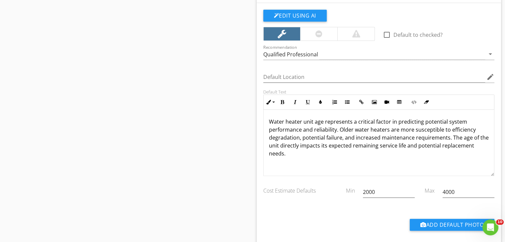
scroll to position [2886, 0]
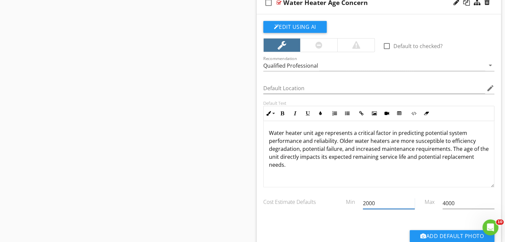
click at [399, 199] on input "2000" at bounding box center [389, 203] width 52 height 11
click at [460, 199] on input "4000" at bounding box center [468, 203] width 52 height 11
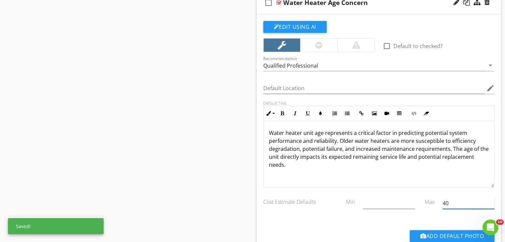
type input "4"
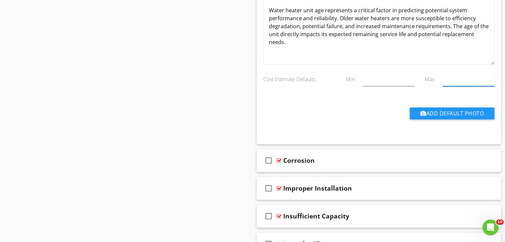
scroll to position [3019, 0]
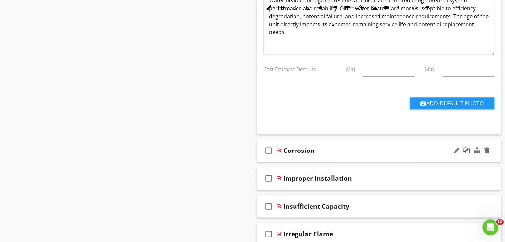
click at [387, 150] on div "Corrosion" at bounding box center [369, 151] width 173 height 8
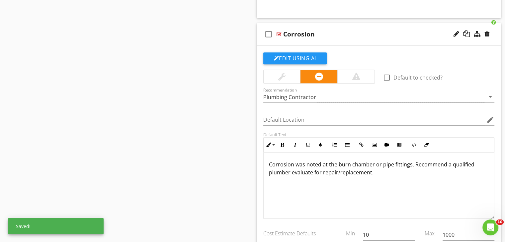
scroll to position [3151, 0]
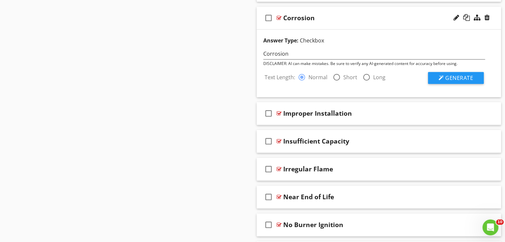
click at [336, 75] on div at bounding box center [336, 77] width 11 height 11
radio input "false"
radio input "true"
click at [460, 74] on span "Generate" at bounding box center [459, 77] width 28 height 7
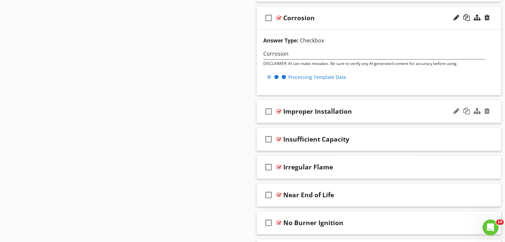
click at [413, 108] on div "Improper Installation" at bounding box center [369, 111] width 173 height 8
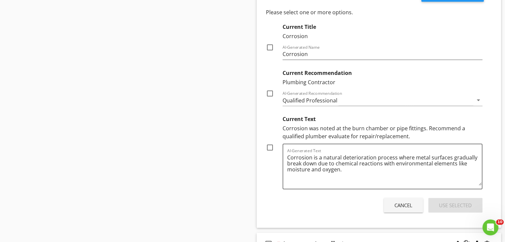
scroll to position [3251, 0]
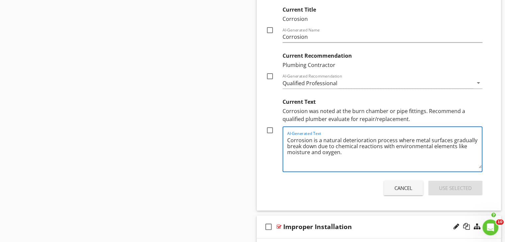
drag, startPoint x: 328, startPoint y: 142, endPoint x: 289, endPoint y: 130, distance: 41.1
click at [289, 130] on div "AI-Generated Text Corrosion is a natural deterioration process where metal surf…" at bounding box center [384, 149] width 195 height 44
click at [284, 130] on div "AI-Generated Text Corrosion is a natural deterioration process where metal surf…" at bounding box center [382, 149] width 200 height 46
click at [366, 153] on textarea "Corrosion is a natural deterioration process where metal surfaces gradually bre…" at bounding box center [384, 151] width 195 height 33
click at [352, 152] on textarea "Corrosion is a natural deterioration process where metal surfaces gradually bre…" at bounding box center [384, 151] width 195 height 33
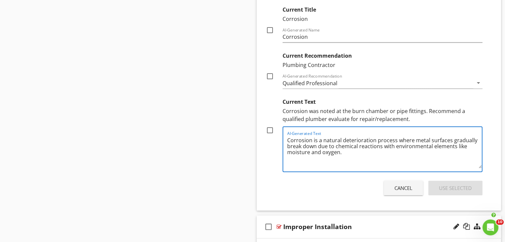
drag, startPoint x: 349, startPoint y: 150, endPoint x: 267, endPoint y: 128, distance: 84.7
click at [267, 128] on div "Current Text Corrosion was noted at the burn chamber or pipe fittings. Recommen…" at bounding box center [374, 133] width 217 height 77
click at [409, 184] on div "Cancel" at bounding box center [403, 188] width 18 height 8
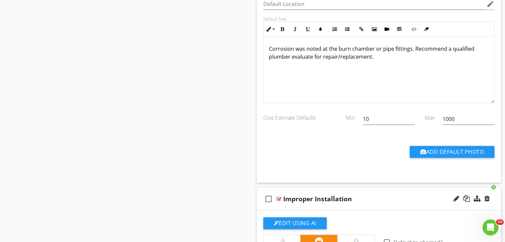
click at [388, 56] on p "Corrosion was noted at the burn chamber or pipe fittings. Recommend a qualified…" at bounding box center [379, 53] width 220 height 16
click at [409, 45] on p "Corrosion was noted at the burn chamber or pipe fittings. Recommend a qualified…" at bounding box center [379, 53] width 220 height 16
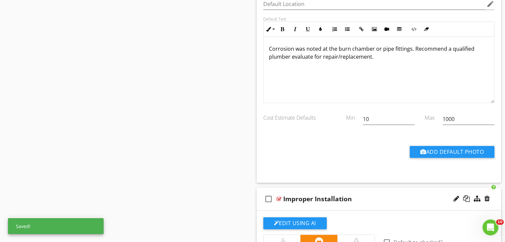
click at [412, 45] on p "Corrosion was noted at the burn chamber or pipe fittings. Recommend a qualified…" at bounding box center [379, 53] width 220 height 16
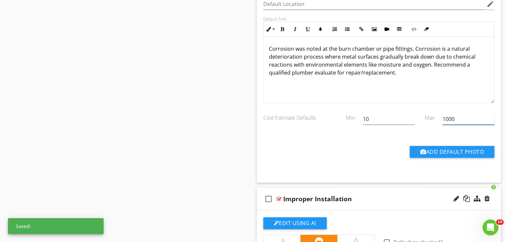
click at [457, 118] on input "1000" at bounding box center [468, 119] width 52 height 11
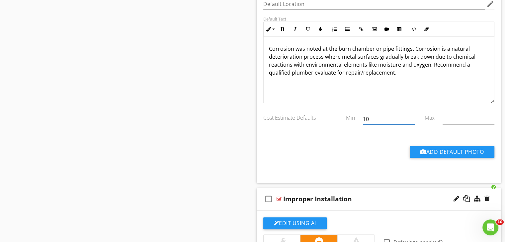
click at [389, 114] on input "10" at bounding box center [389, 119] width 52 height 11
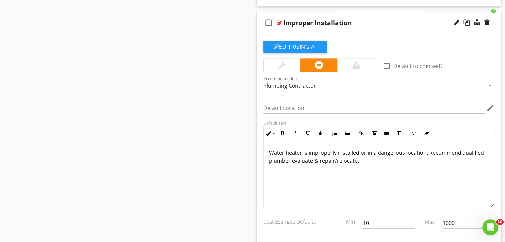
scroll to position [3417, 0]
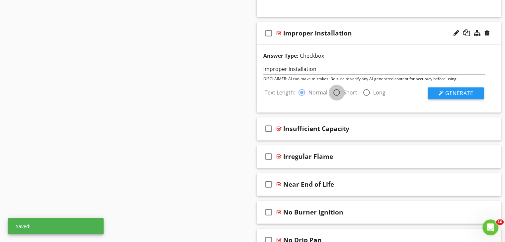
click at [338, 87] on div at bounding box center [336, 92] width 11 height 11
click at [470, 90] on span "Generate" at bounding box center [459, 93] width 28 height 7
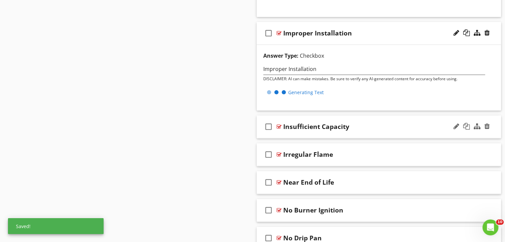
click at [395, 123] on div "Insufficient Capacity" at bounding box center [369, 127] width 173 height 8
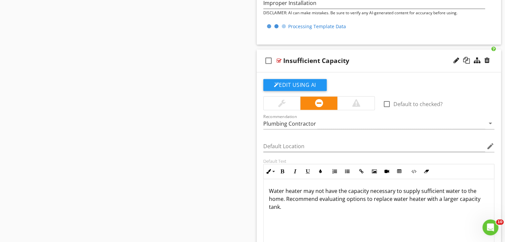
scroll to position [3483, 0]
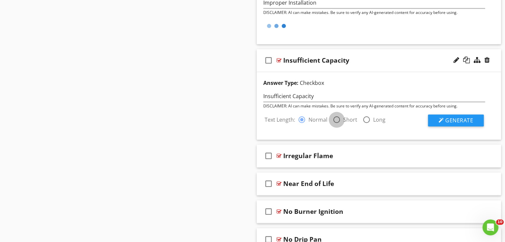
click at [334, 115] on div at bounding box center [336, 119] width 11 height 11
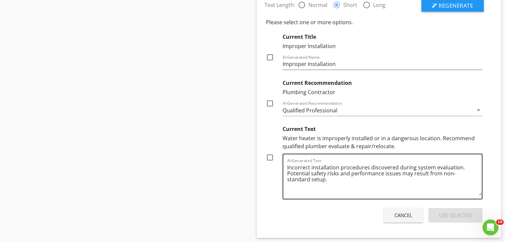
scroll to position [3516, 0]
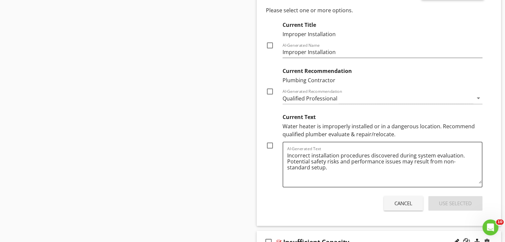
click at [271, 140] on div at bounding box center [269, 145] width 11 height 11
click at [452, 200] on div "Use Selected" at bounding box center [455, 204] width 33 height 8
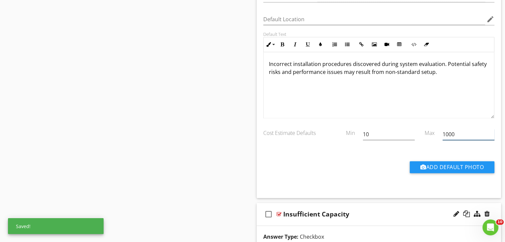
click at [460, 130] on input "1000" at bounding box center [468, 134] width 52 height 11
click at [386, 132] on input "10" at bounding box center [389, 134] width 52 height 11
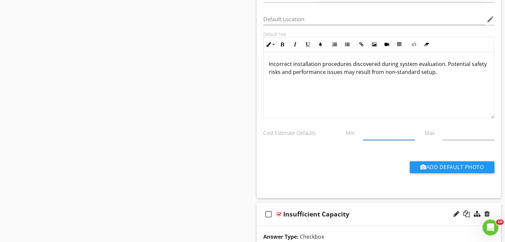
click at [378, 210] on div "Insufficient Capacity" at bounding box center [369, 214] width 173 height 8
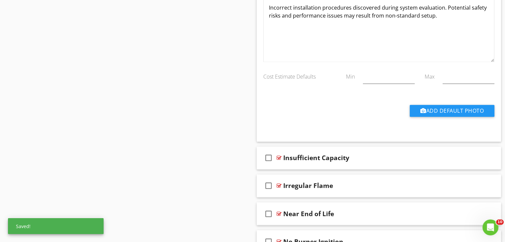
scroll to position [3649, 0]
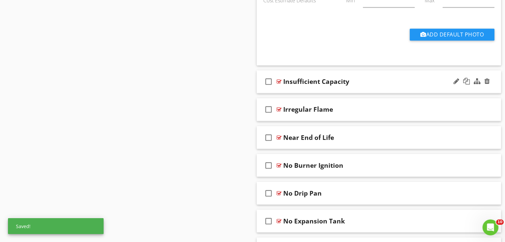
click at [389, 78] on div "Insufficient Capacity" at bounding box center [369, 82] width 173 height 8
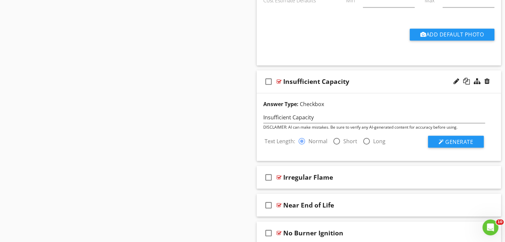
click at [337, 135] on div at bounding box center [336, 140] width 11 height 11
click at [456, 138] on span "Generate" at bounding box center [459, 141] width 28 height 7
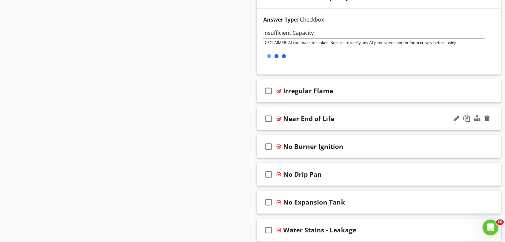
scroll to position [3748, 0]
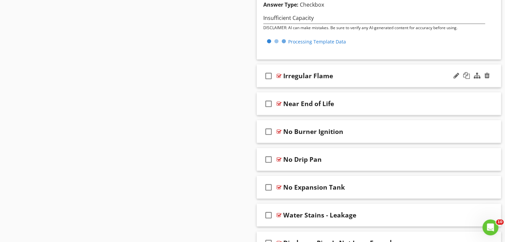
click at [414, 75] on div "check_box_outline_blank Irregular Flame" at bounding box center [378, 75] width 244 height 23
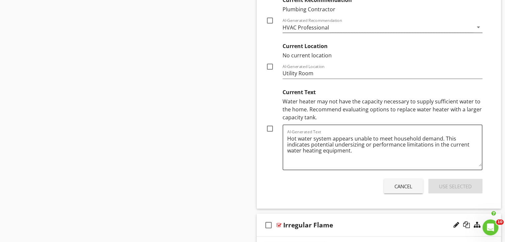
scroll to position [3914, 0]
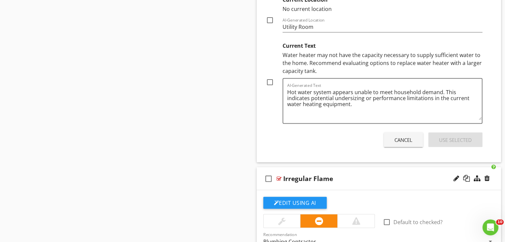
click at [273, 77] on div at bounding box center [269, 82] width 11 height 11
click at [451, 137] on div "Use Selected" at bounding box center [455, 140] width 33 height 8
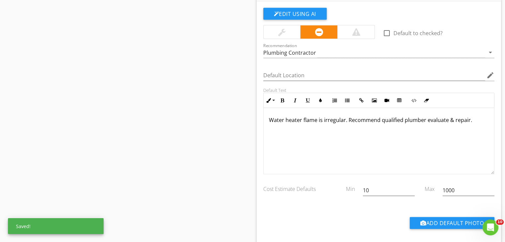
scroll to position [3922, 0]
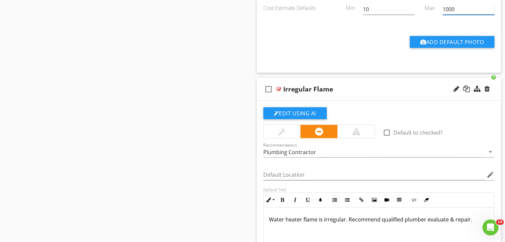
click at [458, 4] on input "1000" at bounding box center [468, 9] width 52 height 11
click at [407, 7] on input "10" at bounding box center [389, 9] width 52 height 11
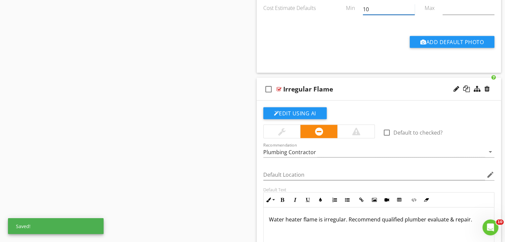
click at [407, 6] on input "10" at bounding box center [389, 9] width 52 height 11
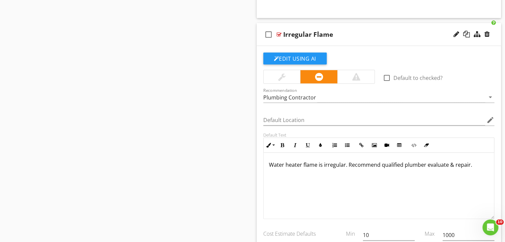
scroll to position [3988, 0]
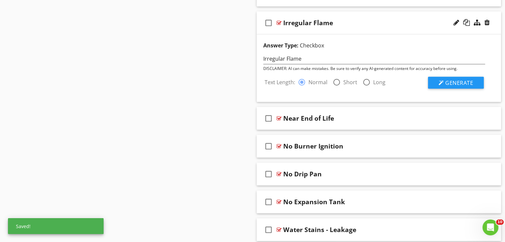
click at [334, 77] on div at bounding box center [336, 82] width 11 height 11
click at [450, 79] on span "Generate" at bounding box center [459, 82] width 28 height 7
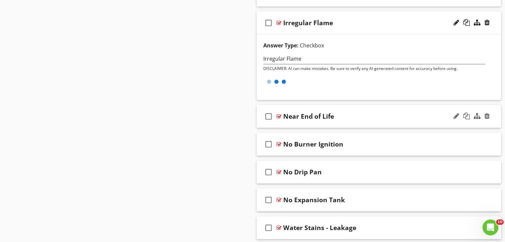
click at [407, 112] on div "Near End of Life" at bounding box center [369, 116] width 173 height 8
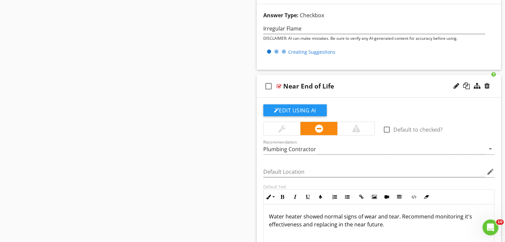
scroll to position [4054, 0]
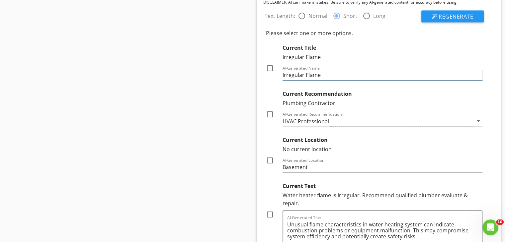
click at [305, 73] on input "Irregular Flame" at bounding box center [382, 75] width 200 height 11
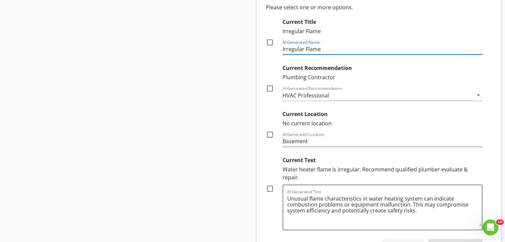
scroll to position [4187, 0]
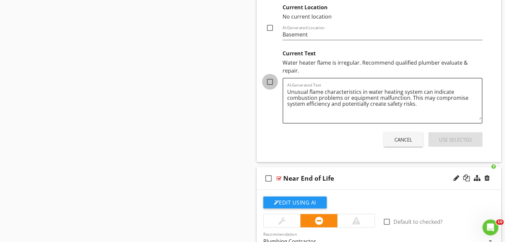
click at [266, 76] on div at bounding box center [269, 81] width 11 height 11
click at [469, 137] on button "Use Selected" at bounding box center [455, 139] width 54 height 15
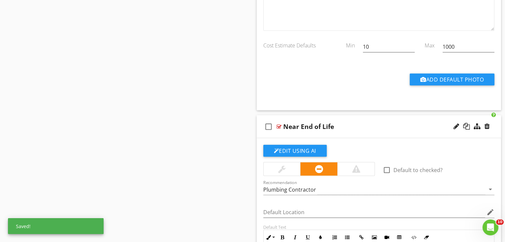
scroll to position [4154, 0]
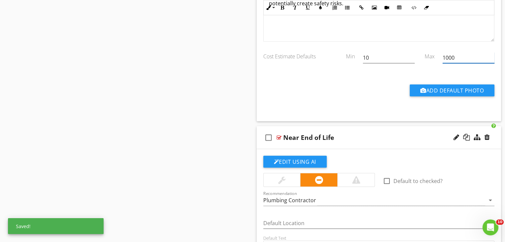
click at [461, 52] on input "1000" at bounding box center [468, 57] width 52 height 11
click at [461, 52] on input "text" at bounding box center [468, 57] width 52 height 11
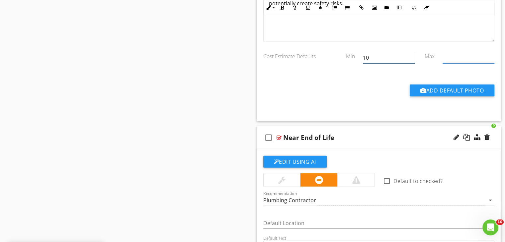
click at [389, 55] on input "10" at bounding box center [389, 57] width 52 height 11
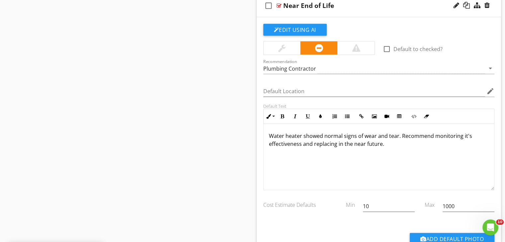
scroll to position [4287, 0]
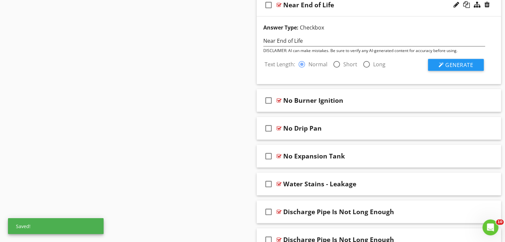
click at [335, 59] on div at bounding box center [336, 64] width 11 height 11
click at [460, 61] on span "Generate" at bounding box center [459, 64] width 28 height 7
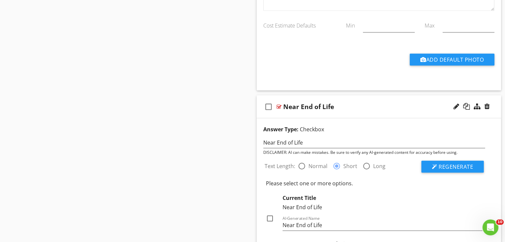
scroll to position [4187, 0]
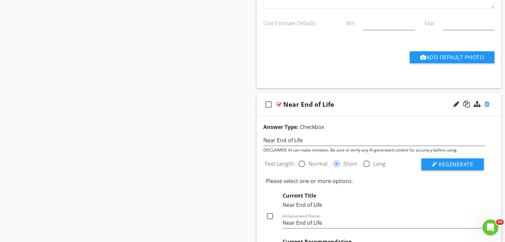
click at [487, 101] on div at bounding box center [486, 104] width 5 height 7
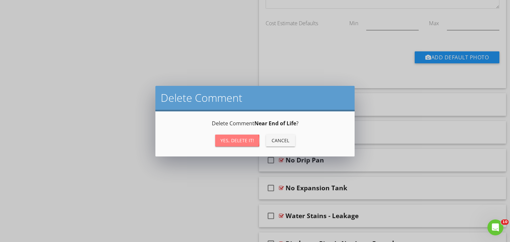
click at [232, 140] on div "Yes, Delete it!" at bounding box center [237, 140] width 34 height 7
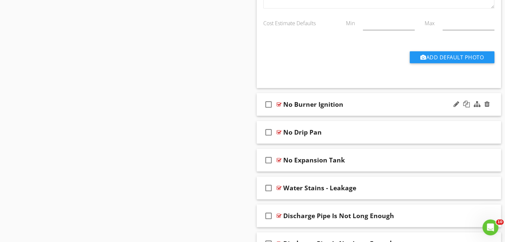
click at [379, 102] on div "check_box_outline_blank No Burner Ignition" at bounding box center [378, 104] width 244 height 23
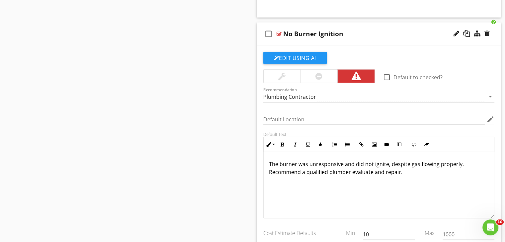
scroll to position [4287, 0]
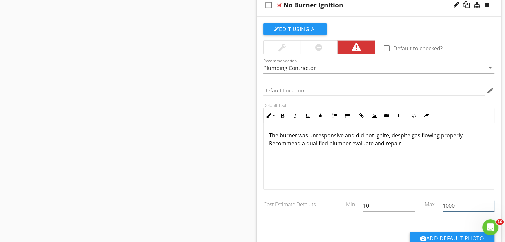
click at [458, 200] on input "1000" at bounding box center [468, 205] width 52 height 11
click at [393, 201] on input "10" at bounding box center [389, 205] width 52 height 11
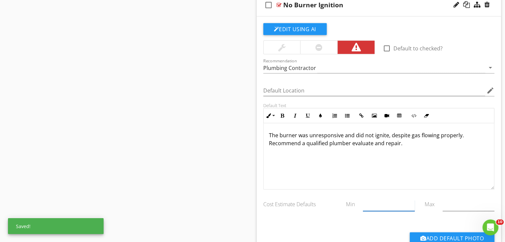
click at [393, 201] on input "text" at bounding box center [389, 205] width 52 height 11
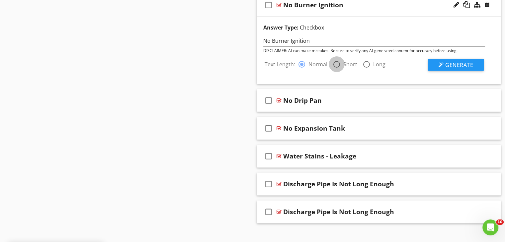
click at [334, 60] on div at bounding box center [336, 64] width 11 height 11
click at [437, 59] on button "Generate" at bounding box center [456, 65] width 56 height 12
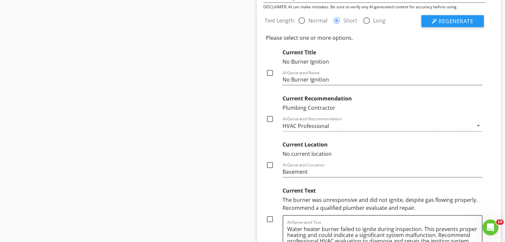
scroll to position [4486, 0]
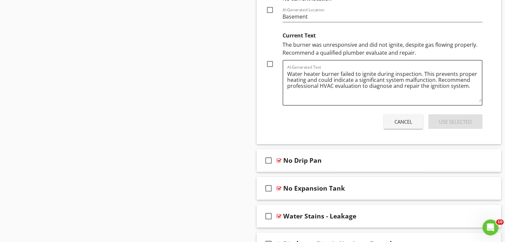
click at [269, 58] on div at bounding box center [269, 63] width 11 height 11
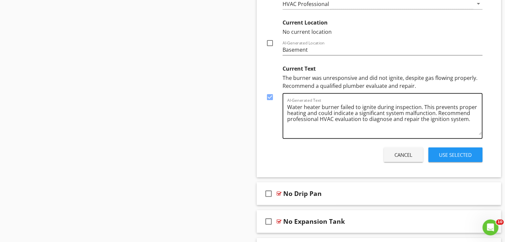
scroll to position [4386, 0]
click at [459, 153] on button "Use Selected" at bounding box center [455, 155] width 54 height 15
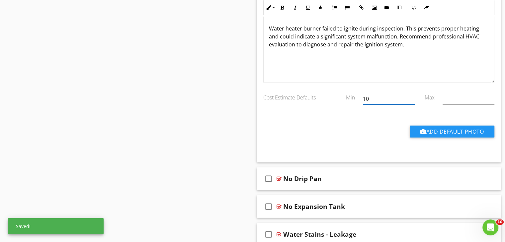
click at [380, 94] on input "10" at bounding box center [389, 99] width 52 height 11
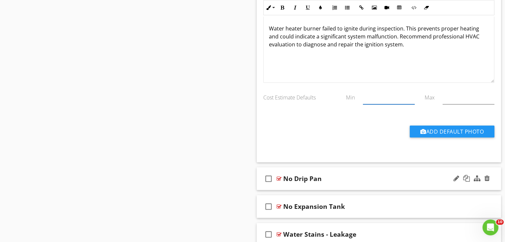
click at [410, 175] on div "No Drip Pan" at bounding box center [369, 179] width 173 height 8
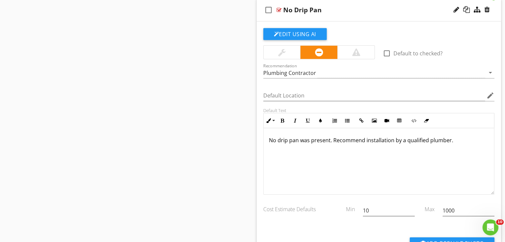
scroll to position [4526, 0]
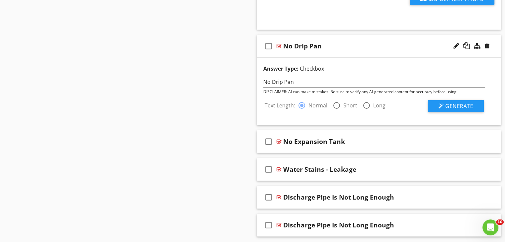
click at [336, 100] on div at bounding box center [336, 105] width 11 height 11
click at [469, 102] on span "Generate" at bounding box center [459, 105] width 28 height 7
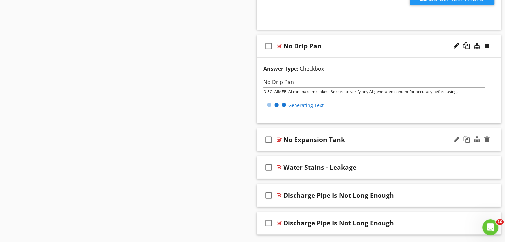
click at [419, 136] on div "No Expansion Tank" at bounding box center [369, 140] width 173 height 8
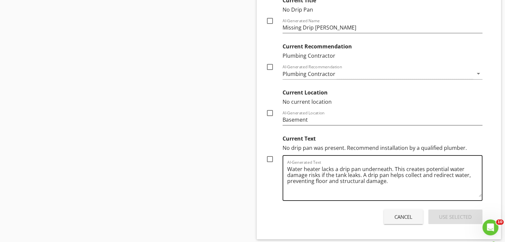
scroll to position [4692, 0]
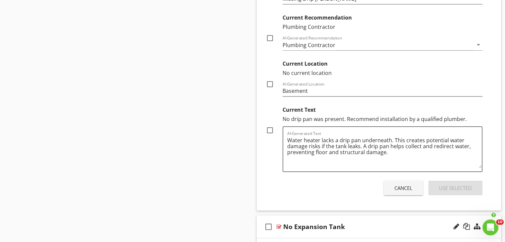
click at [259, 118] on div "Text Length: radio_button_unchecked Normal radio_button_checked Short radio_but…" at bounding box center [374, 63] width 230 height 268
click at [270, 125] on div at bounding box center [269, 130] width 11 height 11
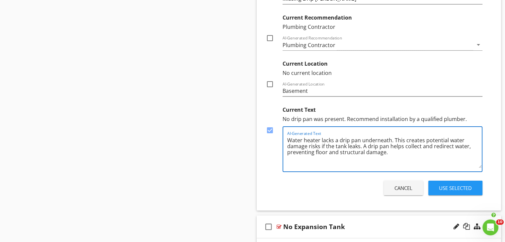
click at [403, 147] on textarea "Water heater lacks a drip pan underneath. This creates potential water damage r…" at bounding box center [384, 151] width 195 height 33
click at [475, 184] on button "Use Selected" at bounding box center [455, 188] width 54 height 15
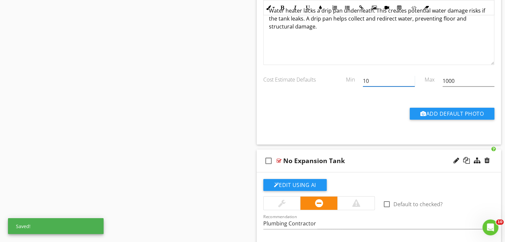
click at [397, 76] on input "10" at bounding box center [389, 81] width 52 height 11
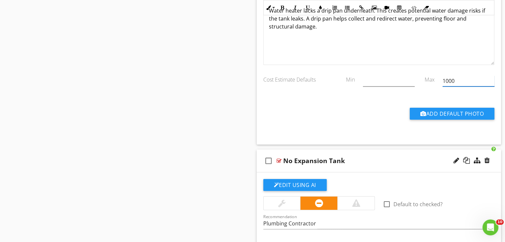
click at [467, 77] on input "1000" at bounding box center [468, 81] width 52 height 11
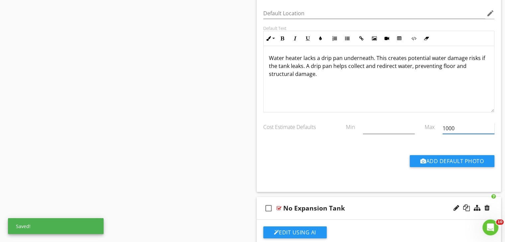
scroll to position [4592, 0]
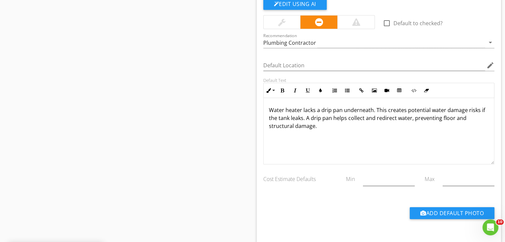
click at [282, 19] on div at bounding box center [281, 22] width 7 height 8
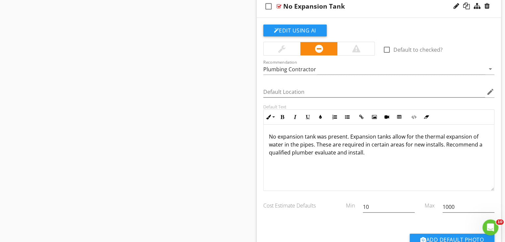
scroll to position [4858, 0]
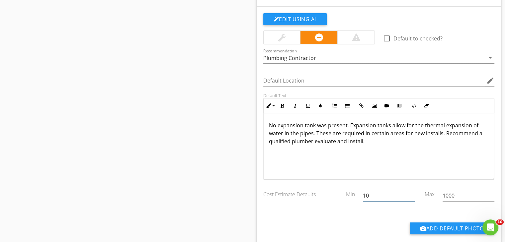
click at [380, 190] on input "10" at bounding box center [389, 195] width 52 height 11
drag, startPoint x: 380, startPoint y: 188, endPoint x: 415, endPoint y: 179, distance: 35.2
click at [380, 190] on input "10" at bounding box center [389, 195] width 52 height 11
click at [456, 191] on input "1000" at bounding box center [468, 195] width 52 height 11
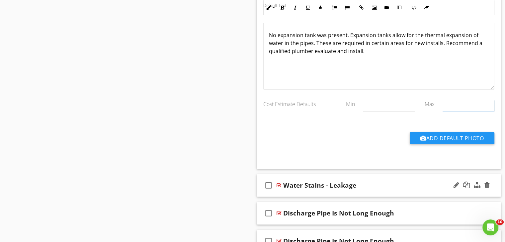
scroll to position [4957, 0]
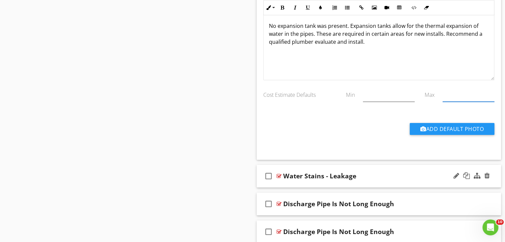
click at [380, 172] on div "Water Stains - Leakage" at bounding box center [369, 176] width 173 height 8
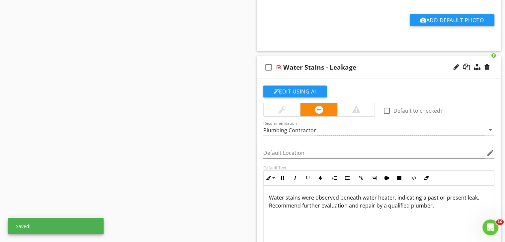
scroll to position [5123, 0]
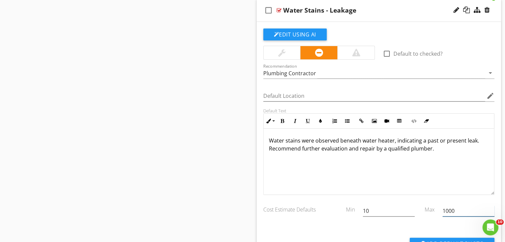
click at [453, 206] on input "1000" at bounding box center [468, 211] width 52 height 11
click at [388, 206] on input "10" at bounding box center [389, 211] width 52 height 11
click at [388, 206] on input "text" at bounding box center [389, 211] width 52 height 11
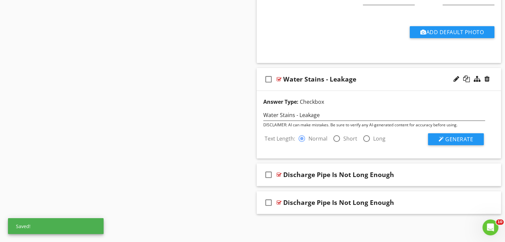
scroll to position [5046, 0]
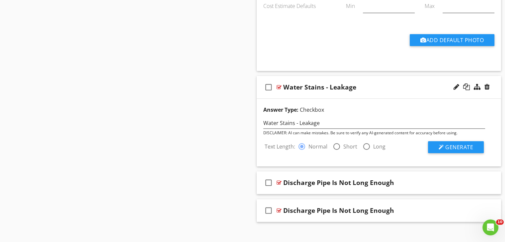
drag, startPoint x: 331, startPoint y: 139, endPoint x: 337, endPoint y: 138, distance: 6.3
click at [332, 141] on div at bounding box center [336, 146] width 11 height 11
click at [441, 146] on div "Answer Type: Checkbox Water Stains - Leakage DISCLAIMER: AI can make mistakes. …" at bounding box center [378, 133] width 244 height 68
click at [443, 145] on div at bounding box center [440, 147] width 5 height 5
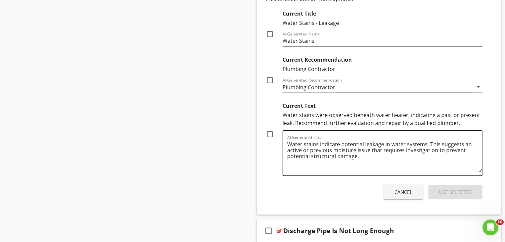
scroll to position [5212, 0]
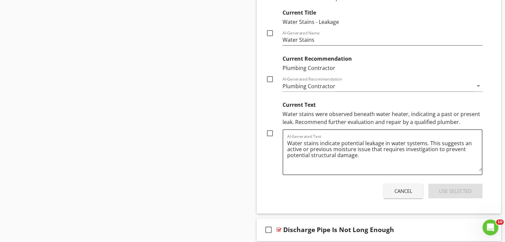
click at [268, 128] on div at bounding box center [269, 133] width 11 height 11
click at [441, 187] on div "Use Selected" at bounding box center [455, 191] width 33 height 8
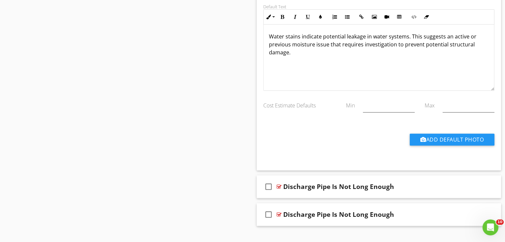
scroll to position [5231, 0]
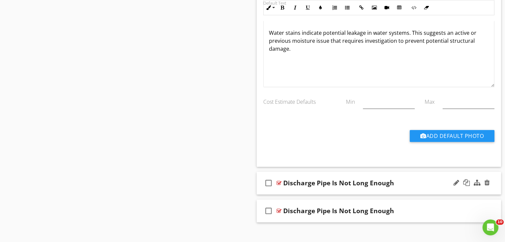
click at [423, 179] on div "Discharge Pipe Is Not Long Enough" at bounding box center [369, 183] width 173 height 8
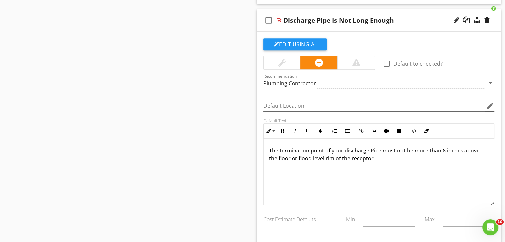
scroll to position [5397, 0]
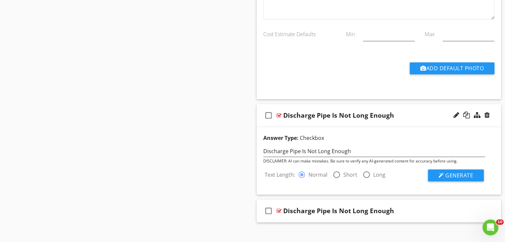
click at [333, 169] on div at bounding box center [336, 174] width 11 height 11
click at [427, 170] on div "Generate" at bounding box center [446, 176] width 74 height 12
click at [434, 170] on button "Generate" at bounding box center [456, 176] width 56 height 12
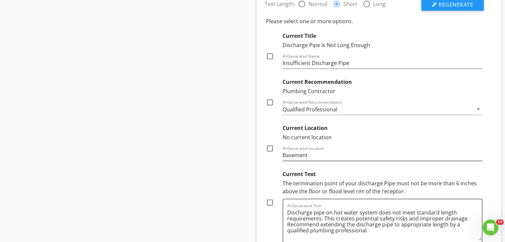
scroll to position [5531, 0]
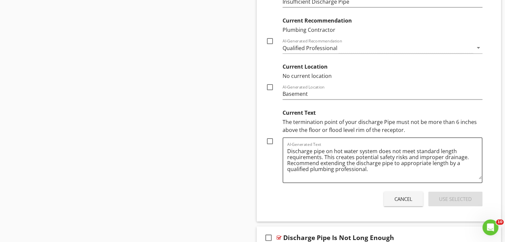
click at [272, 136] on div at bounding box center [269, 141] width 11 height 11
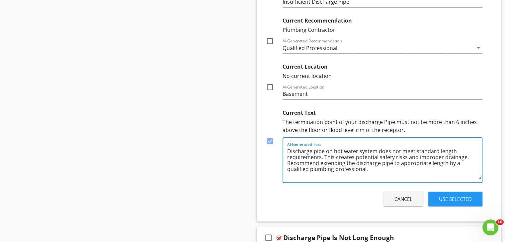
drag, startPoint x: 368, startPoint y: 161, endPoint x: 446, endPoint y: 157, distance: 78.4
click at [446, 157] on textarea "Discharge pipe on hot water system does not meet standard length requirements. …" at bounding box center [384, 162] width 195 height 33
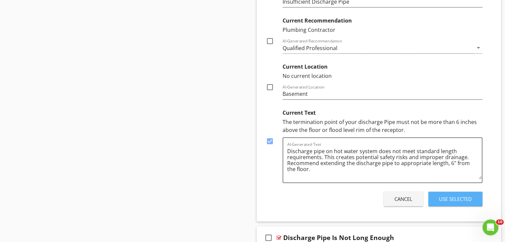
click at [462, 195] on div "Use Selected" at bounding box center [455, 199] width 33 height 8
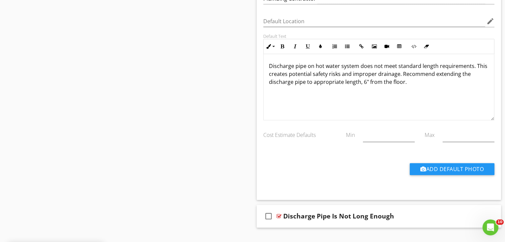
scroll to position [5483, 0]
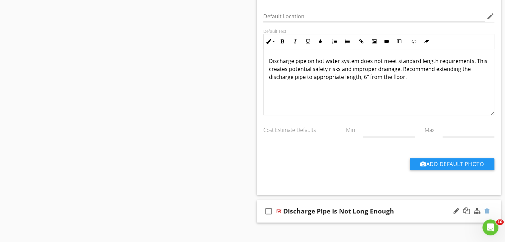
click at [488, 208] on div at bounding box center [486, 211] width 5 height 7
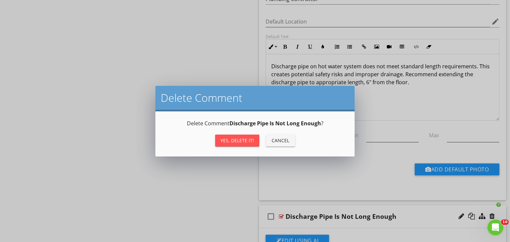
click at [232, 137] on div "Yes, Delete it!" at bounding box center [237, 140] width 34 height 7
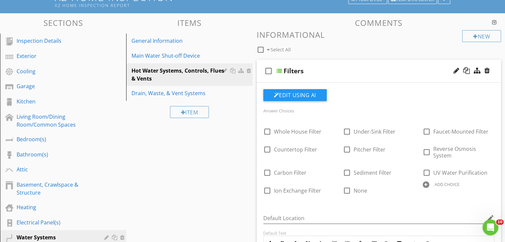
scroll to position [0, 0]
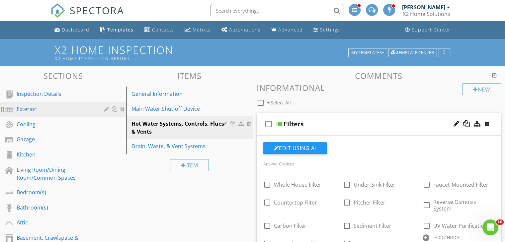
click at [74, 112] on div "Exterior" at bounding box center [56, 109] width 78 height 8
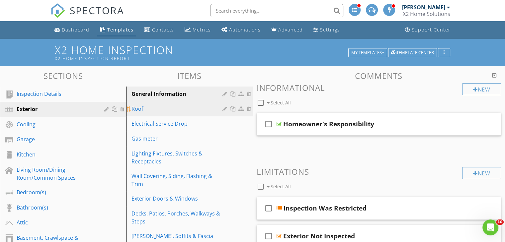
click at [196, 109] on div "Roof" at bounding box center [177, 109] width 93 height 8
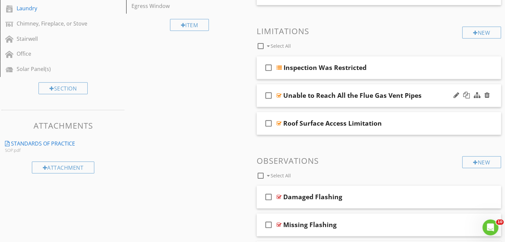
scroll to position [299, 0]
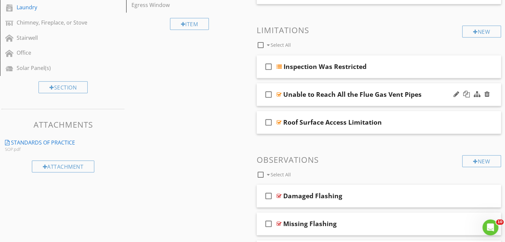
click at [426, 102] on div "check_box_outline_blank Unable to Reach All the Flue Gas Vent Pipes" at bounding box center [378, 94] width 244 height 23
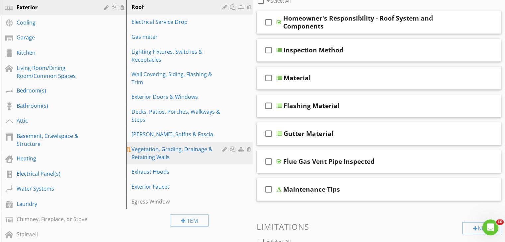
scroll to position [100, 0]
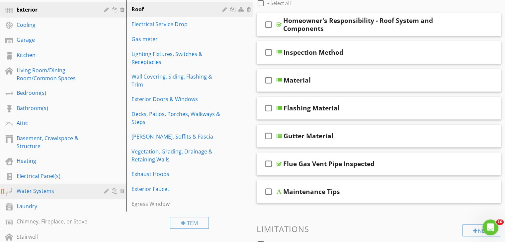
click at [73, 191] on div "Water Systems" at bounding box center [56, 191] width 78 height 8
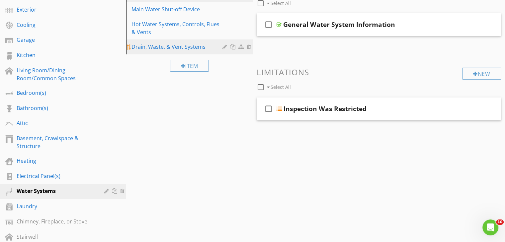
click at [212, 46] on div "Drain, Waste, & Vent Systems" at bounding box center [177, 47] width 93 height 8
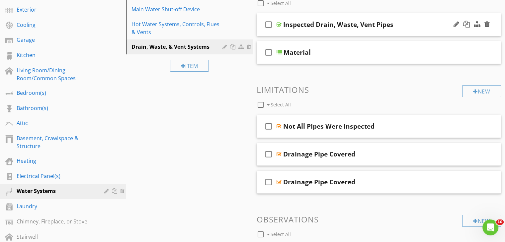
click at [433, 32] on div "check_box_outline_blank Inspected Drain, Waste, Vent Pipes" at bounding box center [378, 24] width 244 height 23
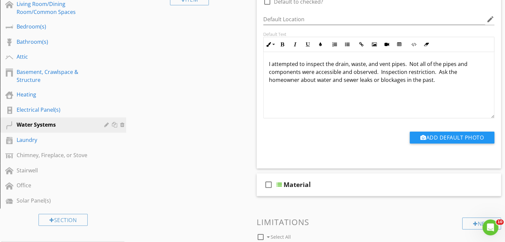
scroll to position [199, 0]
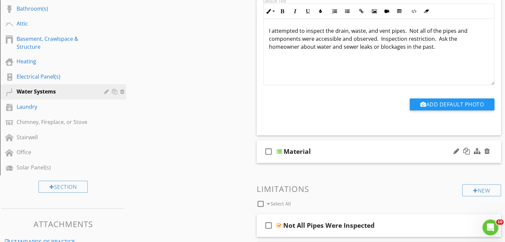
click at [409, 152] on div "Material" at bounding box center [369, 152] width 173 height 8
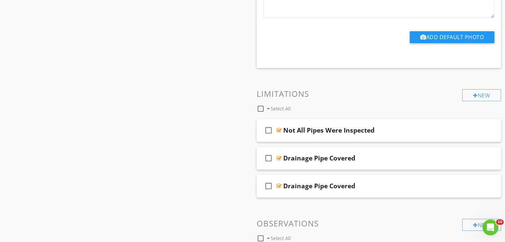
scroll to position [564, 0]
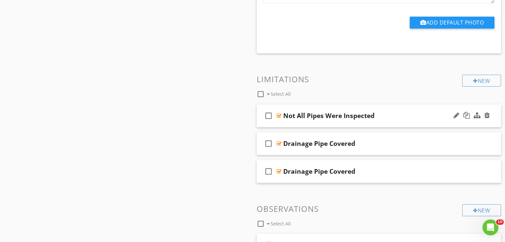
click at [417, 116] on div "Not All Pipes Were Inspected" at bounding box center [369, 116] width 173 height 8
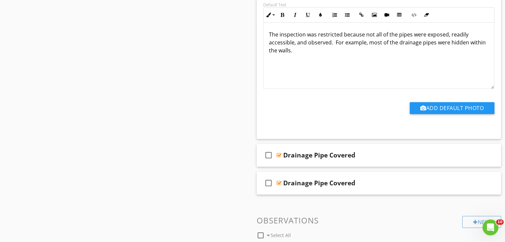
scroll to position [763, 0]
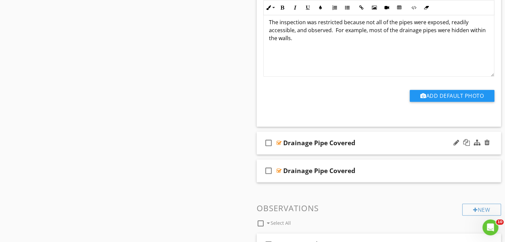
click at [413, 154] on div "check_box_outline_blank Drainage Pipe Covered" at bounding box center [378, 143] width 244 height 23
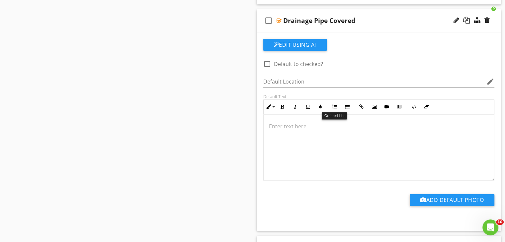
scroll to position [929, 0]
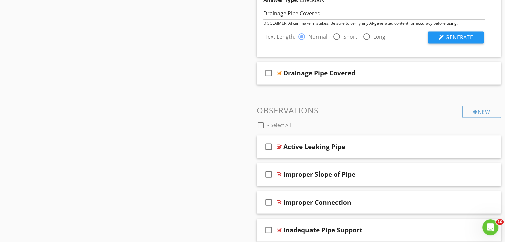
click at [333, 36] on div at bounding box center [336, 36] width 11 height 11
click at [441, 38] on div at bounding box center [440, 37] width 5 height 5
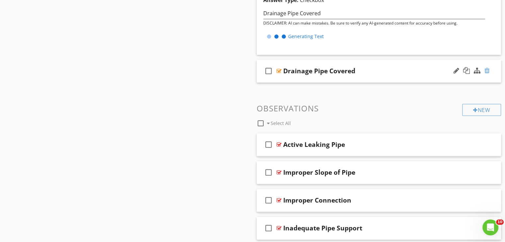
click at [487, 68] on div at bounding box center [486, 70] width 5 height 7
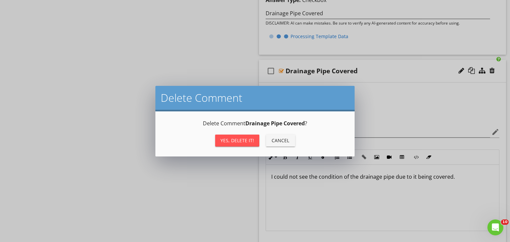
drag, startPoint x: 234, startPoint y: 140, endPoint x: 239, endPoint y: 138, distance: 5.9
click at [234, 140] on div "Yes, Delete it!" at bounding box center [237, 140] width 34 height 7
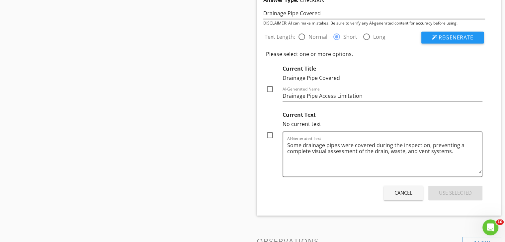
click at [272, 136] on div at bounding box center [269, 135] width 11 height 11
click at [445, 189] on div "Use Selected" at bounding box center [455, 193] width 33 height 8
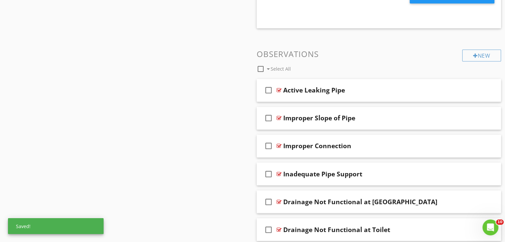
scroll to position [1095, 0]
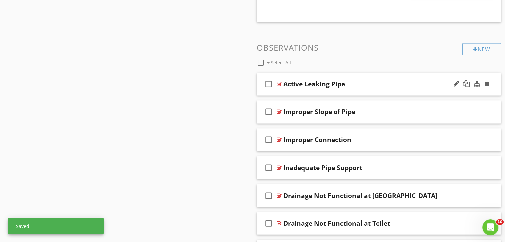
click at [384, 84] on div "Active Leaking Pipe" at bounding box center [369, 84] width 173 height 8
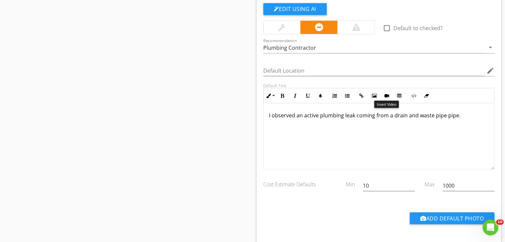
scroll to position [1194, 0]
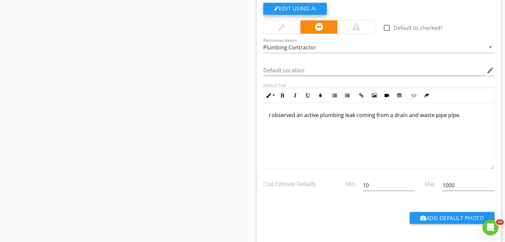
click at [302, 5] on button "Edit Using AI" at bounding box center [294, 9] width 63 height 12
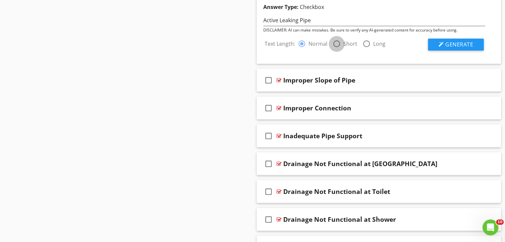
click at [340, 41] on div at bounding box center [336, 43] width 11 height 11
drag, startPoint x: 435, startPoint y: 46, endPoint x: 429, endPoint y: 53, distance: 9.4
click at [435, 45] on button "Generate" at bounding box center [456, 44] width 56 height 12
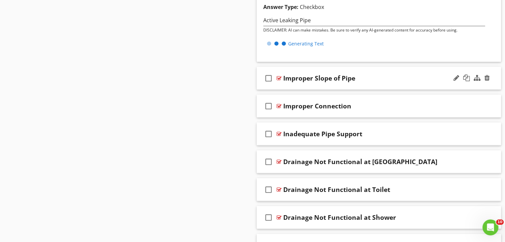
click at [403, 83] on div "check_box_outline_blank Improper Slope of Pipe" at bounding box center [378, 78] width 244 height 23
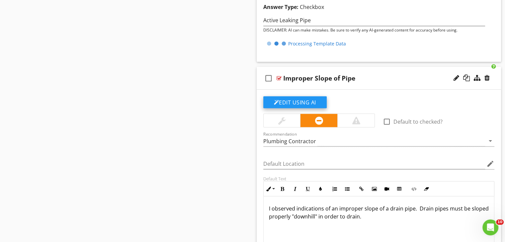
click at [309, 101] on button "Edit Using AI" at bounding box center [294, 102] width 63 height 12
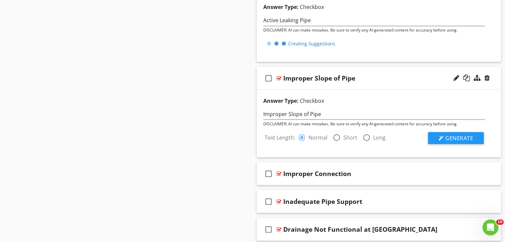
click at [336, 138] on div at bounding box center [336, 137] width 11 height 11
click at [438, 138] on div at bounding box center [440, 137] width 5 height 5
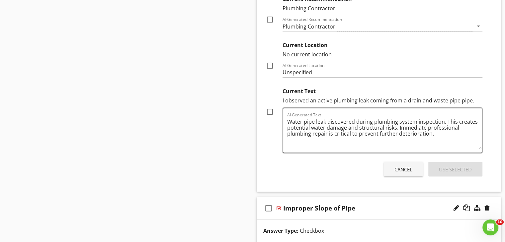
scroll to position [1327, 0]
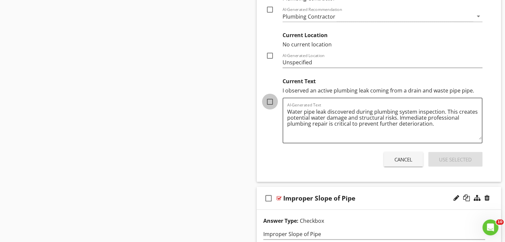
click at [274, 103] on div at bounding box center [269, 101] width 11 height 11
click at [443, 158] on div "Use Selected" at bounding box center [455, 160] width 33 height 8
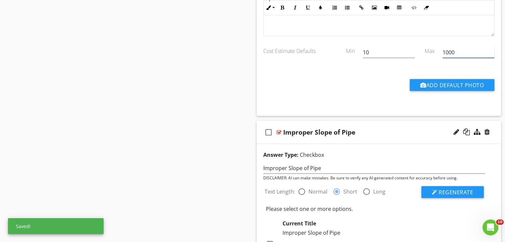
click at [469, 51] on input "1000" at bounding box center [468, 52] width 52 height 11
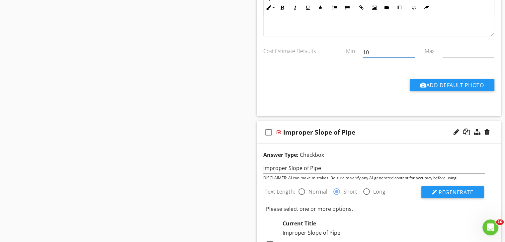
click at [390, 53] on input "10" at bounding box center [389, 52] width 52 height 11
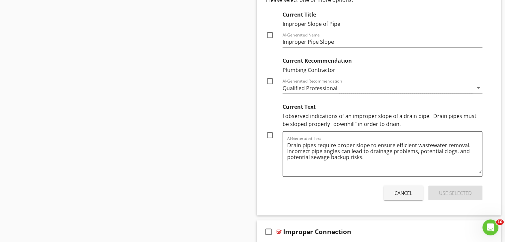
scroll to position [1559, 0]
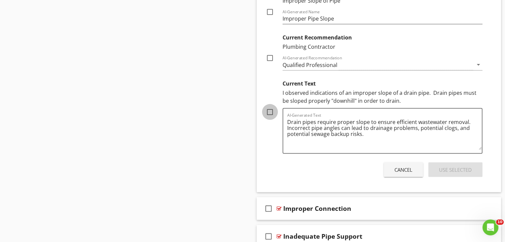
click at [271, 109] on div at bounding box center [269, 111] width 11 height 11
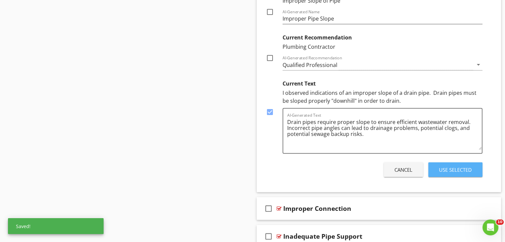
click at [449, 169] on div "Use Selected" at bounding box center [455, 170] width 33 height 8
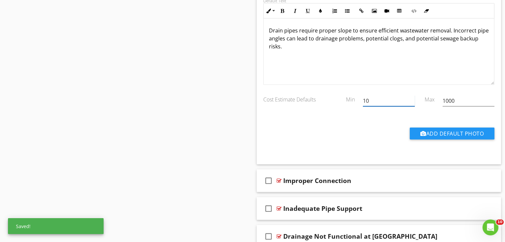
click at [404, 99] on input "10" at bounding box center [389, 101] width 52 height 11
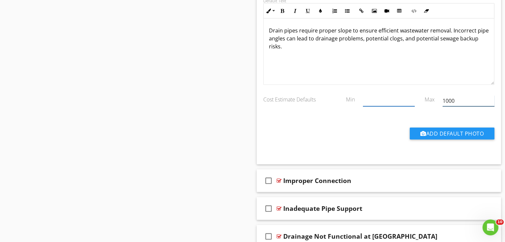
click at [464, 97] on input "1000" at bounding box center [468, 101] width 52 height 11
click at [430, 177] on div "Improper Connection" at bounding box center [369, 181] width 173 height 8
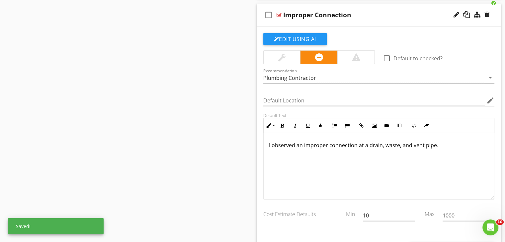
scroll to position [0, 0]
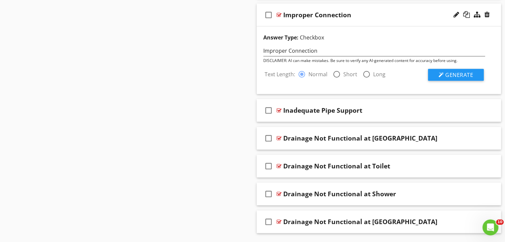
drag, startPoint x: 334, startPoint y: 70, endPoint x: 385, endPoint y: 80, distance: 51.8
click at [334, 70] on div at bounding box center [336, 74] width 11 height 11
click at [455, 71] on span "Generate" at bounding box center [459, 74] width 28 height 7
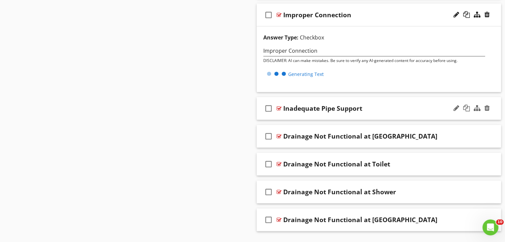
click at [414, 109] on div "Inadequate Pipe Support" at bounding box center [369, 108] width 173 height 8
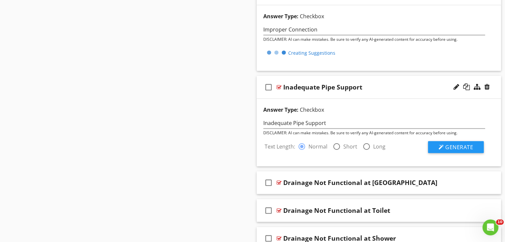
scroll to position [1758, 0]
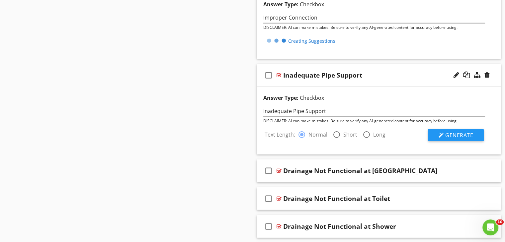
click at [335, 131] on div at bounding box center [336, 134] width 11 height 11
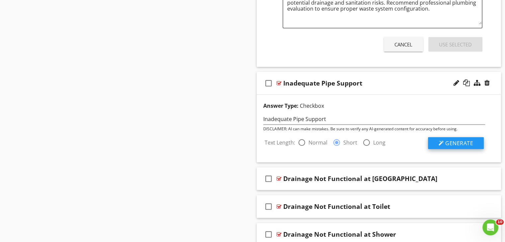
click at [447, 141] on span "Generate" at bounding box center [459, 143] width 28 height 7
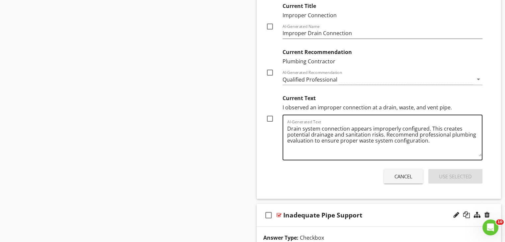
scroll to position [1824, 0]
click at [270, 117] on div at bounding box center [269, 119] width 11 height 11
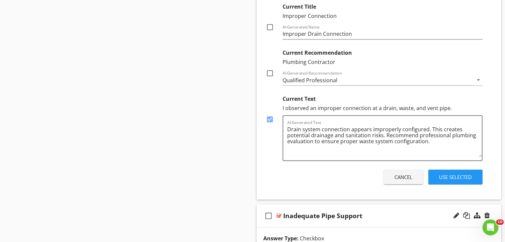
click at [463, 176] on div "Use Selected" at bounding box center [455, 177] width 33 height 8
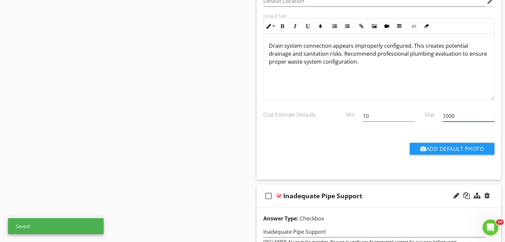
click at [459, 116] on input "1000" at bounding box center [468, 116] width 52 height 11
click at [381, 113] on input "10" at bounding box center [389, 116] width 52 height 11
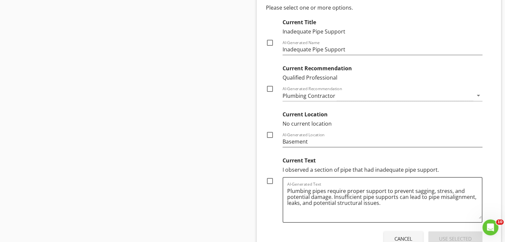
scroll to position [2090, 0]
click at [273, 176] on div at bounding box center [269, 180] width 11 height 11
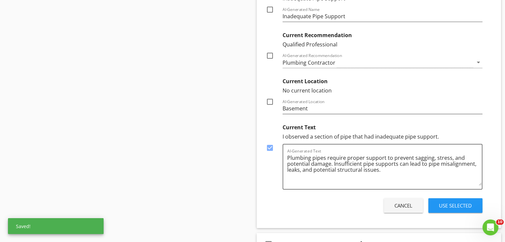
scroll to position [2189, 0]
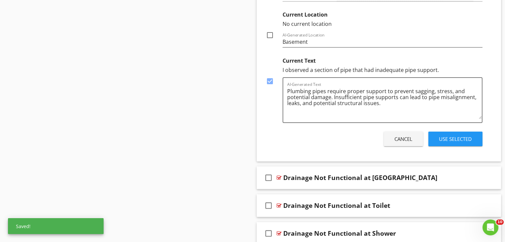
click at [459, 137] on div "Use Selected" at bounding box center [455, 139] width 33 height 8
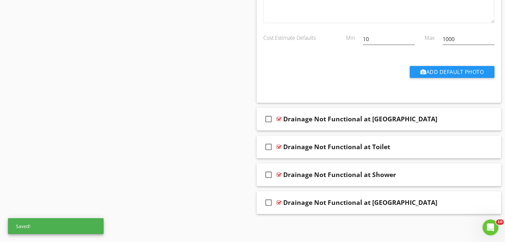
scroll to position [2098, 0]
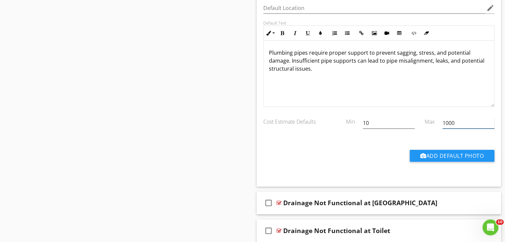
click at [468, 121] on input "1000" at bounding box center [468, 123] width 52 height 11
click at [468, 121] on input "text" at bounding box center [468, 123] width 52 height 11
click at [383, 118] on input "10" at bounding box center [389, 123] width 52 height 11
click at [383, 118] on input "text" at bounding box center [389, 123] width 52 height 11
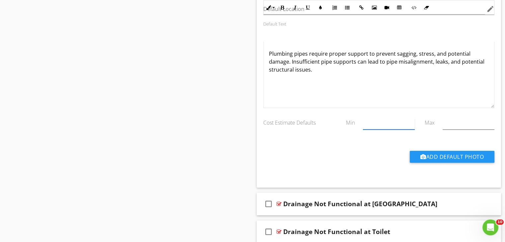
scroll to position [2179, 0]
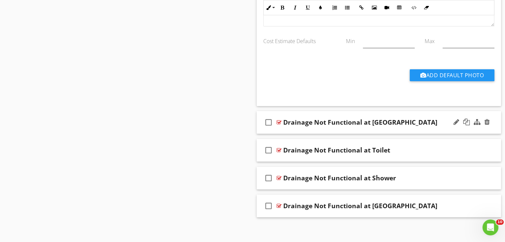
click at [422, 120] on div "Drainage Not Functional at [GEOGRAPHIC_DATA]" at bounding box center [369, 122] width 173 height 8
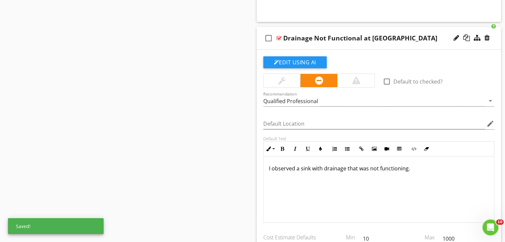
scroll to position [2278, 0]
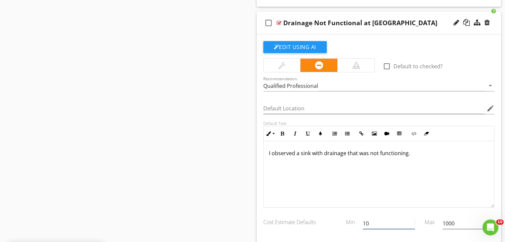
click at [399, 218] on input "10" at bounding box center [389, 223] width 52 height 11
click at [459, 221] on input "1000" at bounding box center [468, 223] width 52 height 11
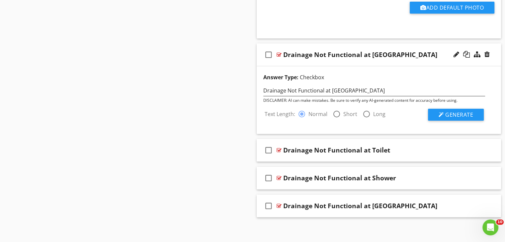
click at [336, 110] on div at bounding box center [336, 113] width 11 height 11
click at [456, 109] on button "Generate" at bounding box center [456, 115] width 56 height 12
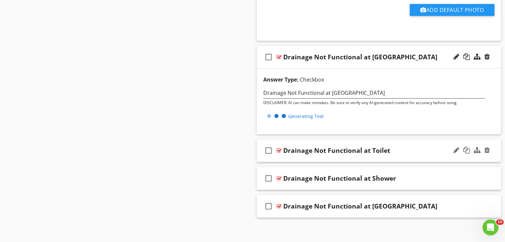
click at [412, 147] on div "Drainage Not Functional at Toilet" at bounding box center [369, 151] width 173 height 8
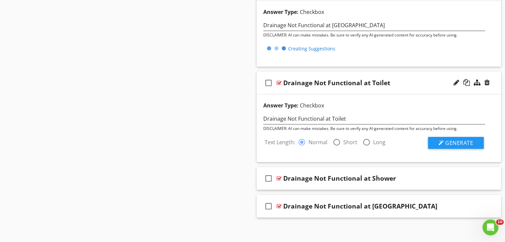
click at [339, 140] on div at bounding box center [336, 142] width 11 height 11
click at [454, 139] on span "Generate" at bounding box center [459, 142] width 28 height 7
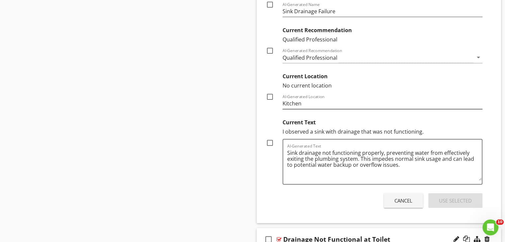
scroll to position [2411, 0]
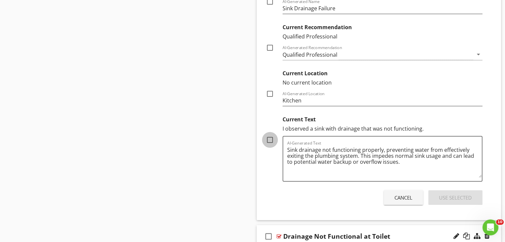
click at [274, 139] on div at bounding box center [269, 139] width 11 height 11
click at [461, 196] on div "Use Selected" at bounding box center [455, 198] width 33 height 8
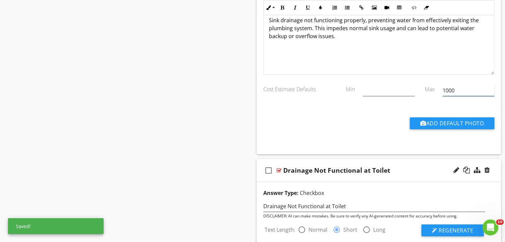
click at [459, 89] on input "1000" at bounding box center [468, 90] width 52 height 11
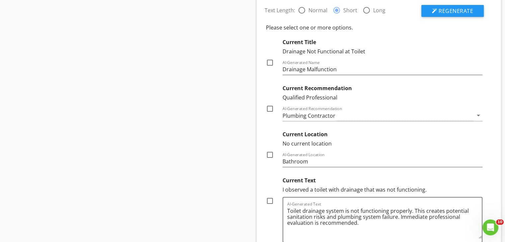
scroll to position [2743, 0]
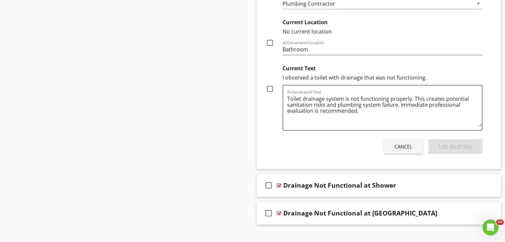
click at [275, 87] on div "check_box_outline_blank" at bounding box center [271, 89] width 11 height 8
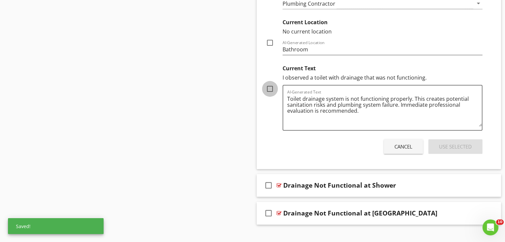
click at [270, 84] on div at bounding box center [269, 88] width 11 height 11
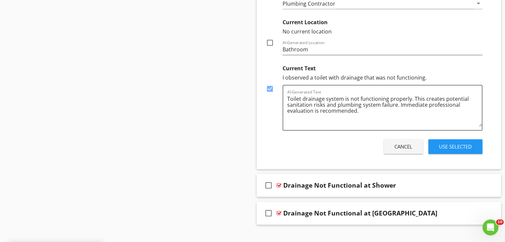
click at [460, 143] on div "Use Selected" at bounding box center [455, 147] width 33 height 8
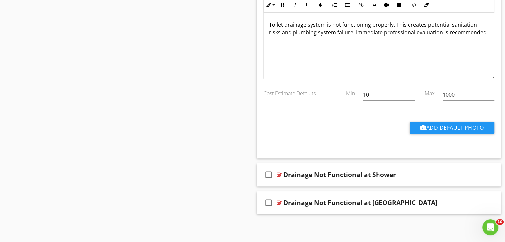
scroll to position [2603, 0]
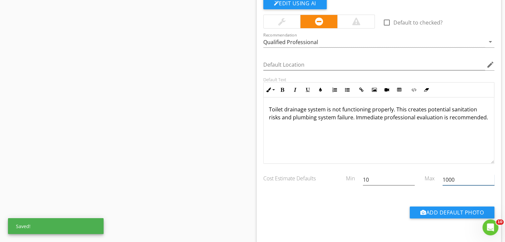
click at [459, 179] on input "1000" at bounding box center [468, 179] width 52 height 11
click at [363, 179] on input "10" at bounding box center [389, 179] width 52 height 11
click at [364, 179] on input "10" at bounding box center [389, 179] width 52 height 11
click at [373, 176] on input "10" at bounding box center [389, 179] width 52 height 11
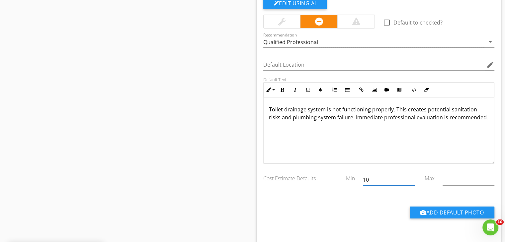
click at [373, 176] on input "10" at bounding box center [389, 179] width 52 height 11
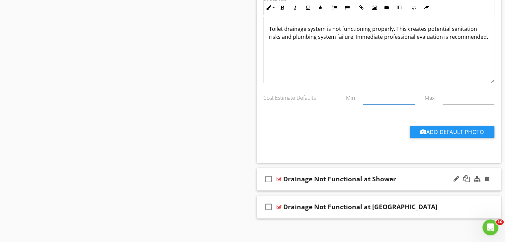
click at [422, 175] on div "Drainage Not Functional at Shower" at bounding box center [369, 179] width 173 height 8
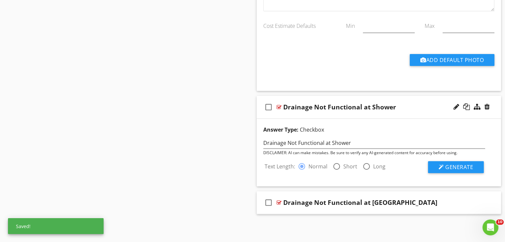
scroll to position [2751, 0]
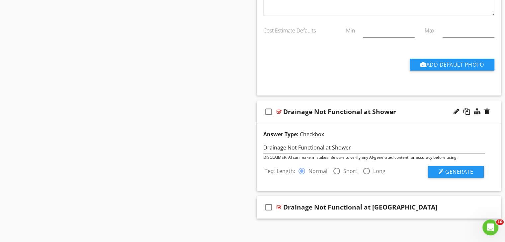
click at [337, 166] on div at bounding box center [336, 171] width 11 height 11
click at [446, 166] on button "Generate" at bounding box center [456, 172] width 56 height 12
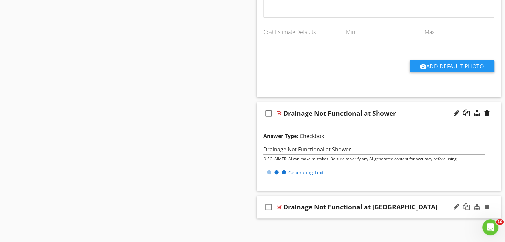
click at [399, 204] on div "Drainage Not Functional at [GEOGRAPHIC_DATA]" at bounding box center [369, 207] width 173 height 8
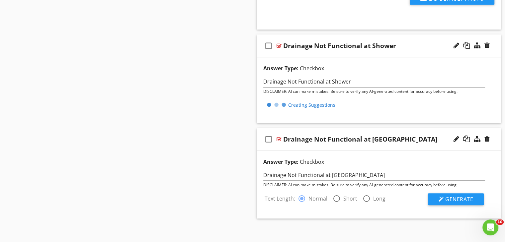
drag, startPoint x: 334, startPoint y: 198, endPoint x: 338, endPoint y: 195, distance: 5.5
click at [334, 198] on div at bounding box center [336, 198] width 11 height 11
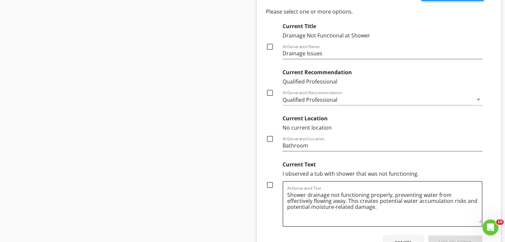
scroll to position [3049, 0]
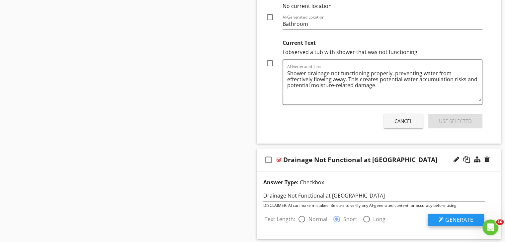
click at [449, 214] on button "Generate" at bounding box center [456, 220] width 56 height 12
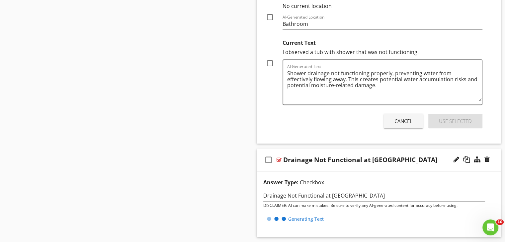
click at [268, 60] on div at bounding box center [269, 63] width 11 height 11
click at [453, 118] on div "Use Selected" at bounding box center [455, 121] width 33 height 8
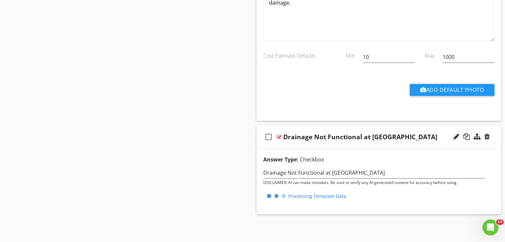
scroll to position [2920, 0]
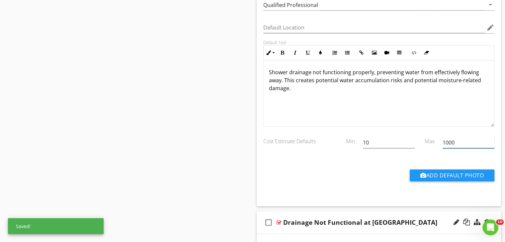
click at [456, 137] on input "1000" at bounding box center [468, 142] width 52 height 11
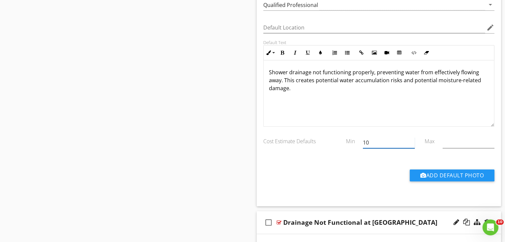
click at [393, 137] on input "10" at bounding box center [389, 142] width 52 height 11
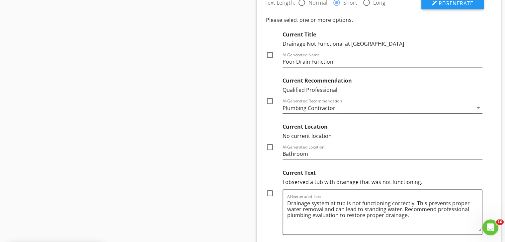
scroll to position [3252, 0]
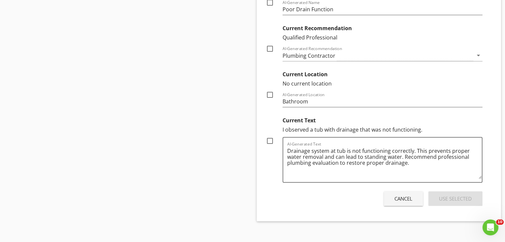
click at [273, 137] on div at bounding box center [269, 140] width 11 height 11
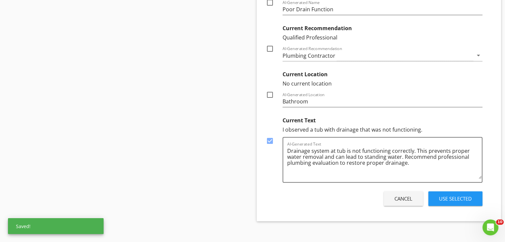
click at [478, 197] on button "Use Selected" at bounding box center [455, 198] width 54 height 15
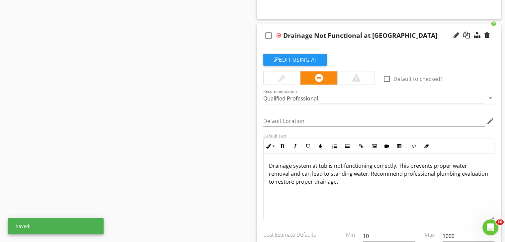
scroll to position [0, 0]
click at [456, 231] on input "1000" at bounding box center [468, 236] width 52 height 11
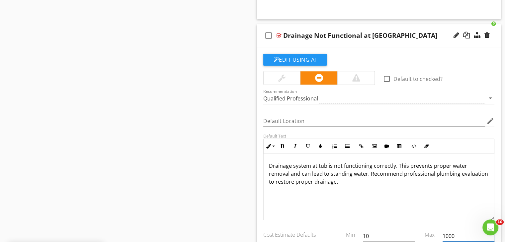
drag, startPoint x: 456, startPoint y: 229, endPoint x: 447, endPoint y: 220, distance: 12.2
click at [456, 231] on input "1000" at bounding box center [468, 236] width 52 height 11
click at [382, 234] on input "10" at bounding box center [389, 236] width 52 height 11
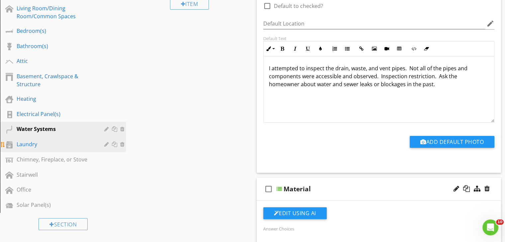
scroll to position [189, 0]
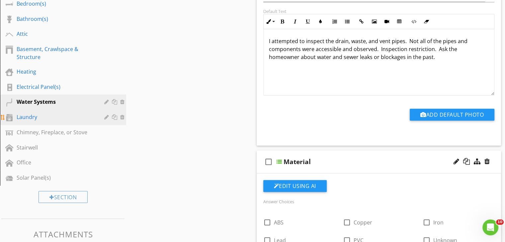
click at [89, 114] on div "Laundry" at bounding box center [56, 117] width 78 height 8
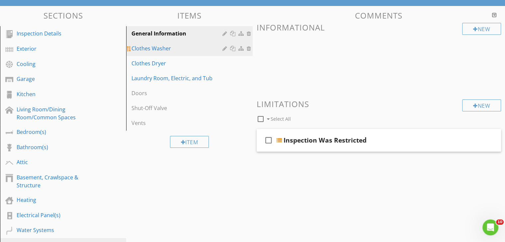
scroll to position [6, 0]
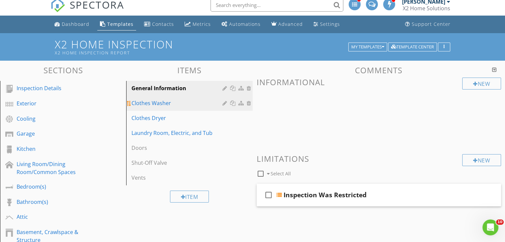
click at [198, 106] on div "Clothes Washer" at bounding box center [177, 103] width 93 height 8
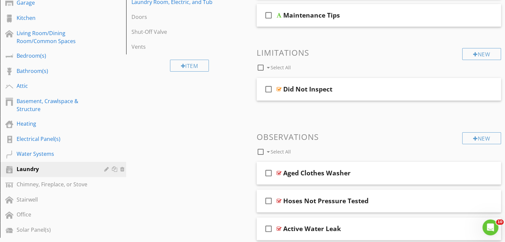
scroll to position [138, 0]
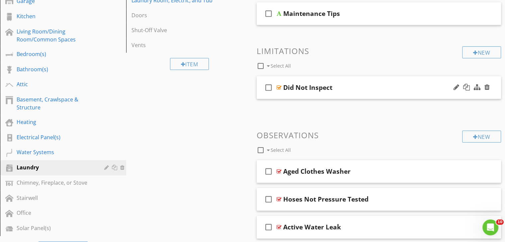
click at [279, 86] on div at bounding box center [278, 87] width 5 height 5
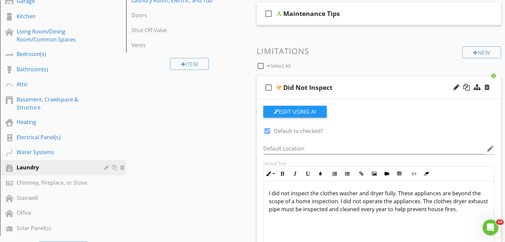
click at [268, 130] on div at bounding box center [266, 130] width 11 height 11
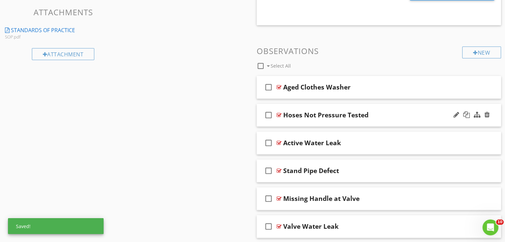
scroll to position [437, 0]
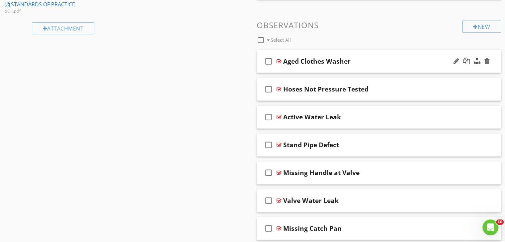
click at [400, 56] on div "check_box_outline_blank Aged Clothes Washer" at bounding box center [378, 61] width 244 height 23
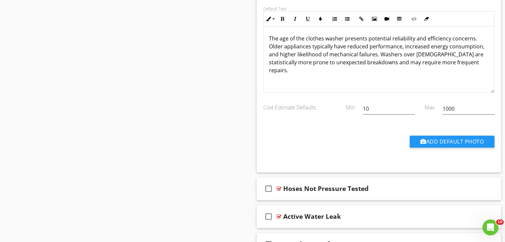
scroll to position [603, 0]
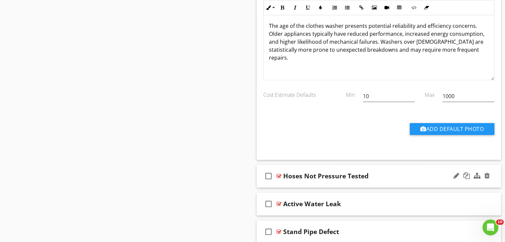
click at [421, 181] on div "check_box_outline_blank Hoses Not Pressure Tested" at bounding box center [378, 176] width 244 height 23
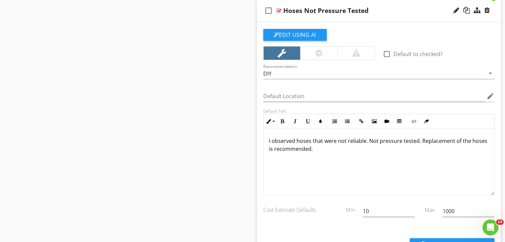
scroll to position [769, 0]
click at [381, 217] on div "10" at bounding box center [389, 215] width 52 height 18
click at [381, 216] on div "10" at bounding box center [389, 215] width 52 height 18
click at [382, 213] on input "10" at bounding box center [389, 211] width 52 height 11
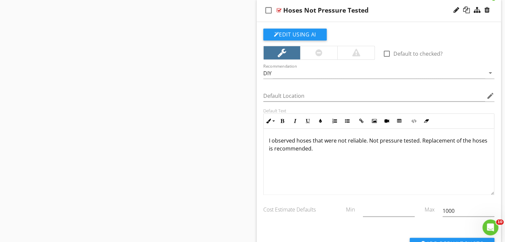
click at [459, 216] on div "1000" at bounding box center [468, 215] width 52 height 18
drag, startPoint x: 459, startPoint y: 215, endPoint x: 458, endPoint y: 207, distance: 8.0
click at [458, 213] on div "1000" at bounding box center [468, 211] width 52 height 11
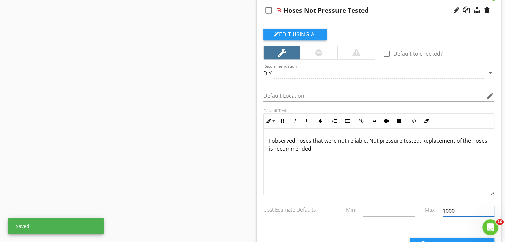
click at [459, 208] on input "1000" at bounding box center [468, 211] width 52 height 11
click at [459, 209] on input "1000" at bounding box center [468, 211] width 52 height 11
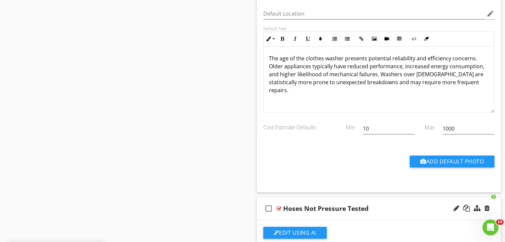
scroll to position [570, 0]
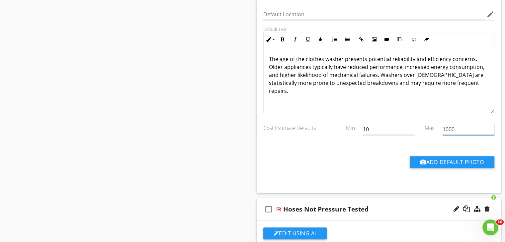
click at [458, 132] on input "1000" at bounding box center [468, 129] width 52 height 11
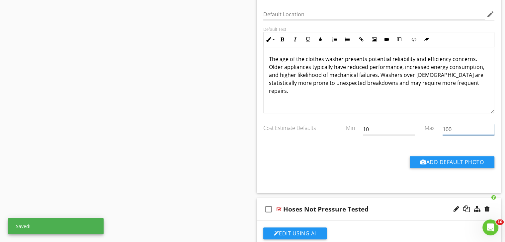
click at [458, 132] on input "100" at bounding box center [468, 129] width 52 height 11
click at [377, 124] on input "10" at bounding box center [389, 129] width 52 height 11
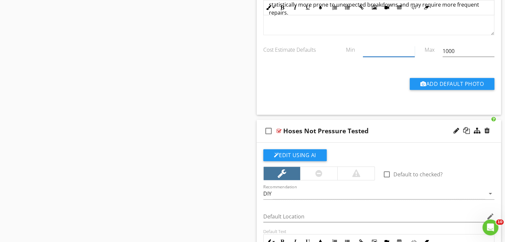
scroll to position [636, 0]
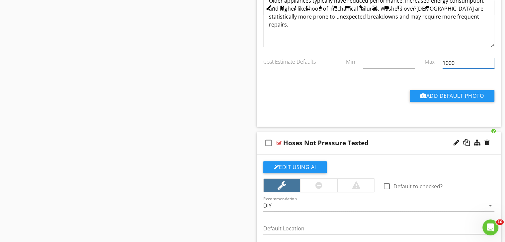
click at [468, 62] on input "1000" at bounding box center [468, 63] width 52 height 11
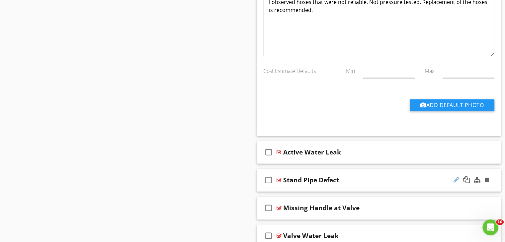
scroll to position [968, 0]
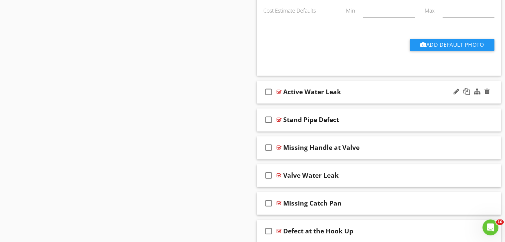
click at [436, 92] on div "Active Water Leak" at bounding box center [369, 92] width 173 height 8
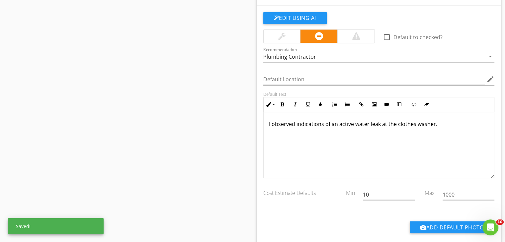
scroll to position [1067, 0]
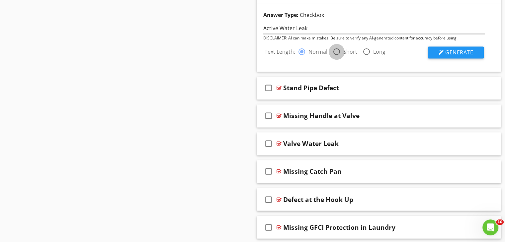
click at [338, 48] on div at bounding box center [336, 51] width 11 height 11
click at [439, 52] on div at bounding box center [440, 52] width 5 height 5
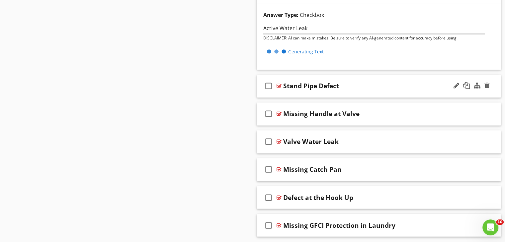
click at [413, 86] on div "Stand Pipe Defect" at bounding box center [369, 86] width 173 height 8
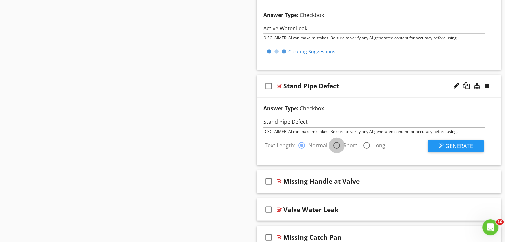
click at [337, 141] on div at bounding box center [336, 145] width 11 height 11
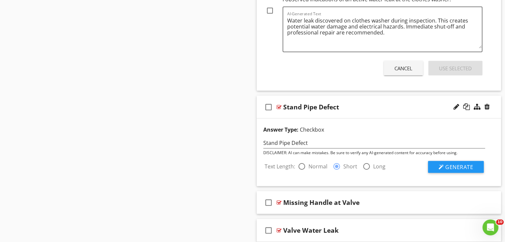
scroll to position [1299, 0]
click at [447, 167] on span "Generate" at bounding box center [459, 166] width 28 height 7
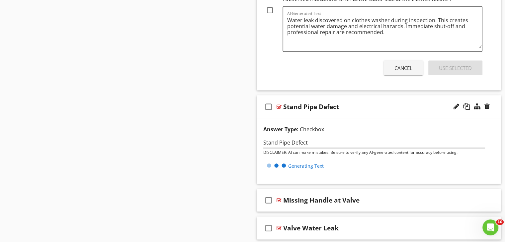
click at [273, 10] on div at bounding box center [269, 10] width 11 height 11
click at [442, 66] on div "Use Selected" at bounding box center [455, 68] width 33 height 8
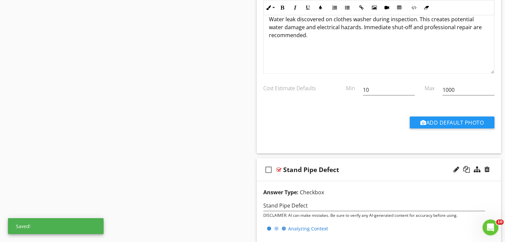
scroll to position [1168, 0]
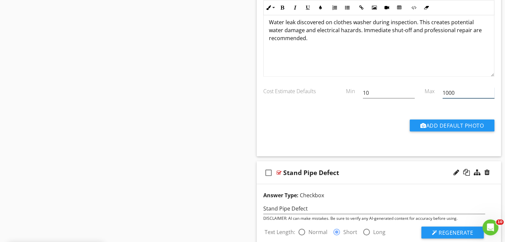
click at [454, 92] on input "1000" at bounding box center [468, 92] width 52 height 11
click at [382, 88] on input "10" at bounding box center [389, 92] width 52 height 11
click at [382, 87] on input "10" at bounding box center [389, 92] width 52 height 11
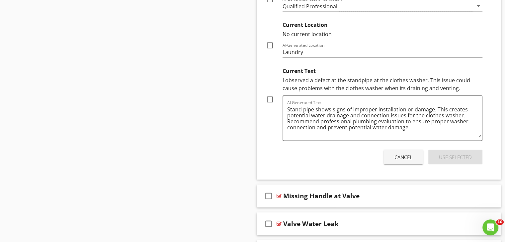
scroll to position [1499, 0]
click at [267, 97] on div at bounding box center [269, 98] width 11 height 11
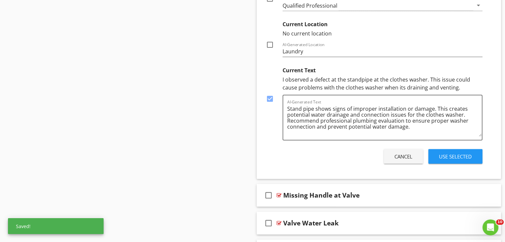
click at [462, 154] on div "Use Selected" at bounding box center [455, 157] width 33 height 8
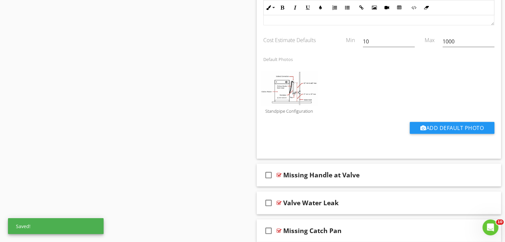
scroll to position [1481, 0]
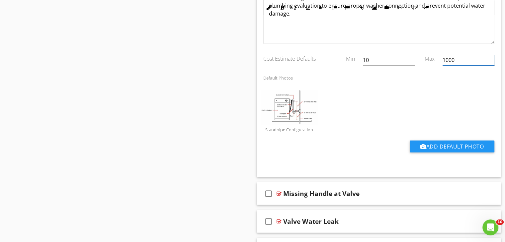
click at [474, 55] on input "1000" at bounding box center [468, 60] width 52 height 11
click at [397, 55] on input "10" at bounding box center [389, 60] width 52 height 11
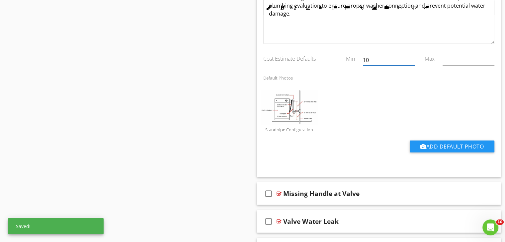
click at [397, 55] on input "10" at bounding box center [389, 60] width 52 height 11
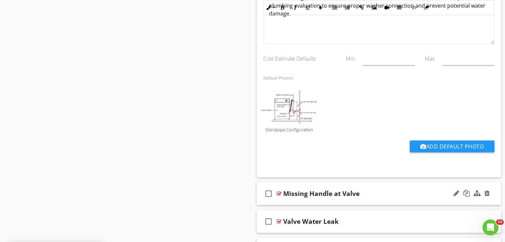
click at [405, 192] on div "Missing Handle at Valve" at bounding box center [369, 194] width 173 height 8
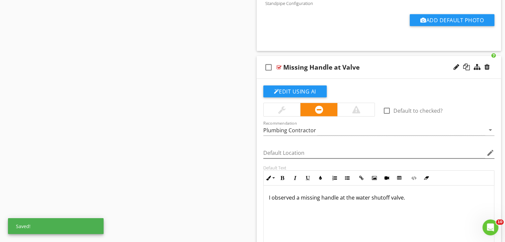
scroll to position [1613, 0]
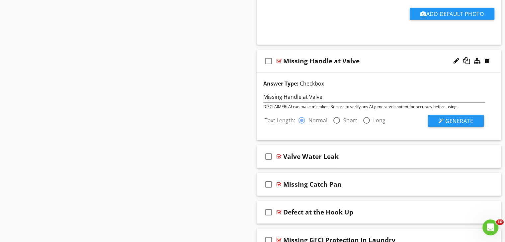
click at [338, 116] on div at bounding box center [336, 120] width 11 height 11
click at [470, 119] on span "Generate" at bounding box center [459, 120] width 28 height 7
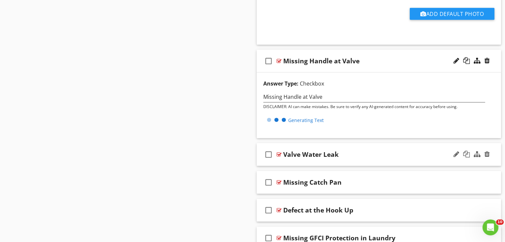
click at [403, 153] on div "Valve Water Leak" at bounding box center [369, 155] width 173 height 8
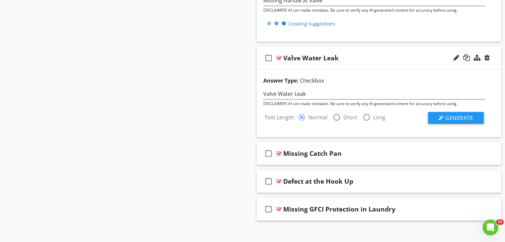
scroll to position [1713, 0]
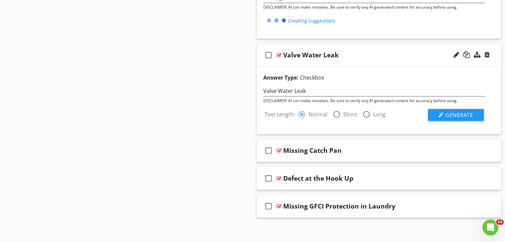
click at [335, 111] on div at bounding box center [336, 114] width 11 height 11
click at [474, 115] on button "Generate" at bounding box center [456, 115] width 56 height 12
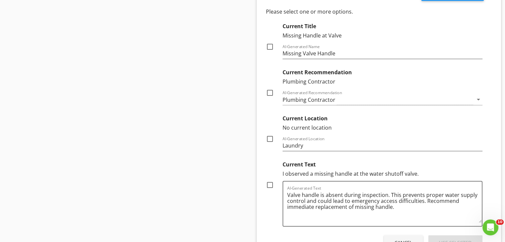
scroll to position [1779, 0]
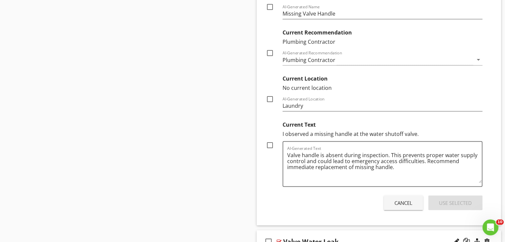
click at [273, 141] on div at bounding box center [269, 145] width 11 height 11
click at [468, 212] on div "Answer Type: Checkbox Missing Handle at Valve DISCLAIMER: AI can make mistakes.…" at bounding box center [378, 66] width 244 height 319
click at [468, 205] on button "Use Selected" at bounding box center [455, 203] width 54 height 15
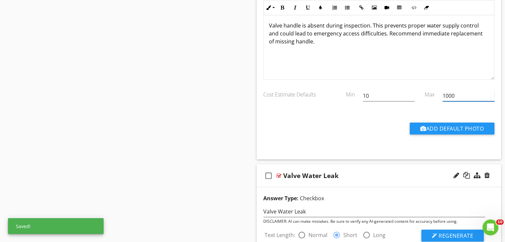
click at [466, 93] on input "1000" at bounding box center [468, 96] width 52 height 11
click at [376, 95] on input "10" at bounding box center [389, 96] width 52 height 11
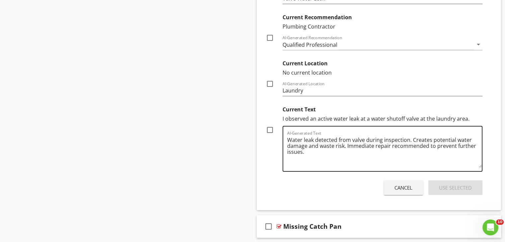
scroll to position [2078, 0]
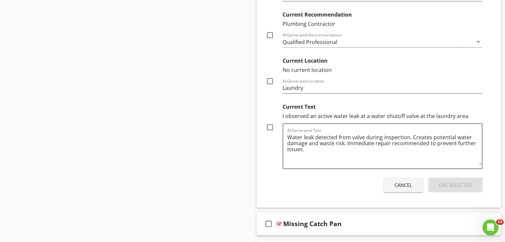
click at [272, 125] on div at bounding box center [269, 127] width 11 height 11
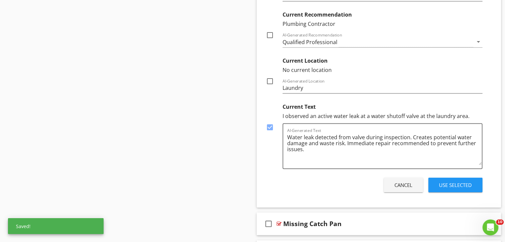
click at [469, 187] on button "Use Selected" at bounding box center [455, 185] width 54 height 15
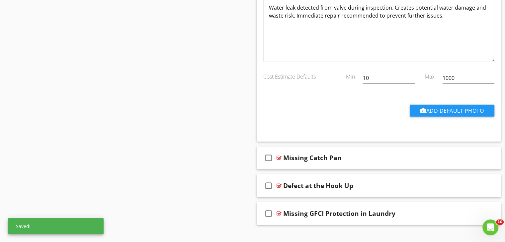
scroll to position [2005, 0]
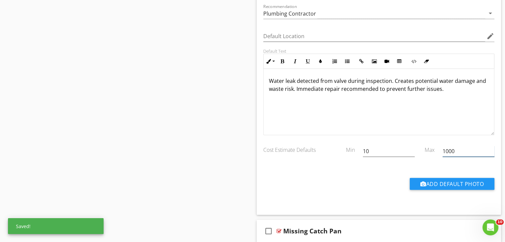
click at [456, 150] on input "1000" at bounding box center [468, 151] width 52 height 11
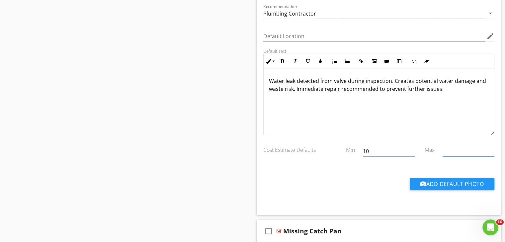
click at [394, 153] on div "10" at bounding box center [389, 151] width 52 height 11
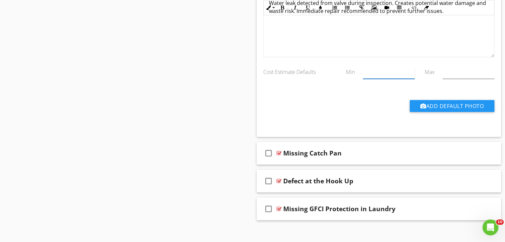
scroll to position [2085, 0]
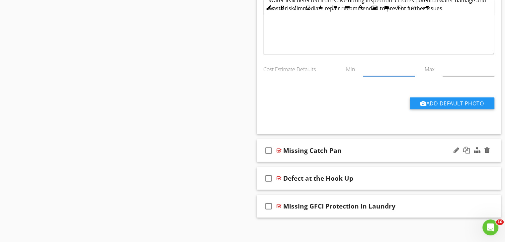
click at [399, 153] on div "check_box_outline_blank Missing Catch Pan" at bounding box center [378, 150] width 244 height 23
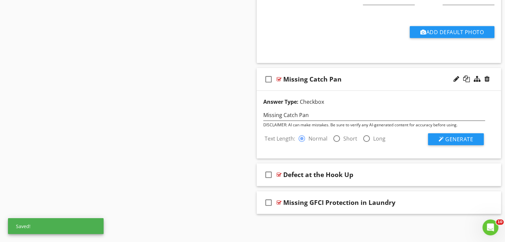
scroll to position [2153, 0]
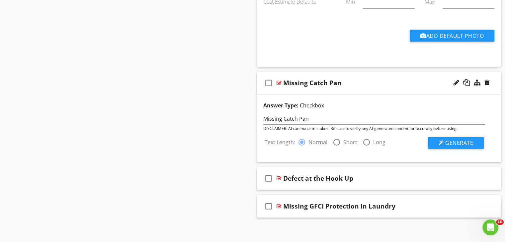
click at [338, 138] on div at bounding box center [336, 142] width 11 height 11
click at [459, 144] on button "Generate" at bounding box center [456, 143] width 56 height 12
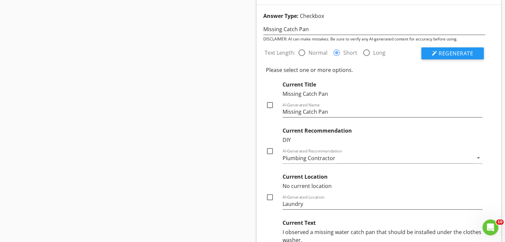
scroll to position [2317, 0]
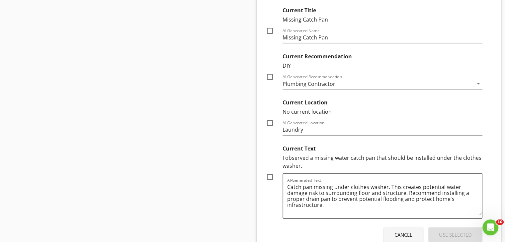
click at [272, 174] on div at bounding box center [269, 176] width 11 height 11
click at [454, 231] on div "Use Selected" at bounding box center [455, 235] width 33 height 8
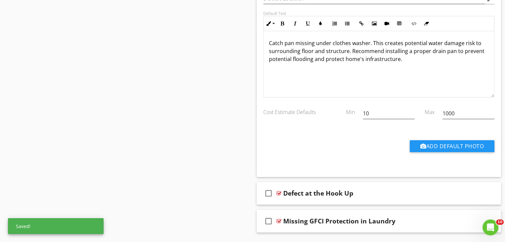
scroll to position [2323, 0]
click at [459, 111] on input "1000" at bounding box center [468, 113] width 52 height 11
click at [383, 104] on div "10" at bounding box center [389, 115] width 52 height 22
click at [381, 108] on input "10" at bounding box center [389, 113] width 52 height 11
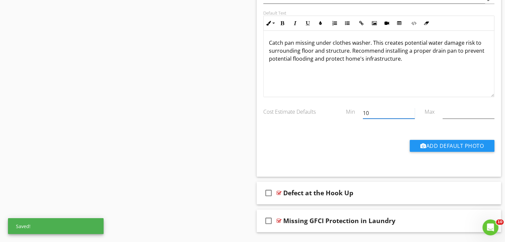
click at [381, 108] on input "10" at bounding box center [389, 113] width 52 height 11
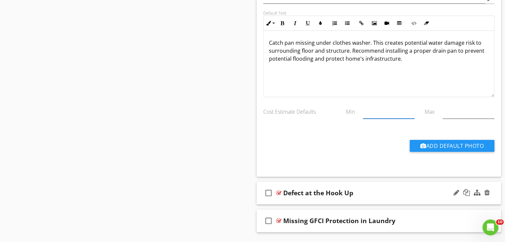
click at [402, 191] on div "Defect at the Hook Up" at bounding box center [369, 193] width 173 height 8
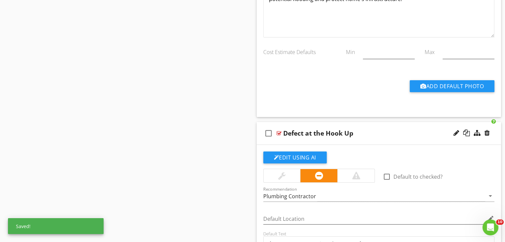
scroll to position [2456, 0]
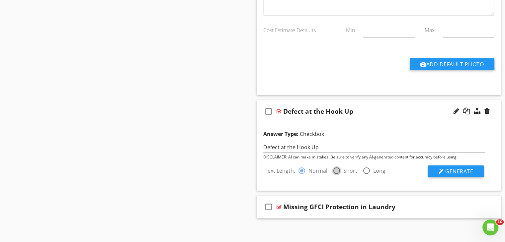
drag, startPoint x: 335, startPoint y: 172, endPoint x: 340, endPoint y: 169, distance: 6.7
click at [335, 172] on input "Short" at bounding box center [336, 174] width 8 height 8
click at [448, 168] on span "Generate" at bounding box center [459, 171] width 28 height 7
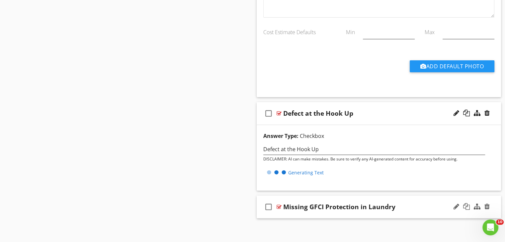
click at [399, 203] on div "Missing GFCI Protection in Laundry" at bounding box center [369, 207] width 173 height 8
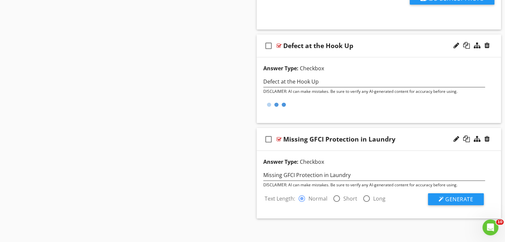
click at [336, 193] on div at bounding box center [336, 198] width 11 height 11
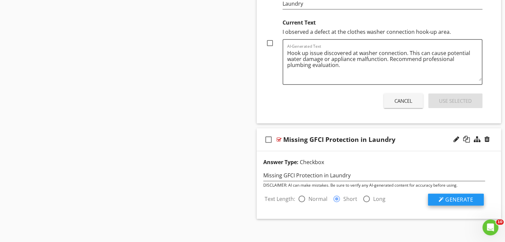
click at [457, 196] on span "Generate" at bounding box center [459, 199] width 28 height 7
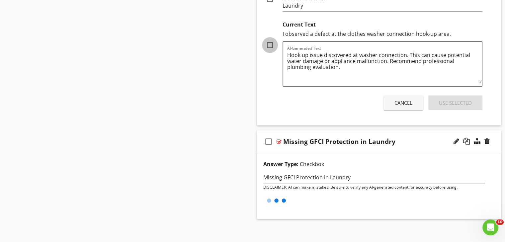
click at [272, 39] on div at bounding box center [269, 44] width 11 height 11
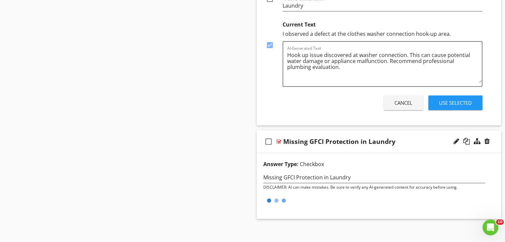
click at [437, 99] on button "Use Selected" at bounding box center [455, 103] width 54 height 15
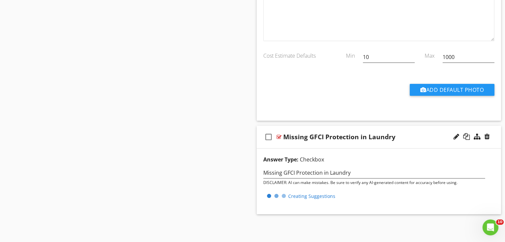
scroll to position [2575, 0]
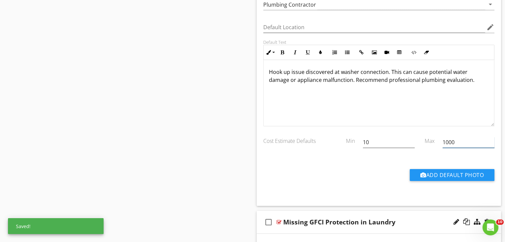
click at [466, 142] on input "1000" at bounding box center [468, 142] width 52 height 11
click at [466, 141] on input "1000" at bounding box center [468, 142] width 52 height 11
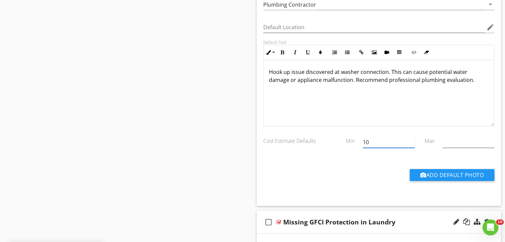
click at [388, 137] on input "10" at bounding box center [389, 142] width 52 height 11
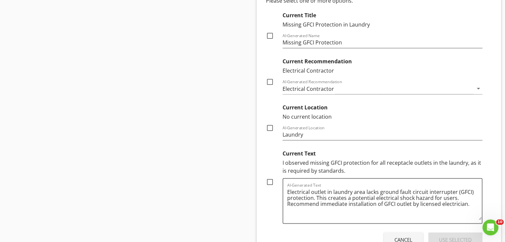
scroll to position [2873, 0]
click at [270, 176] on div at bounding box center [269, 181] width 11 height 11
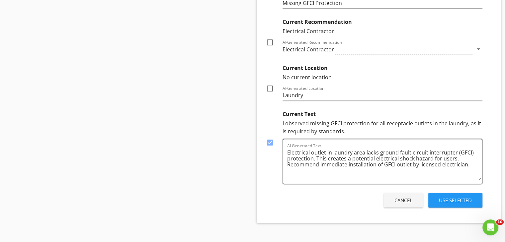
scroll to position [2916, 0]
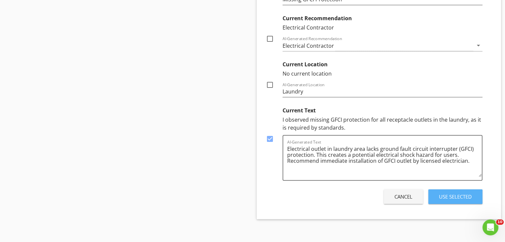
click at [450, 193] on div "Use Selected" at bounding box center [455, 197] width 33 height 8
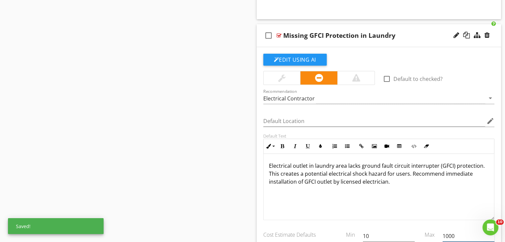
click at [455, 234] on input "1000" at bounding box center [468, 236] width 52 height 11
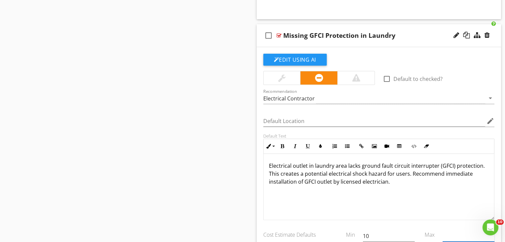
scroll to position [0, 0]
click at [375, 231] on input "10" at bounding box center [389, 236] width 52 height 11
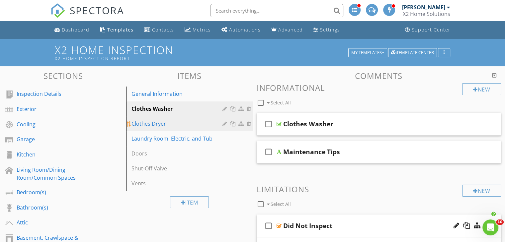
click at [193, 124] on div "Clothes Dryer" at bounding box center [177, 124] width 93 height 8
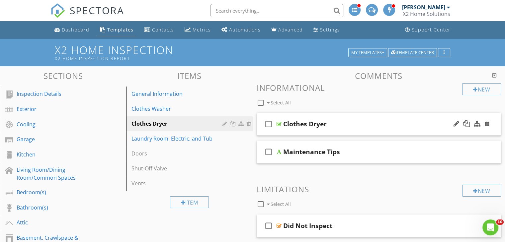
click at [360, 128] on div "Clothes Dryer" at bounding box center [369, 124] width 173 height 8
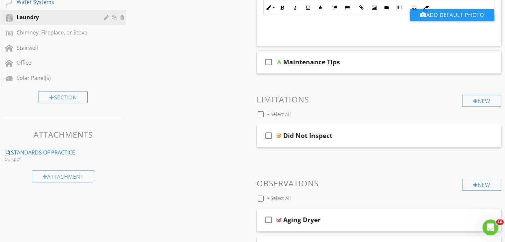
scroll to position [299, 0]
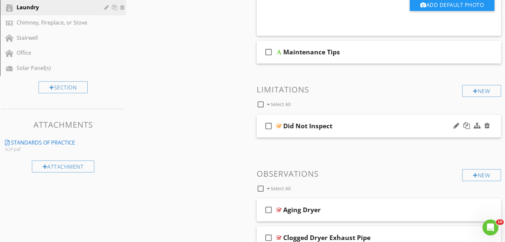
click at [349, 125] on div "Did Not Inspect" at bounding box center [369, 126] width 173 height 8
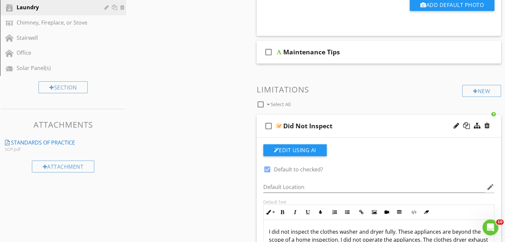
click at [264, 170] on div at bounding box center [266, 169] width 11 height 11
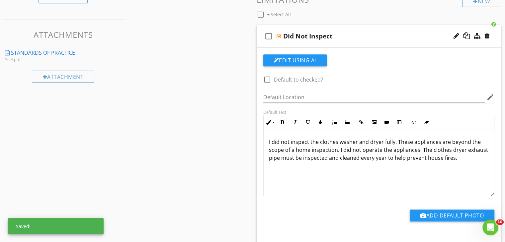
scroll to position [498, 0]
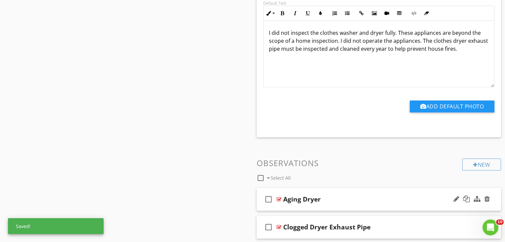
click at [382, 201] on div "Aging Dryer" at bounding box center [369, 199] width 173 height 8
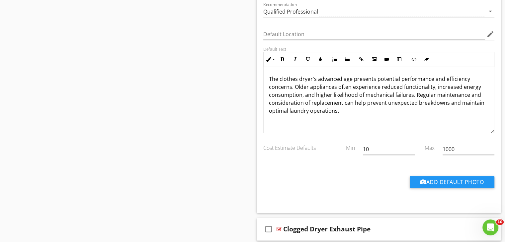
scroll to position [763, 0]
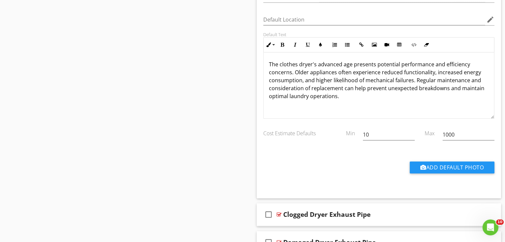
click at [459, 125] on div "1000" at bounding box center [468, 136] width 52 height 22
click at [457, 131] on input "1000" at bounding box center [468, 134] width 52 height 11
click at [381, 134] on input "10" at bounding box center [389, 134] width 52 height 11
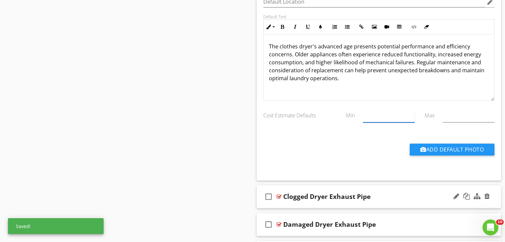
scroll to position [796, 0]
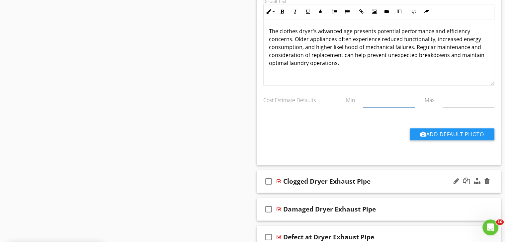
click at [416, 183] on div "Clogged Dryer Exhaust Pipe" at bounding box center [369, 181] width 173 height 8
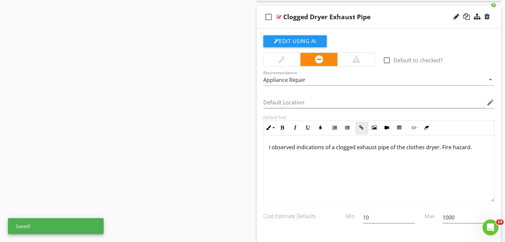
scroll to position [962, 0]
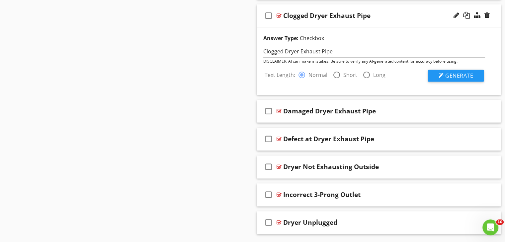
click at [336, 73] on div at bounding box center [336, 74] width 11 height 11
click at [466, 80] on button "Generate" at bounding box center [456, 76] width 56 height 12
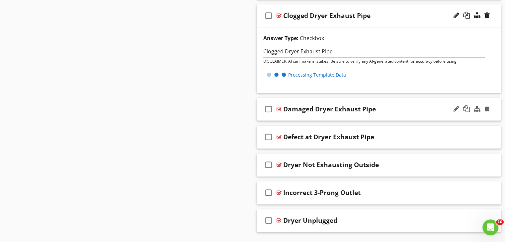
click at [383, 105] on div "Damaged Dryer Exhaust Pipe" at bounding box center [369, 109] width 173 height 8
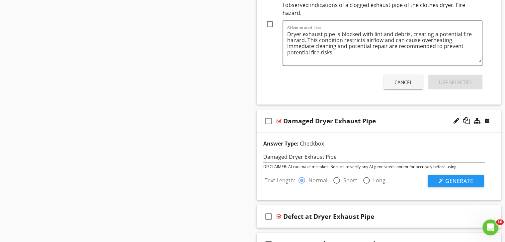
scroll to position [1212, 0]
drag, startPoint x: 336, startPoint y: 176, endPoint x: 341, endPoint y: 176, distance: 5.0
click at [440, 178] on div at bounding box center [440, 180] width 5 height 5
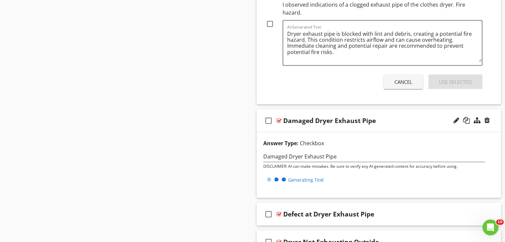
click at [273, 21] on div at bounding box center [269, 23] width 11 height 11
click at [445, 82] on div "Use Selected" at bounding box center [455, 82] width 33 height 8
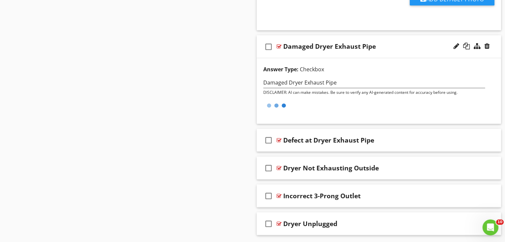
scroll to position [1150, 0]
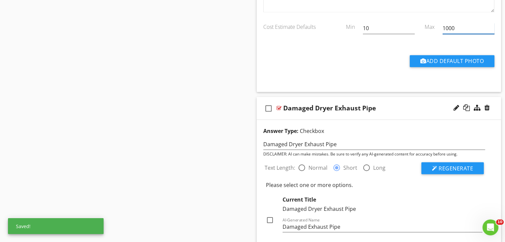
click at [464, 28] on input "1000" at bounding box center [468, 28] width 52 height 11
drag, startPoint x: 464, startPoint y: 28, endPoint x: 460, endPoint y: 28, distance: 3.3
click at [464, 29] on input "1000" at bounding box center [468, 28] width 52 height 11
click at [381, 26] on input "10" at bounding box center [389, 28] width 52 height 11
click at [381, 26] on input "text" at bounding box center [389, 28] width 52 height 11
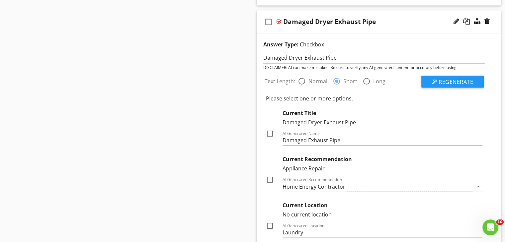
scroll to position [1336, 0]
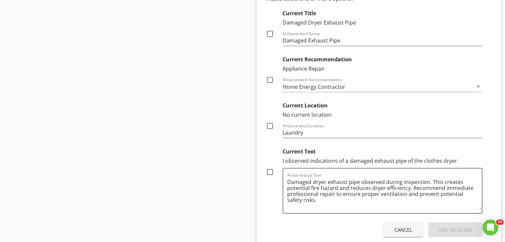
click at [272, 172] on div at bounding box center [269, 172] width 11 height 11
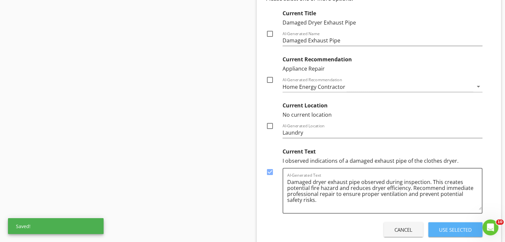
click at [456, 227] on div "Use Selected" at bounding box center [455, 230] width 33 height 8
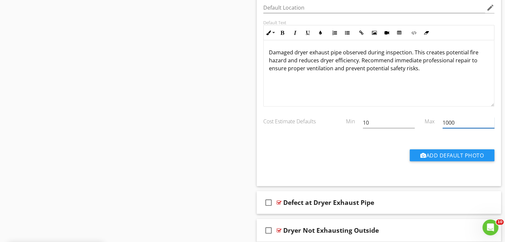
click at [460, 122] on input "1000" at bounding box center [468, 122] width 52 height 11
click at [382, 119] on input "10" at bounding box center [389, 122] width 52 height 11
click at [382, 119] on input "text" at bounding box center [389, 122] width 52 height 11
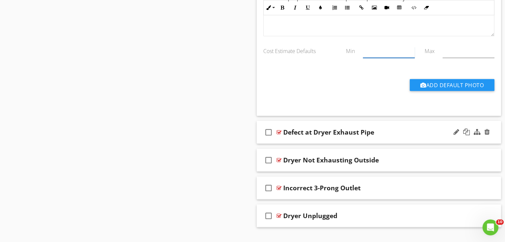
scroll to position [1417, 0]
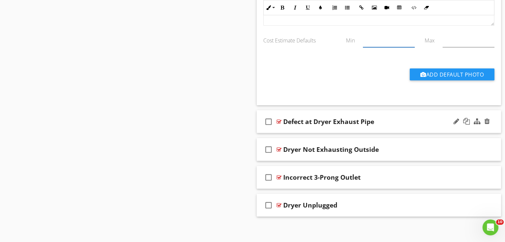
click at [426, 122] on div "Defect at Dryer Exhaust Pipe" at bounding box center [369, 122] width 173 height 8
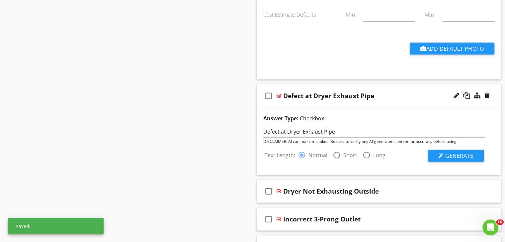
scroll to position [1450, 0]
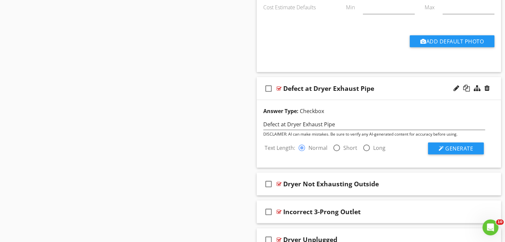
click at [336, 146] on div at bounding box center [336, 147] width 11 height 11
click at [434, 146] on button "Generate" at bounding box center [456, 149] width 56 height 12
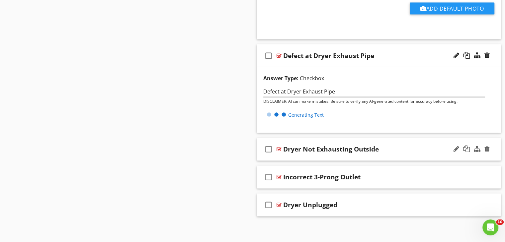
click at [422, 145] on div "Dryer Not Exhausting Outside" at bounding box center [369, 149] width 173 height 8
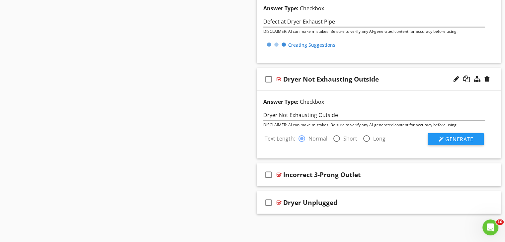
scroll to position [1550, 0]
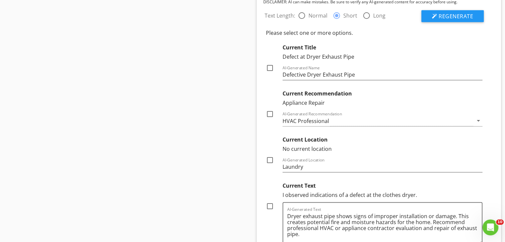
click at [339, 139] on div "Current Location" at bounding box center [382, 139] width 200 height 12
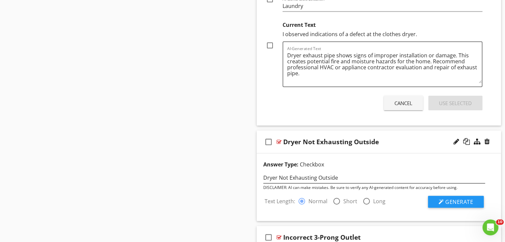
scroll to position [1782, 0]
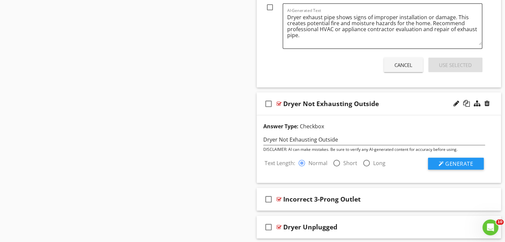
click at [463, 160] on span "Generate" at bounding box center [459, 163] width 28 height 7
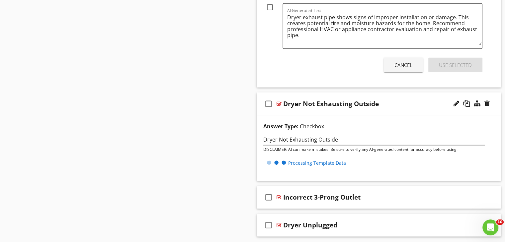
drag, startPoint x: 262, startPoint y: 6, endPoint x: 266, endPoint y: 6, distance: 3.7
click at [271, 8] on div at bounding box center [269, 7] width 11 height 11
click at [442, 64] on div "Use Selected" at bounding box center [455, 65] width 33 height 8
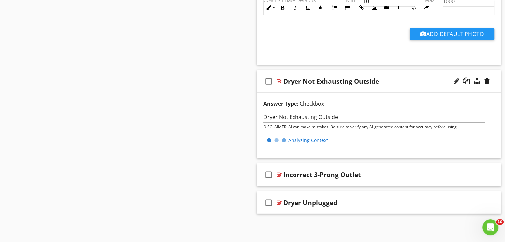
scroll to position [1655, 0]
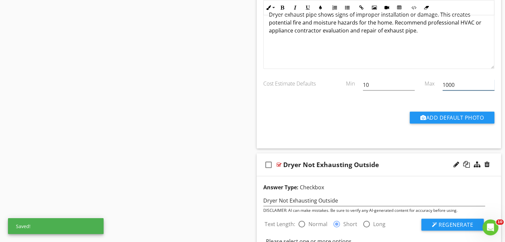
click at [472, 81] on input "1000" at bounding box center [468, 85] width 52 height 11
click at [385, 80] on input "10" at bounding box center [389, 85] width 52 height 11
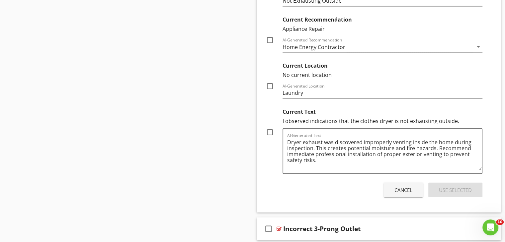
scroll to position [1953, 0]
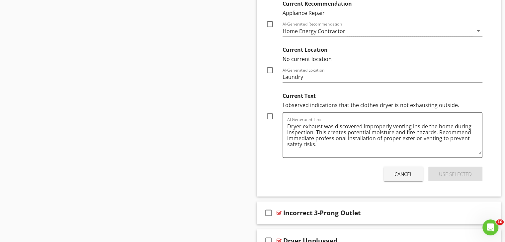
click at [272, 113] on div at bounding box center [269, 116] width 11 height 11
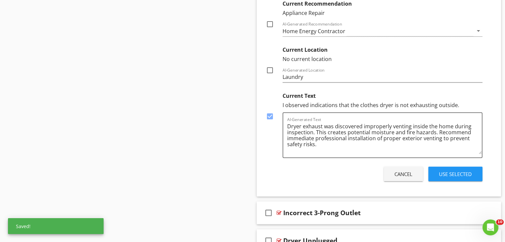
click at [441, 172] on div "Use Selected" at bounding box center [455, 174] width 33 height 8
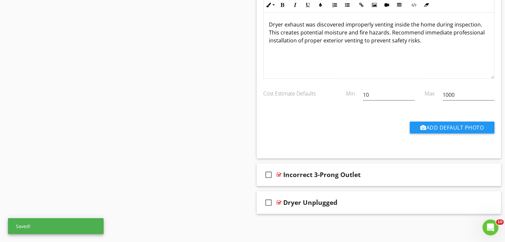
scroll to position [1841, 0]
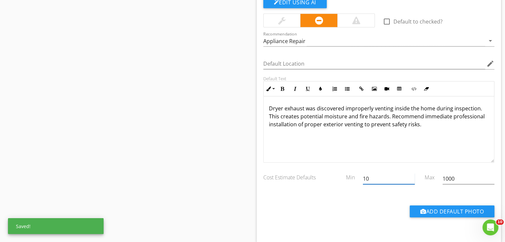
click at [388, 175] on input "10" at bounding box center [389, 178] width 52 height 11
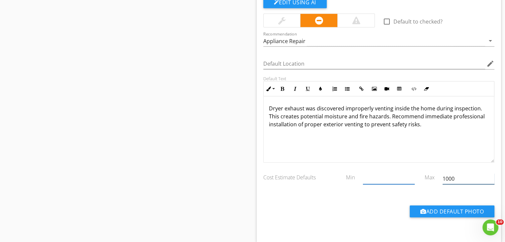
click at [467, 176] on input "1000" at bounding box center [468, 178] width 52 height 11
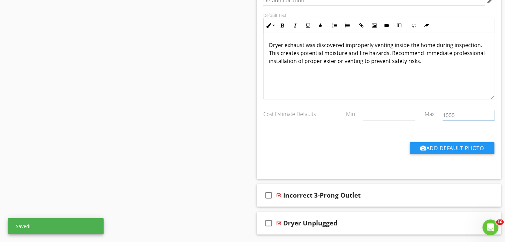
scroll to position [1922, 0]
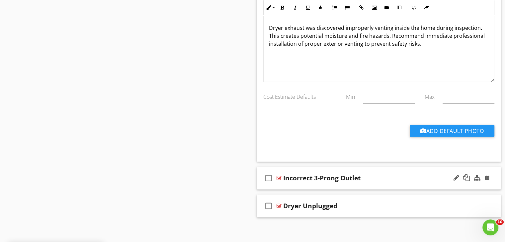
click at [400, 179] on div "check_box_outline_blank Incorrect 3-Prong Outlet" at bounding box center [378, 178] width 244 height 23
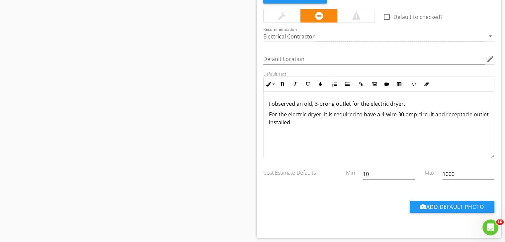
scroll to position [2154, 0]
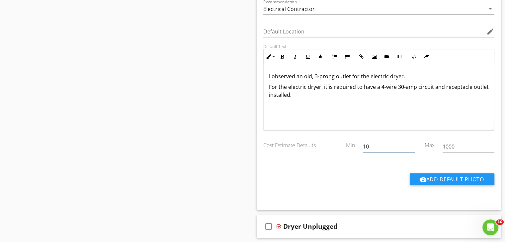
click at [404, 144] on input "10" at bounding box center [389, 146] width 52 height 11
click at [470, 141] on input "1000" at bounding box center [468, 146] width 52 height 11
click at [469, 142] on input "1000" at bounding box center [468, 146] width 52 height 11
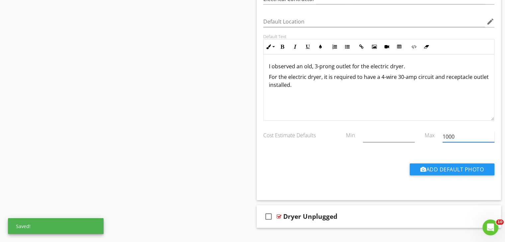
scroll to position [2174, 0]
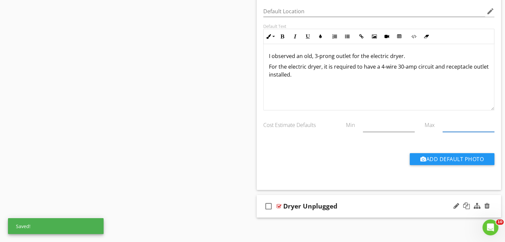
click at [419, 202] on div "Dryer Unplugged" at bounding box center [369, 206] width 173 height 8
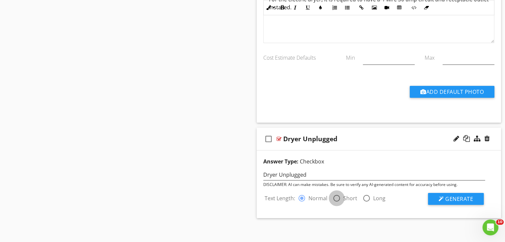
click at [339, 193] on div at bounding box center [336, 198] width 11 height 11
click at [455, 196] on span "Generate" at bounding box center [459, 198] width 28 height 7
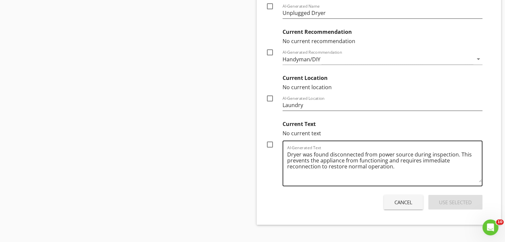
scroll to position [2492, 0]
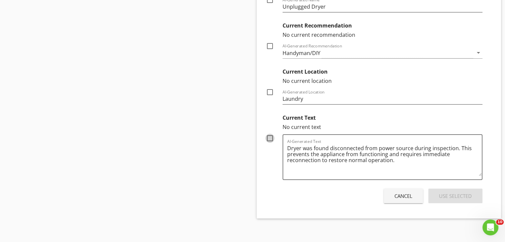
click at [273, 140] on input "checkbox" at bounding box center [270, 141] width 8 height 8
click at [473, 199] on div "Cancel Use Selected" at bounding box center [374, 196] width 222 height 19
click at [473, 190] on button "Use Selected" at bounding box center [455, 196] width 54 height 15
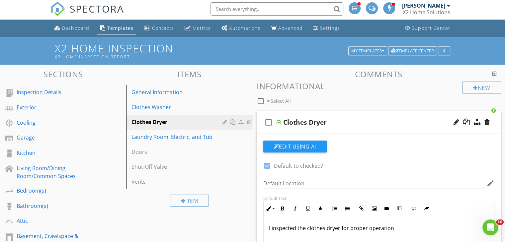
scroll to position [0, 0]
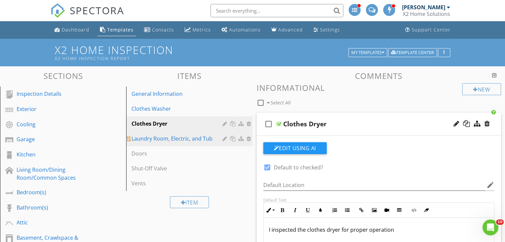
click at [200, 142] on div "Laundry Room, Electric, and Tub" at bounding box center [177, 139] width 93 height 8
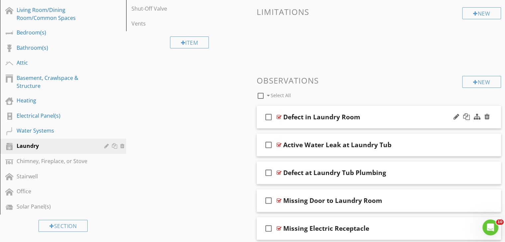
scroll to position [166, 0]
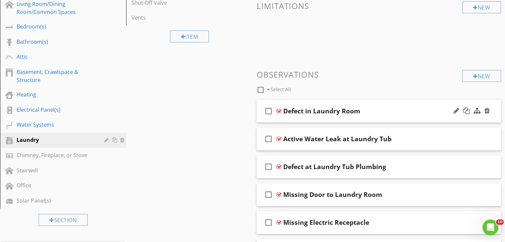
click at [388, 113] on div "Defect in Laundry Room" at bounding box center [369, 111] width 173 height 8
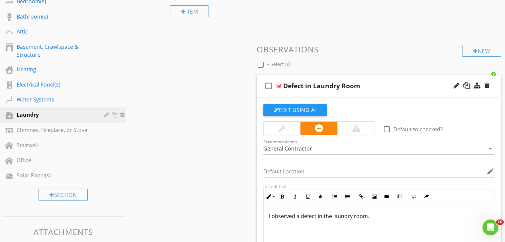
scroll to position [265, 0]
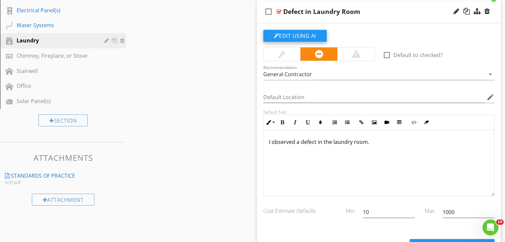
click at [313, 37] on button "Edit Using AI" at bounding box center [294, 36] width 63 height 12
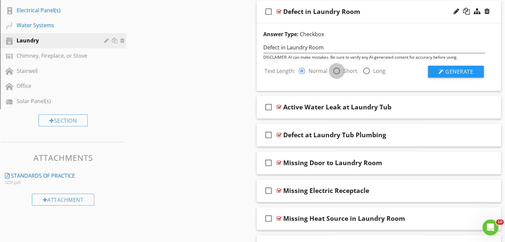
click at [339, 69] on div at bounding box center [336, 70] width 11 height 11
click at [464, 68] on span "Generate" at bounding box center [459, 71] width 28 height 7
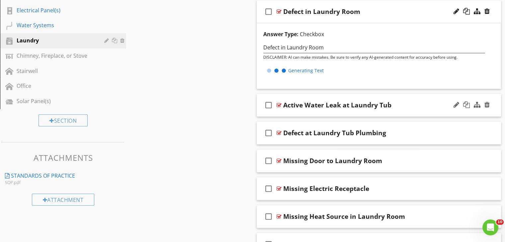
drag, startPoint x: 418, startPoint y: 101, endPoint x: 398, endPoint y: 106, distance: 20.6
click at [418, 102] on div "Active Water Leak at Laundry Tub" at bounding box center [369, 105] width 173 height 8
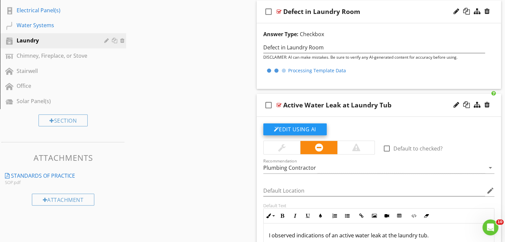
click at [314, 130] on button "Edit Using AI" at bounding box center [294, 129] width 63 height 12
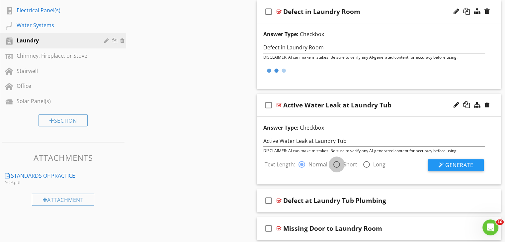
click at [338, 165] on div at bounding box center [336, 164] width 11 height 11
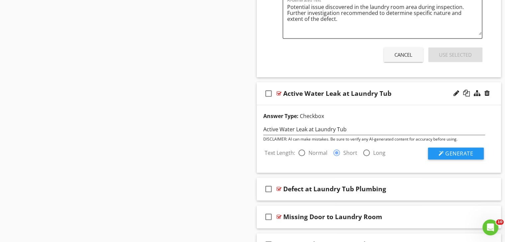
scroll to position [531, 0]
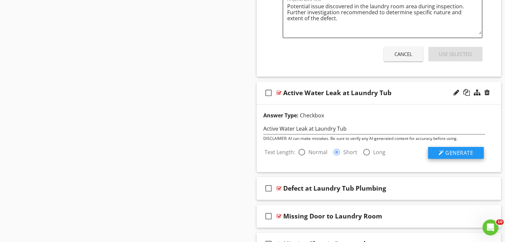
click at [442, 158] on div "Answer Type: Checkbox Active Water Leak at Laundry Tub DISCLAIMER: AI can make …" at bounding box center [378, 138] width 244 height 68
click at [442, 154] on div at bounding box center [440, 152] width 5 height 5
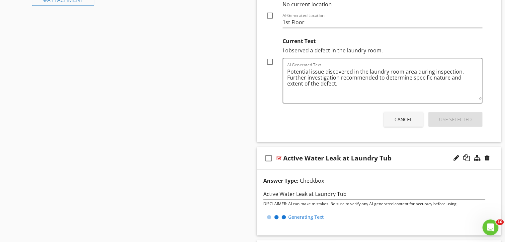
scroll to position [431, 0]
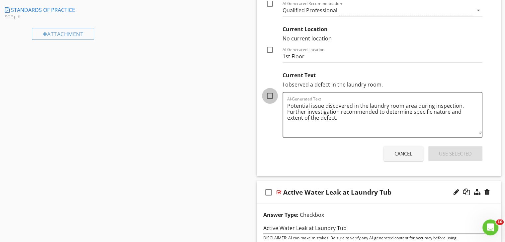
click at [269, 98] on div at bounding box center [269, 95] width 11 height 11
click at [457, 159] on button "Use Selected" at bounding box center [455, 153] width 54 height 15
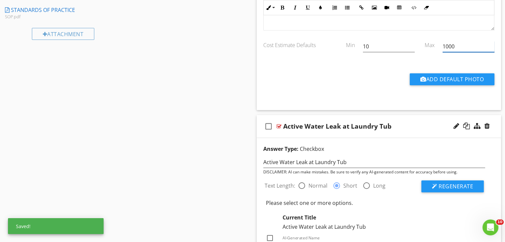
click at [467, 45] on input "1000" at bounding box center [468, 46] width 52 height 11
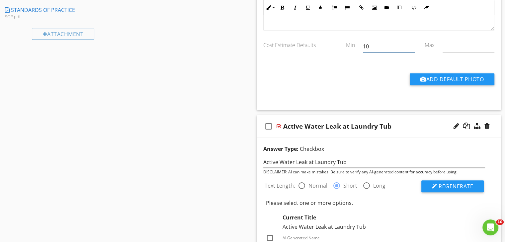
click at [404, 46] on input "10" at bounding box center [389, 46] width 52 height 11
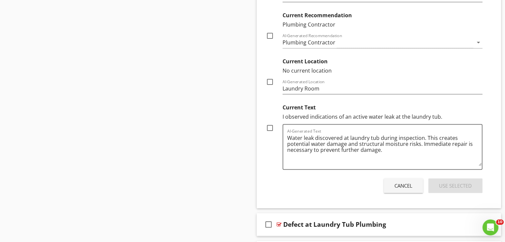
scroll to position [680, 0]
click at [269, 128] on div at bounding box center [269, 127] width 11 height 11
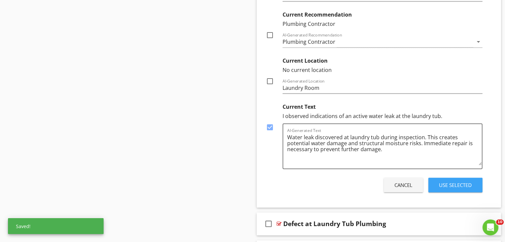
click at [453, 183] on div "Use Selected" at bounding box center [455, 185] width 33 height 8
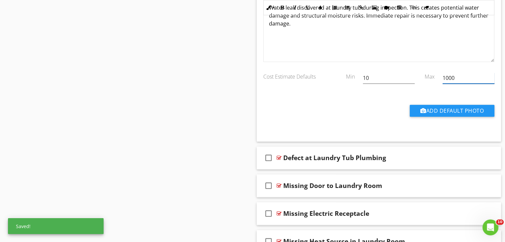
click at [463, 73] on input "1000" at bounding box center [468, 78] width 52 height 11
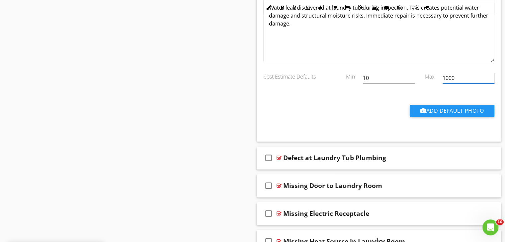
click at [463, 73] on input "1000" at bounding box center [468, 78] width 52 height 11
click at [399, 77] on input "10" at bounding box center [389, 78] width 52 height 11
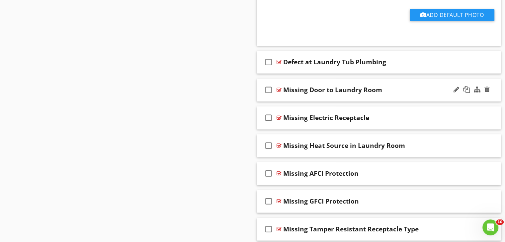
scroll to position [780, 0]
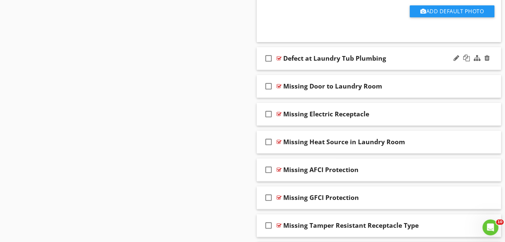
click at [413, 64] on div "check_box_outline_blank Defect at Laundry Tub Plumbing" at bounding box center [378, 58] width 244 height 23
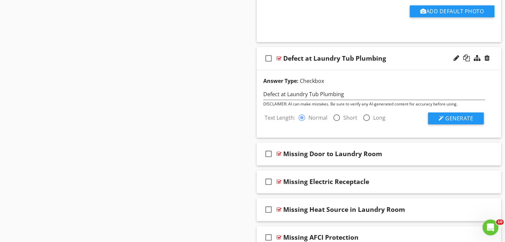
click at [337, 116] on div at bounding box center [336, 117] width 11 height 11
click at [473, 115] on button "Generate" at bounding box center [456, 118] width 56 height 12
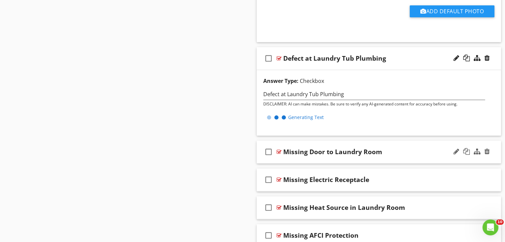
click at [416, 148] on div "Missing Door to Laundry Room" at bounding box center [369, 152] width 173 height 8
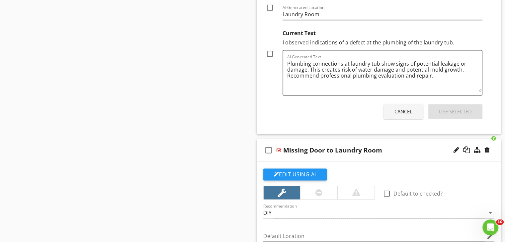
scroll to position [1045, 0]
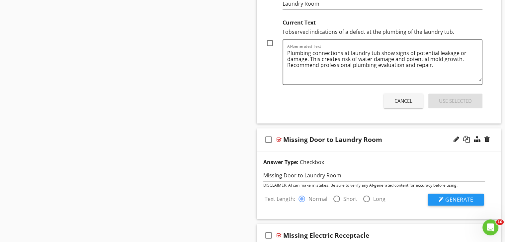
scroll to position [1078, 0]
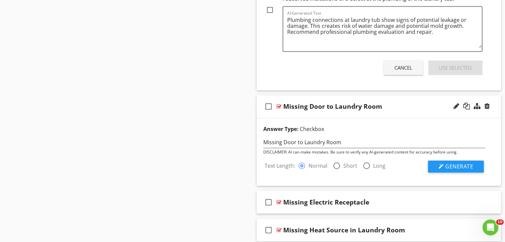
click at [434, 164] on button "Generate" at bounding box center [456, 167] width 56 height 12
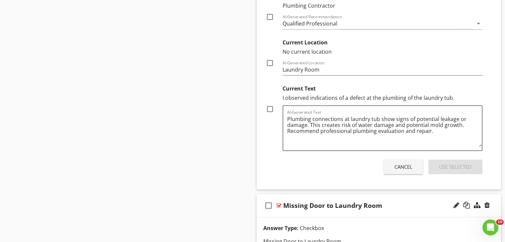
scroll to position [979, 0]
click at [269, 108] on div at bounding box center [269, 109] width 11 height 11
click at [454, 168] on div "Use Selected" at bounding box center [455, 168] width 33 height 8
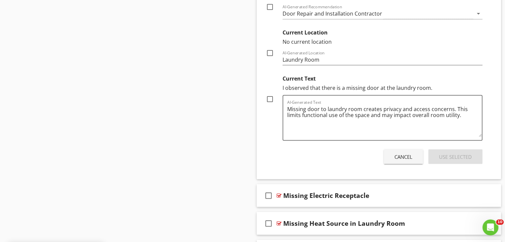
scroll to position [1277, 0]
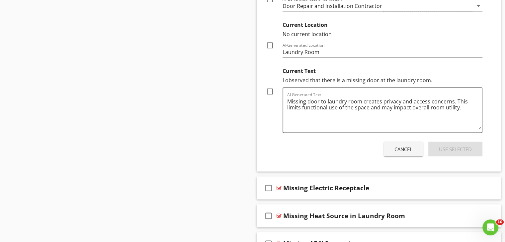
click at [268, 89] on div at bounding box center [269, 91] width 11 height 11
click at [461, 146] on div "Use Selected" at bounding box center [455, 150] width 33 height 8
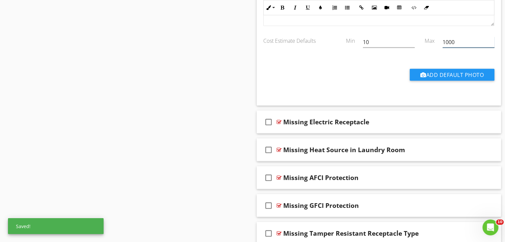
click at [461, 44] on input "1000" at bounding box center [468, 42] width 52 height 11
click at [379, 45] on input "10" at bounding box center [389, 42] width 52 height 11
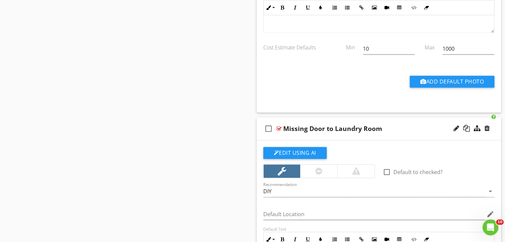
scroll to position [979, 0]
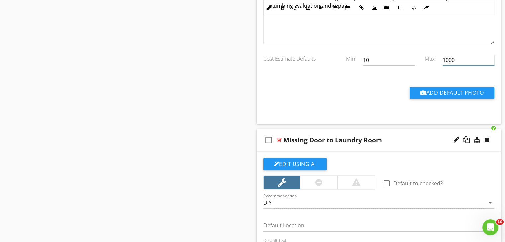
click at [447, 55] on input "1000" at bounding box center [468, 60] width 52 height 11
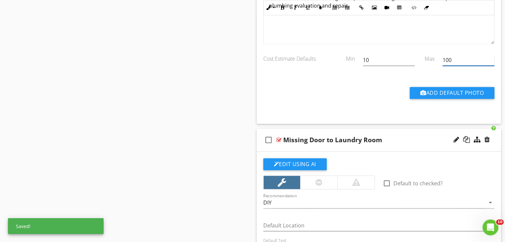
click at [458, 55] on input "100" at bounding box center [468, 60] width 52 height 11
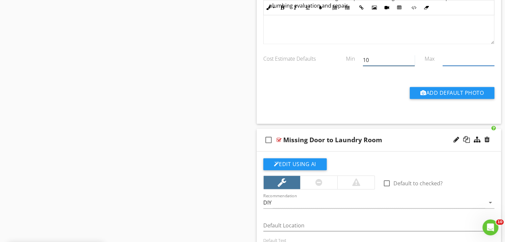
click at [385, 59] on input "10" at bounding box center [389, 60] width 52 height 11
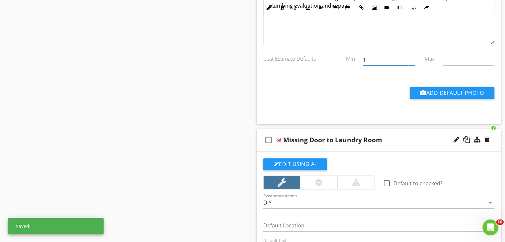
click at [385, 59] on input "1" at bounding box center [389, 60] width 52 height 11
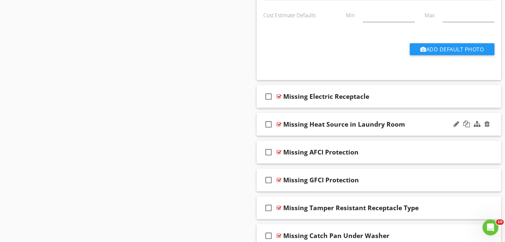
scroll to position [1311, 0]
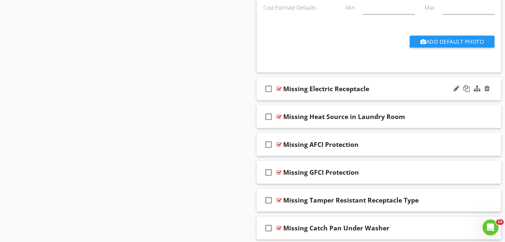
click at [420, 91] on div "Missing Electric Receptacle" at bounding box center [369, 89] width 173 height 8
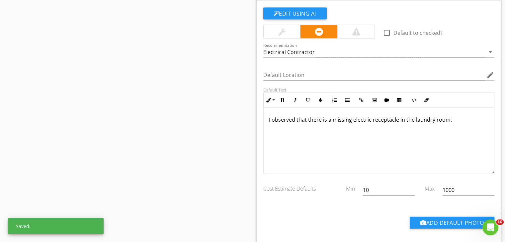
scroll to position [0, 0]
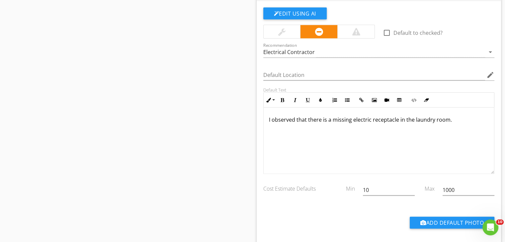
drag, startPoint x: 311, startPoint y: 10, endPoint x: 314, endPoint y: 15, distance: 6.4
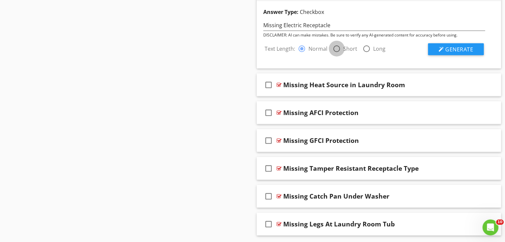
drag, startPoint x: 333, startPoint y: 46, endPoint x: 401, endPoint y: 45, distance: 68.3
click at [335, 46] on div at bounding box center [336, 48] width 11 height 11
drag, startPoint x: 443, startPoint y: 45, endPoint x: 434, endPoint y: 53, distance: 11.5
click at [443, 47] on div at bounding box center [440, 49] width 5 height 5
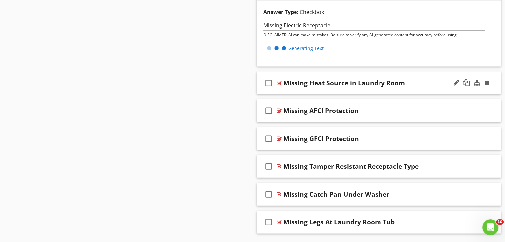
click at [410, 76] on div "check_box_outline_blank Missing Heat Source in Laundry Room" at bounding box center [378, 83] width 244 height 23
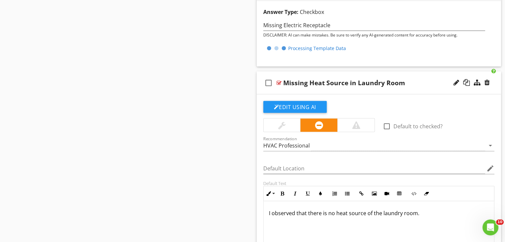
drag, startPoint x: 315, startPoint y: 104, endPoint x: 325, endPoint y: 105, distance: 9.3
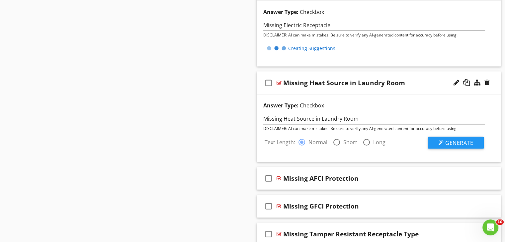
click at [336, 141] on div at bounding box center [336, 142] width 11 height 11
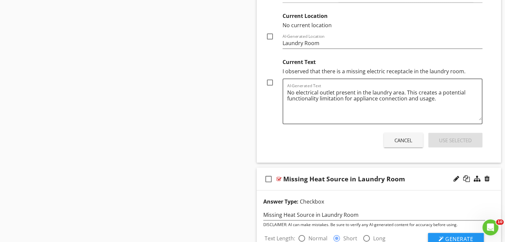
scroll to position [1609, 0]
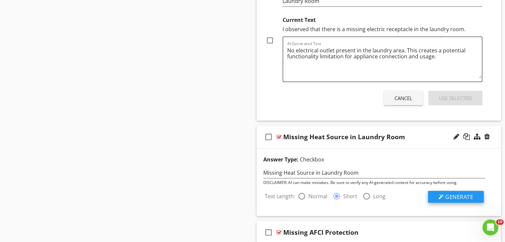
click at [445, 191] on button "Generate" at bounding box center [456, 197] width 56 height 12
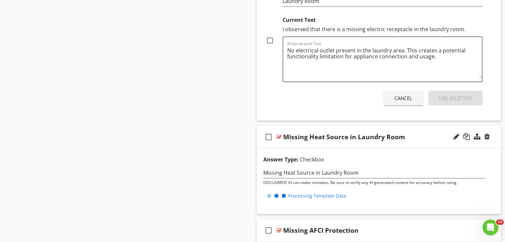
click at [279, 36] on div "Current Text I observed that there is a missing electric receptacle in the laun…" at bounding box center [374, 47] width 217 height 69
click at [269, 38] on div at bounding box center [269, 40] width 11 height 11
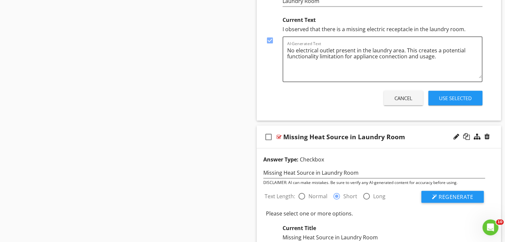
click at [471, 95] on div "Use Selected" at bounding box center [455, 99] width 33 height 8
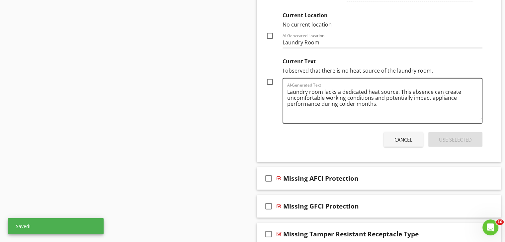
scroll to position [1849, 0]
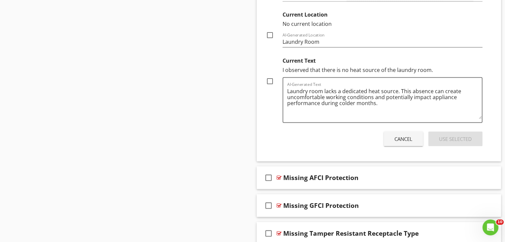
click at [272, 79] on div at bounding box center [269, 81] width 11 height 11
click at [439, 135] on div "Use Selected" at bounding box center [455, 139] width 33 height 8
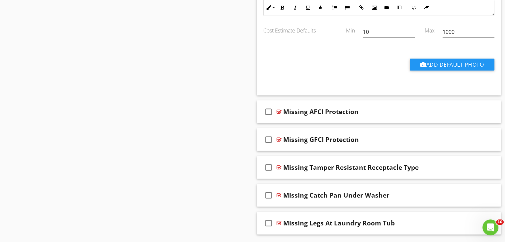
scroll to position [1785, 0]
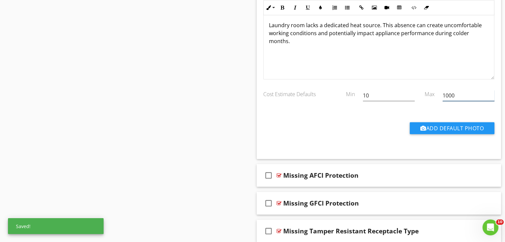
click at [467, 98] on div "1000" at bounding box center [468, 95] width 52 height 11
click at [467, 97] on input "1000" at bounding box center [468, 95] width 52 height 11
click at [387, 95] on input "10" at bounding box center [389, 95] width 52 height 11
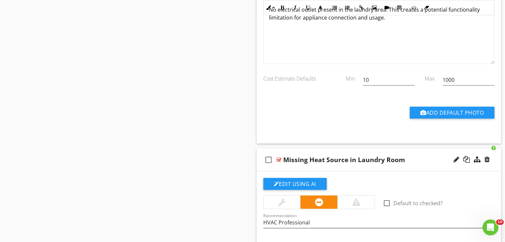
scroll to position [1520, 0]
click at [469, 82] on input "1000" at bounding box center [468, 80] width 52 height 11
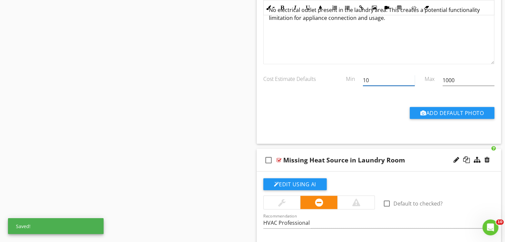
click at [390, 75] on input "10" at bounding box center [389, 80] width 52 height 11
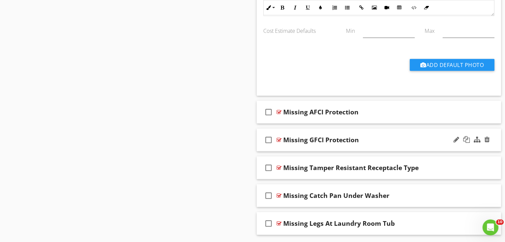
scroll to position [1852, 0]
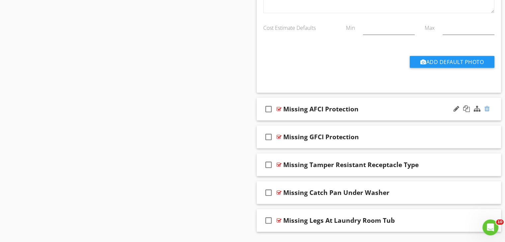
click at [489, 105] on div at bounding box center [486, 108] width 5 height 7
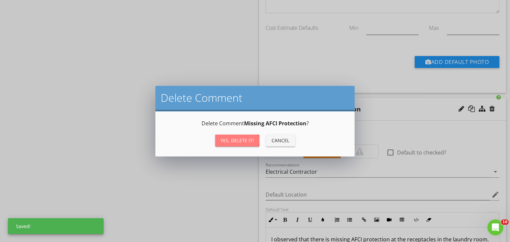
click at [236, 136] on button "Yes, Delete it!" at bounding box center [237, 141] width 44 height 12
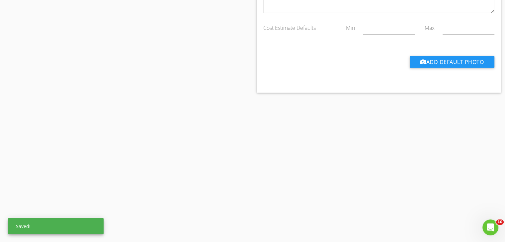
scroll to position [1838, 0]
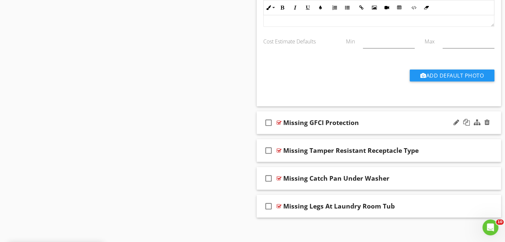
click at [401, 121] on div "Missing GFCI Protection" at bounding box center [369, 123] width 173 height 8
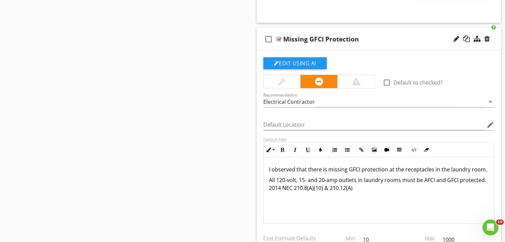
scroll to position [1938, 0]
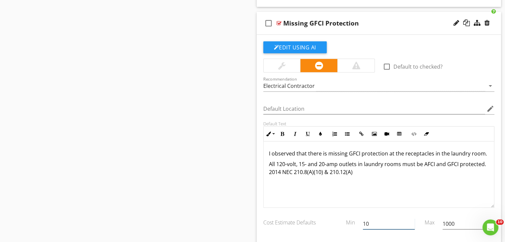
click at [394, 222] on input "10" at bounding box center [389, 224] width 52 height 11
click at [453, 222] on input "1000" at bounding box center [468, 224] width 52 height 11
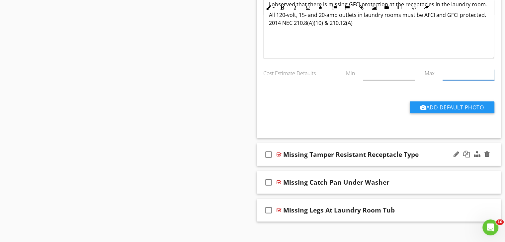
scroll to position [2090, 0]
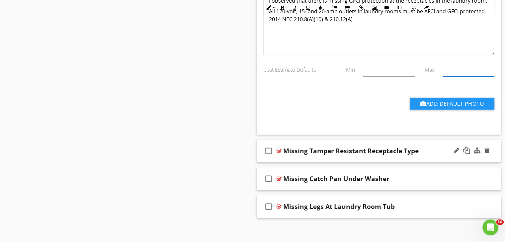
click at [435, 152] on div "check_box_outline_blank Missing Tamper Resistant Receptacle Type" at bounding box center [378, 151] width 244 height 23
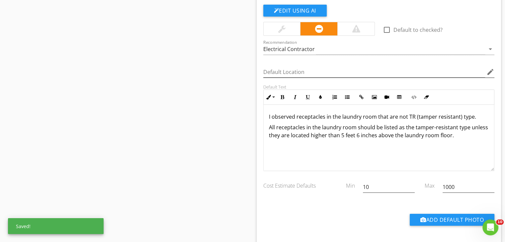
scroll to position [2256, 0]
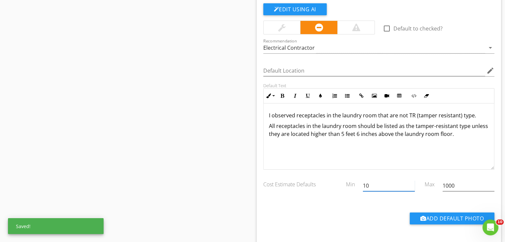
click at [402, 182] on input "10" at bounding box center [389, 185] width 52 height 11
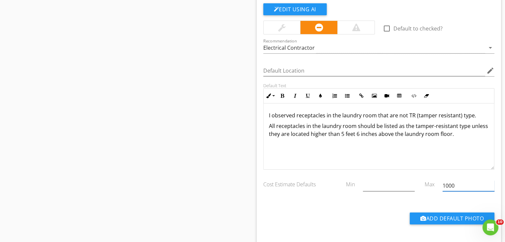
click at [475, 184] on input "1000" at bounding box center [468, 185] width 52 height 11
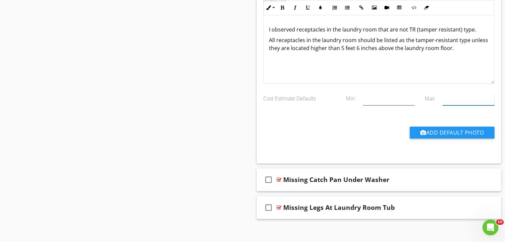
scroll to position [2343, 0]
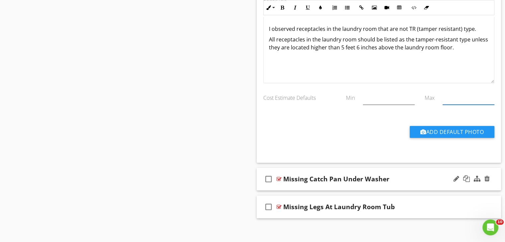
click at [416, 177] on div "Missing Catch Pan Under Washer" at bounding box center [369, 179] width 173 height 8
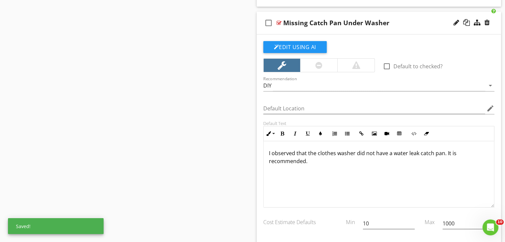
scroll to position [2509, 0]
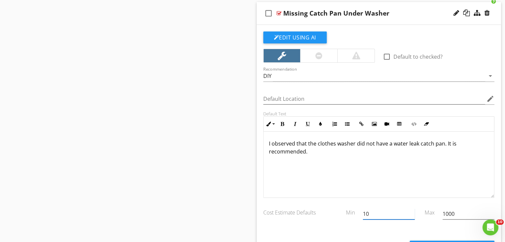
drag, startPoint x: 391, startPoint y: 208, endPoint x: 362, endPoint y: 206, distance: 29.6
click at [362, 206] on div "10" at bounding box center [389, 214] width 60 height 23
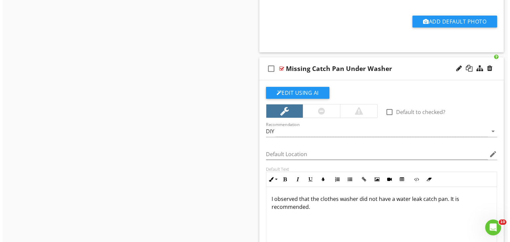
scroll to position [2376, 0]
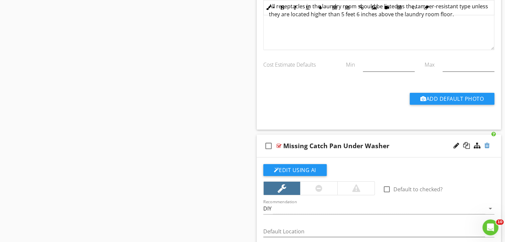
click at [486, 142] on div at bounding box center [486, 145] width 5 height 7
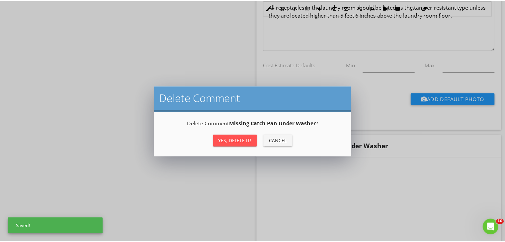
scroll to position [2343, 0]
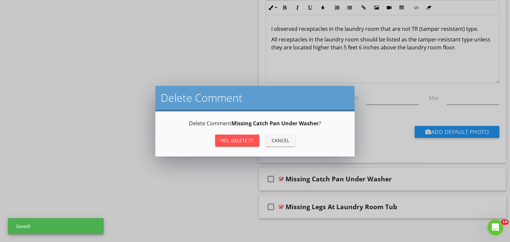
click at [251, 138] on div "Yes, Delete it!" at bounding box center [237, 140] width 34 height 7
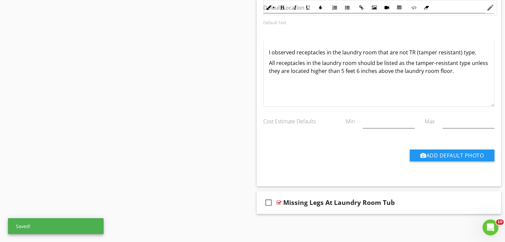
scroll to position [2315, 0]
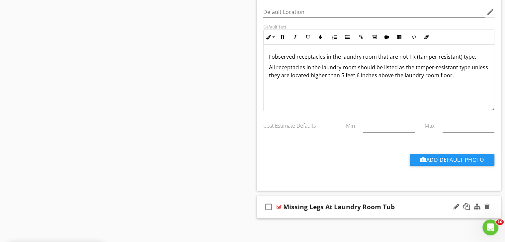
click at [417, 203] on div "Missing Legs At Laundry Room Tub" at bounding box center [369, 207] width 173 height 8
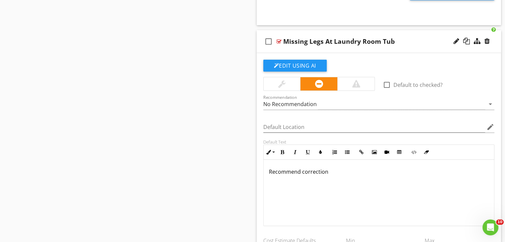
scroll to position [2481, 0]
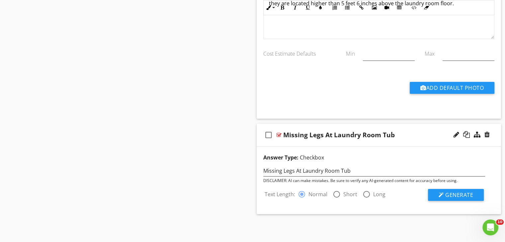
scroll to position [2383, 0]
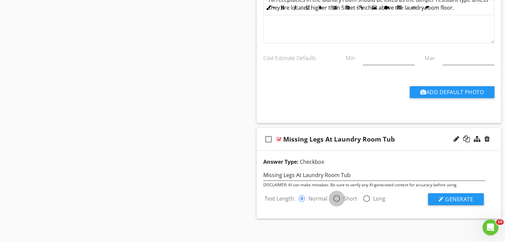
drag, startPoint x: 339, startPoint y: 194, endPoint x: 359, endPoint y: 194, distance: 19.2
click at [339, 194] on div at bounding box center [336, 198] width 11 height 11
click at [463, 198] on span "Generate" at bounding box center [459, 199] width 28 height 7
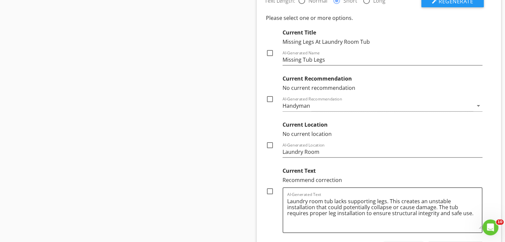
scroll to position [2582, 0]
click at [262, 181] on div "Text Length: radio_button_unchecked Normal radio_button_checked Short radio_but…" at bounding box center [374, 123] width 230 height 268
click at [271, 185] on div at bounding box center [269, 190] width 11 height 11
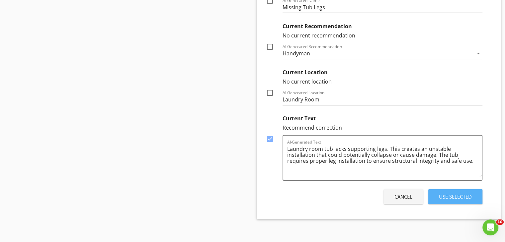
click at [451, 193] on div "Use Selected" at bounding box center [455, 197] width 33 height 8
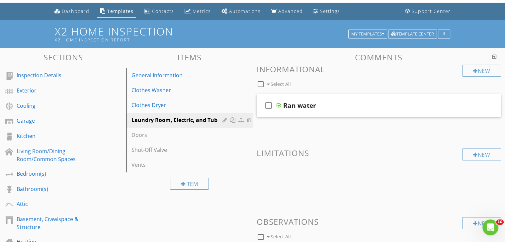
scroll to position [33, 0]
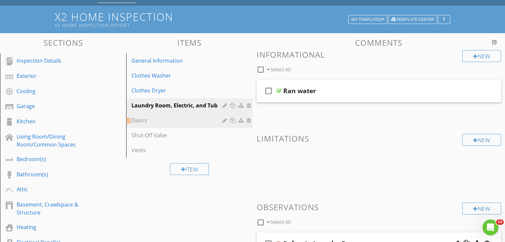
click at [191, 123] on div "Doors" at bounding box center [177, 120] width 93 height 8
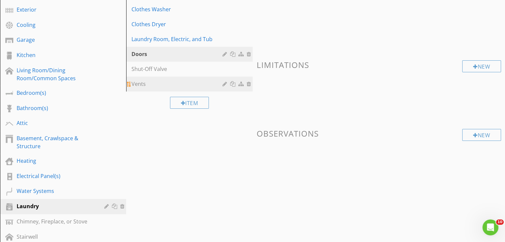
scroll to position [100, 0]
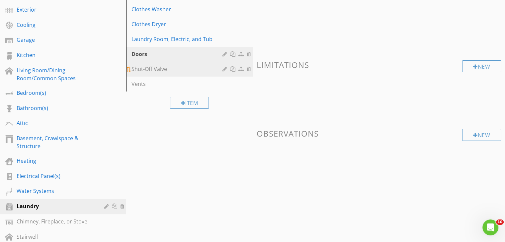
click at [202, 69] on div "Shut-Off Valve" at bounding box center [177, 69] width 93 height 8
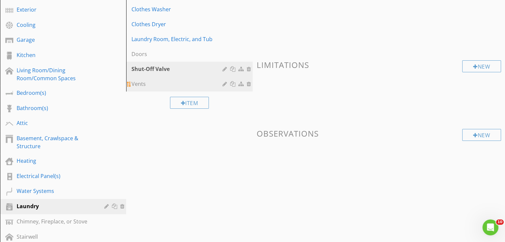
click at [169, 84] on div "Vents" at bounding box center [177, 84] width 93 height 8
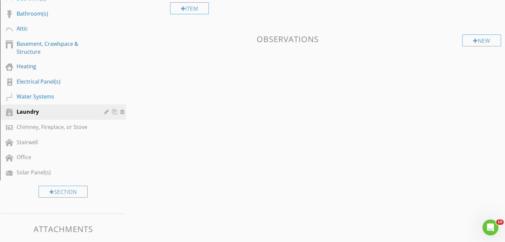
scroll to position [199, 0]
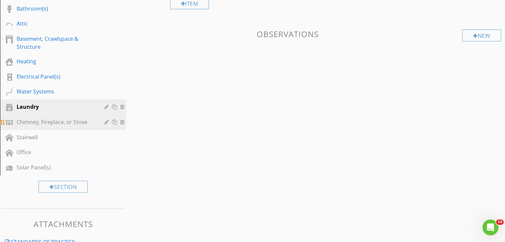
click at [85, 123] on div "Chimney, Fireplace, or Stove" at bounding box center [56, 122] width 78 height 8
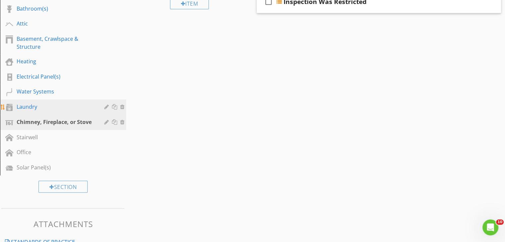
click at [86, 108] on div "Laundry" at bounding box center [56, 107] width 78 height 8
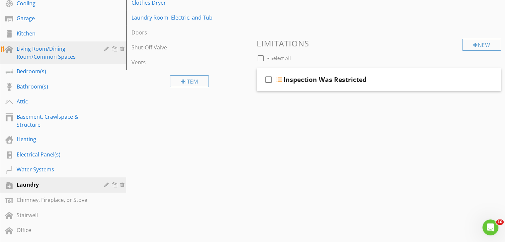
scroll to position [133, 0]
